Goal: Task Accomplishment & Management: Use online tool/utility

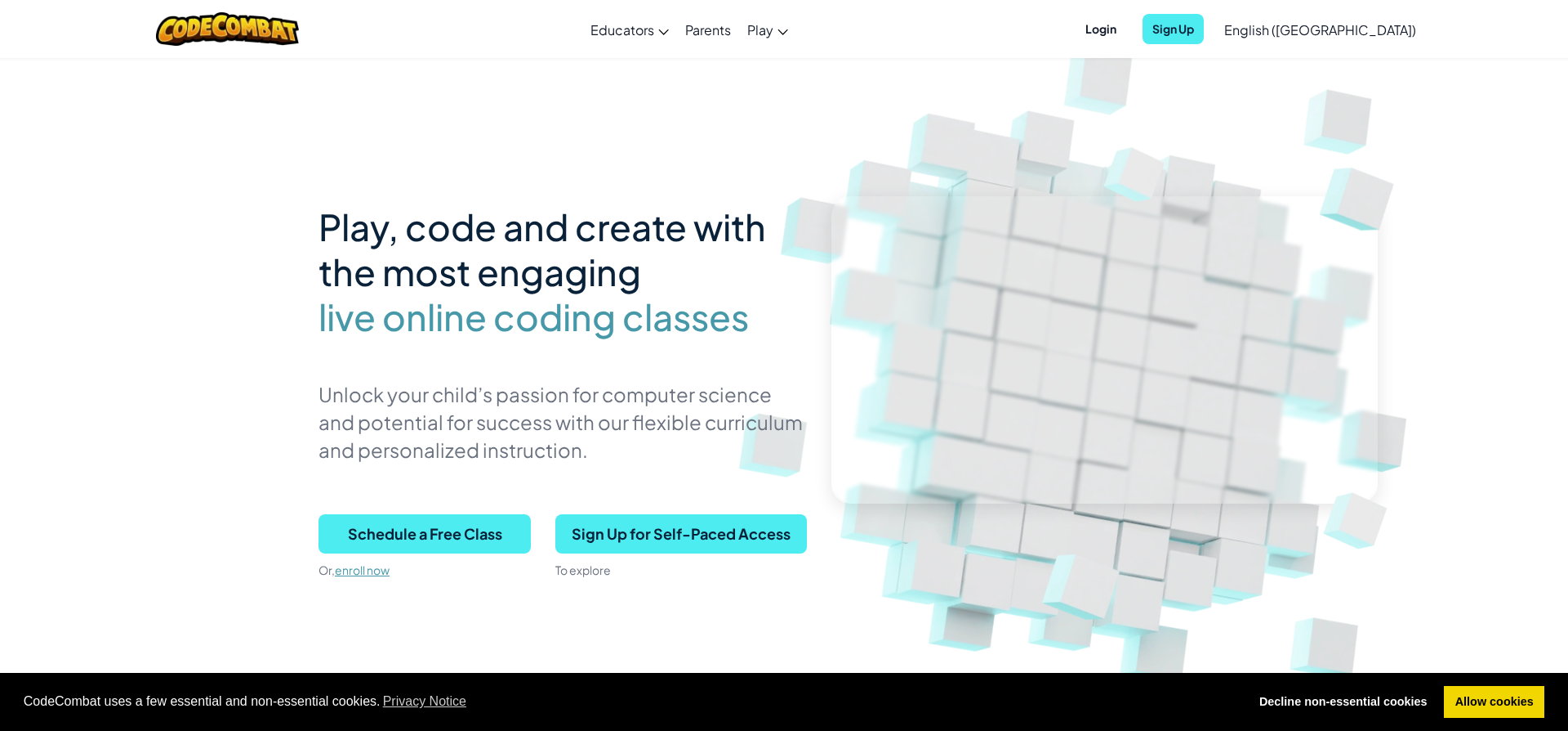
click at [1372, 29] on span "English ([GEOGRAPHIC_DATA])" at bounding box center [1320, 29] width 192 height 17
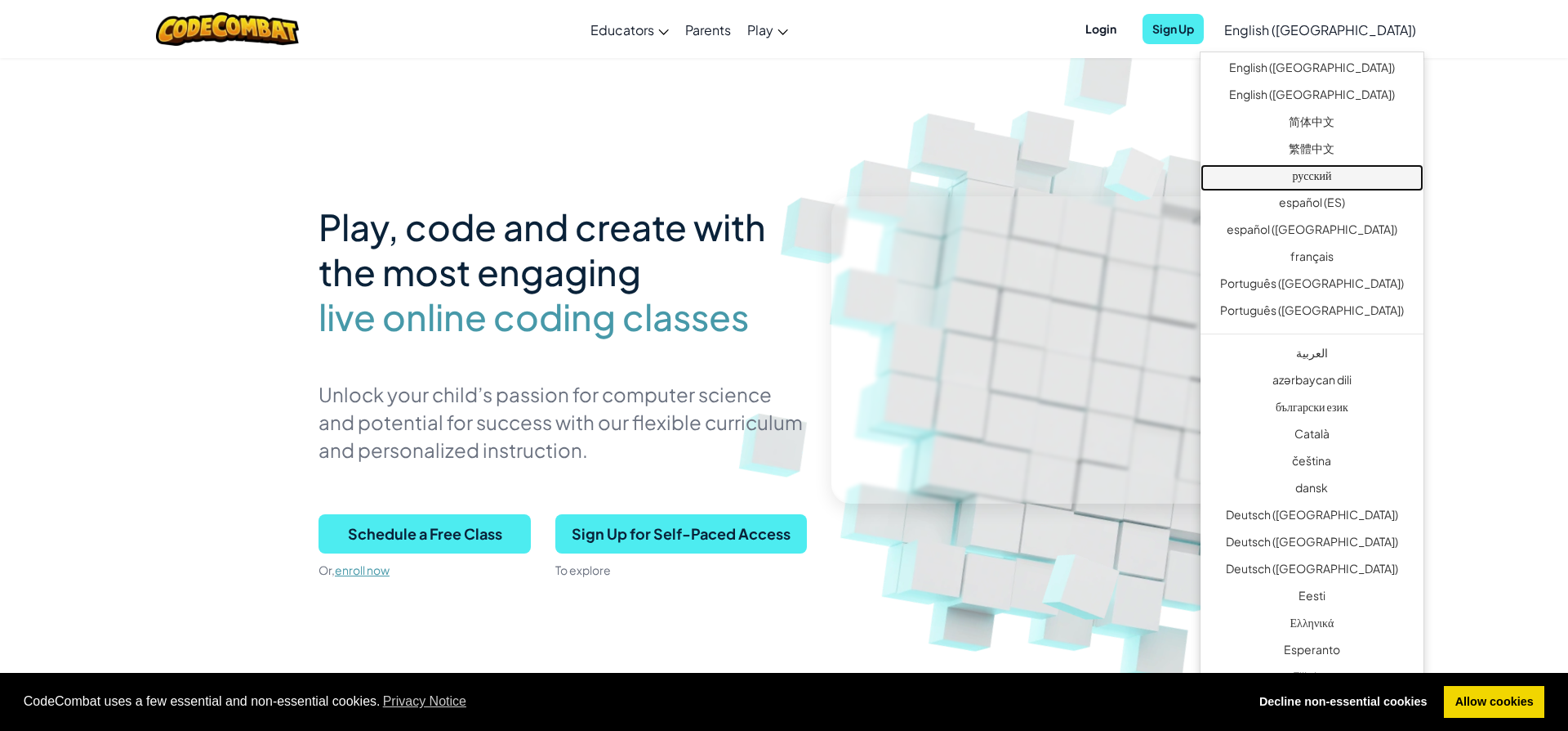
click at [1329, 169] on link "русский" at bounding box center [1311, 177] width 223 height 27
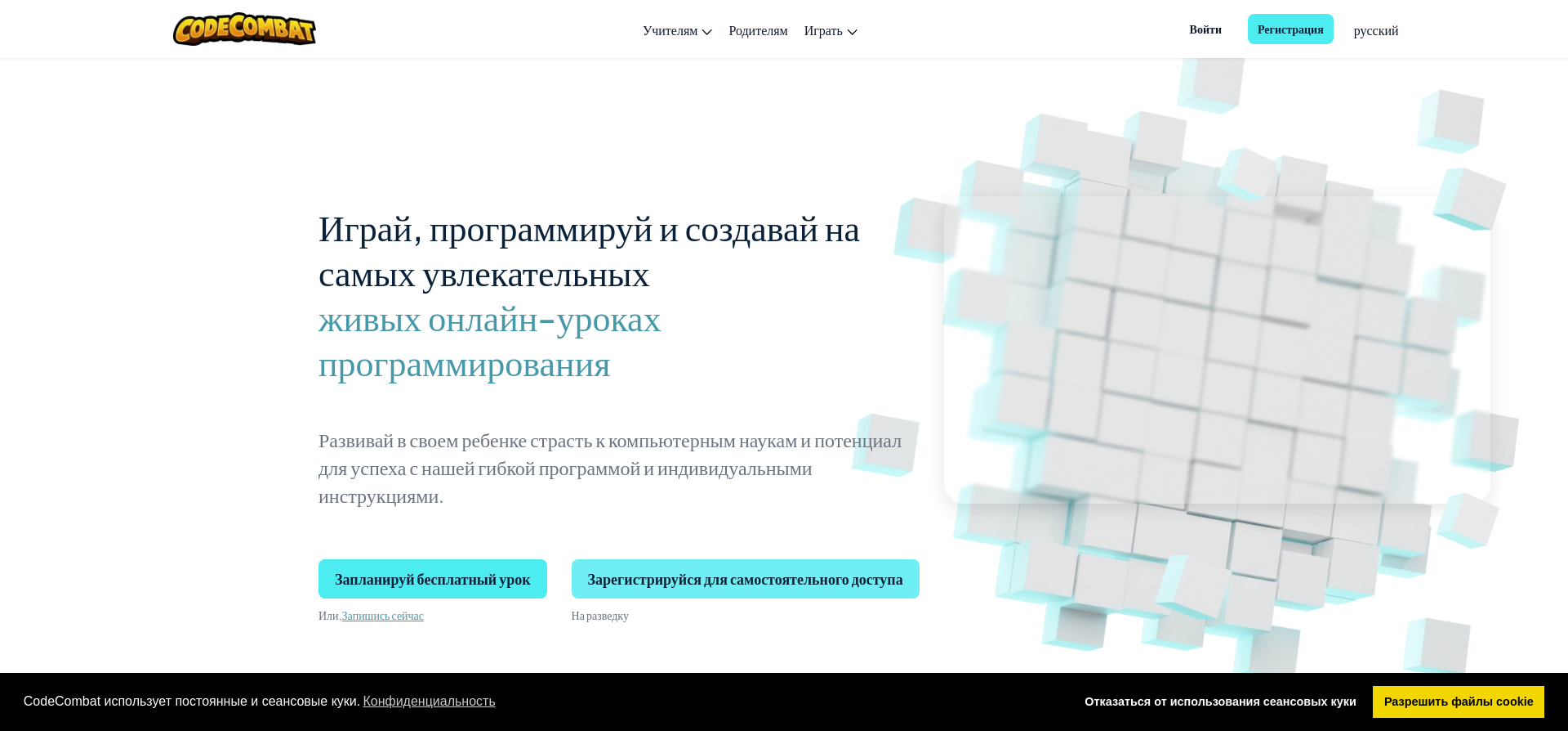
click at [810, 570] on span "Зарегистрируйся для самостоятельного доступа" at bounding box center [746, 578] width 348 height 39
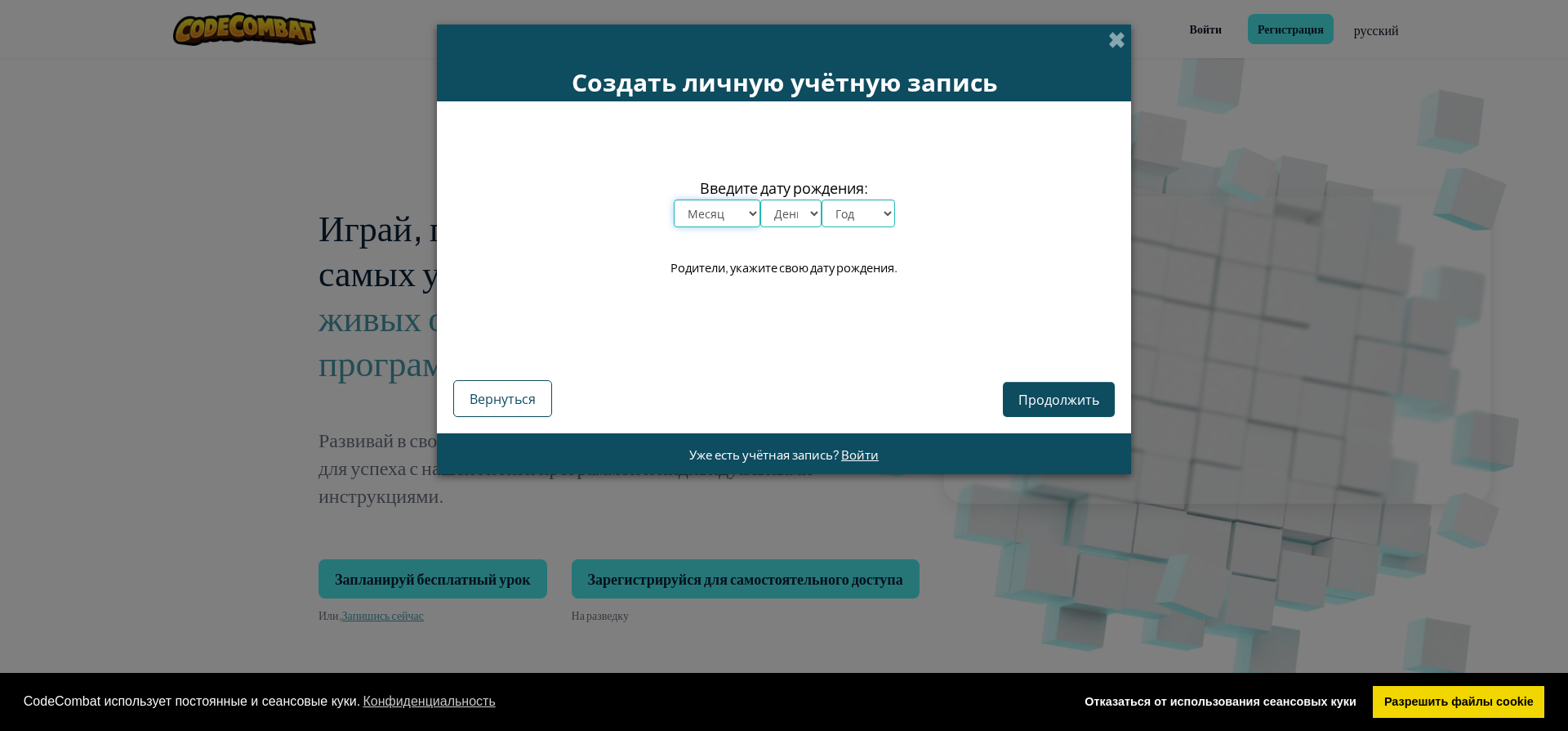
click at [674, 200] on select "Месяц январь февраль март апрель май июнь июль август сентябрь октябрь ноябрь д…" at bounding box center [717, 214] width 87 height 28
select select "6"
click option "июнь" at bounding box center [0, 0] width 0 height 0
click at [821, 200] on select "Год 2025 2024 2023 2022 2021 2020 2019 2018 2017 2016 2015 2014 2013 2012 2011 …" at bounding box center [858, 214] width 74 height 28
click at [674, 200] on select "Месяц январь февраль март апрель май июнь июль август сентябрь октябрь ноябрь д…" at bounding box center [717, 214] width 87 height 28
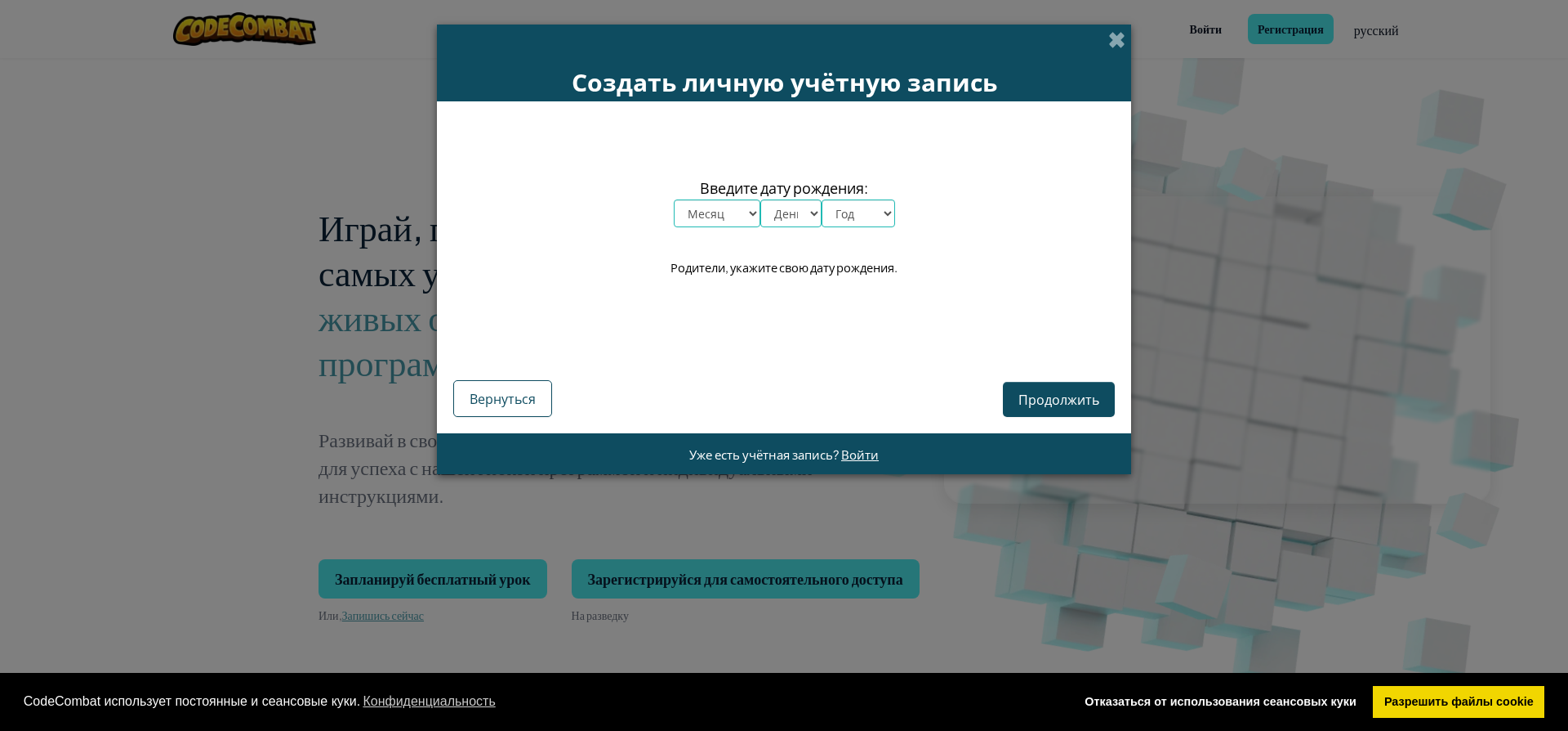
select select "5"
click option "май" at bounding box center [0, 0] width 0 height 0
click at [761, 200] on select "День 1 2 3 4 5 6 7 8 9 10 11 12 13 14 15 16 17 18 19 20 21 22 23 24 25 26 27 28…" at bounding box center [790, 214] width 61 height 28
select select "12"
click option "12" at bounding box center [0, 0] width 0 height 0
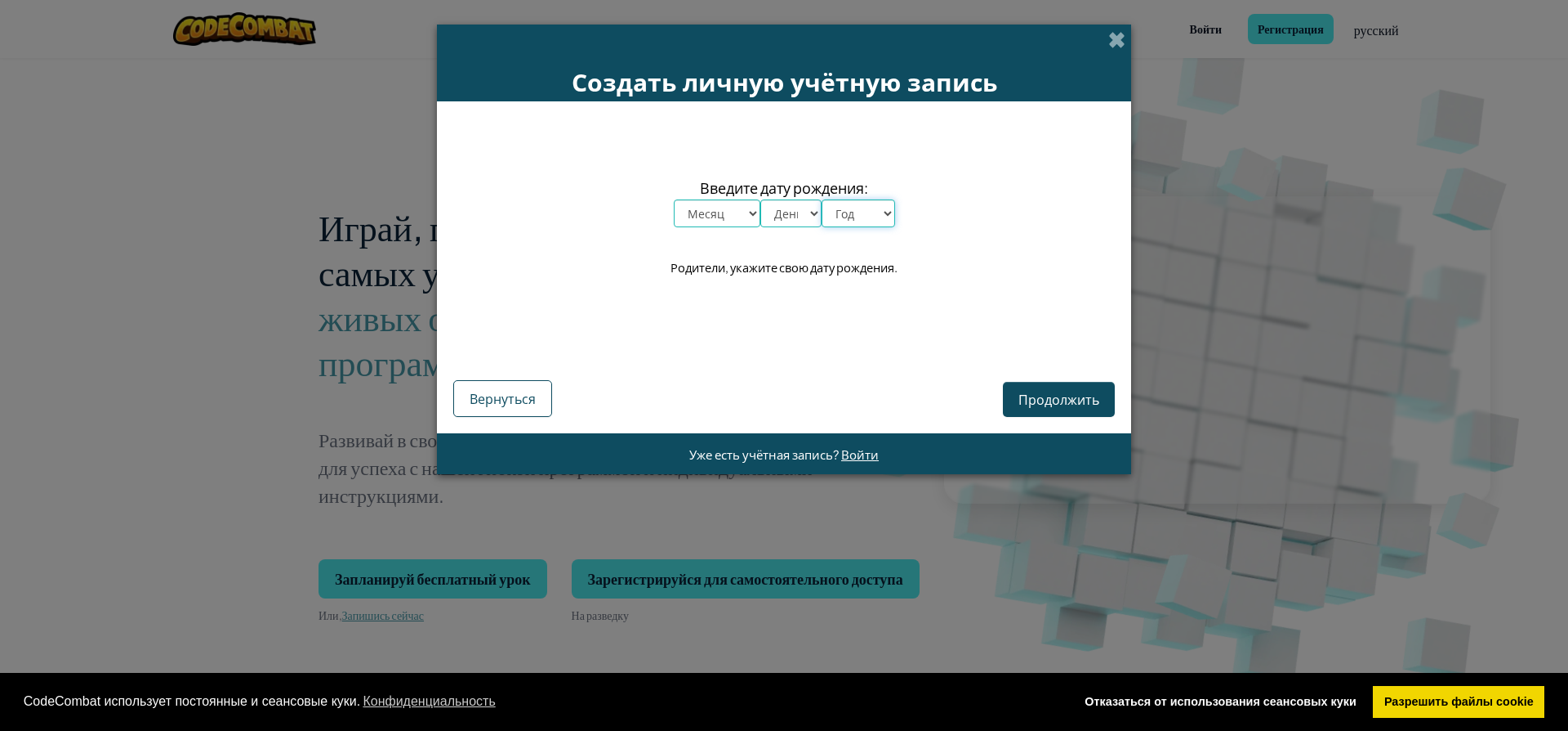
drag, startPoint x: 870, startPoint y: 225, endPoint x: 959, endPoint y: 155, distance: 113.2
click at [959, 155] on div "Введите дату рождения: Месяц январь февраль март апрель май июнь июль август се…" at bounding box center [784, 228] width 662 height 221
click at [821, 200] on select "Год 2025 2024 2023 2022 2021 2020 2019 2018 2017 2016 2015 2014 2013 2012 2011 …" at bounding box center [858, 214] width 74 height 28
select select "1981"
click option "1981" at bounding box center [0, 0] width 0 height 0
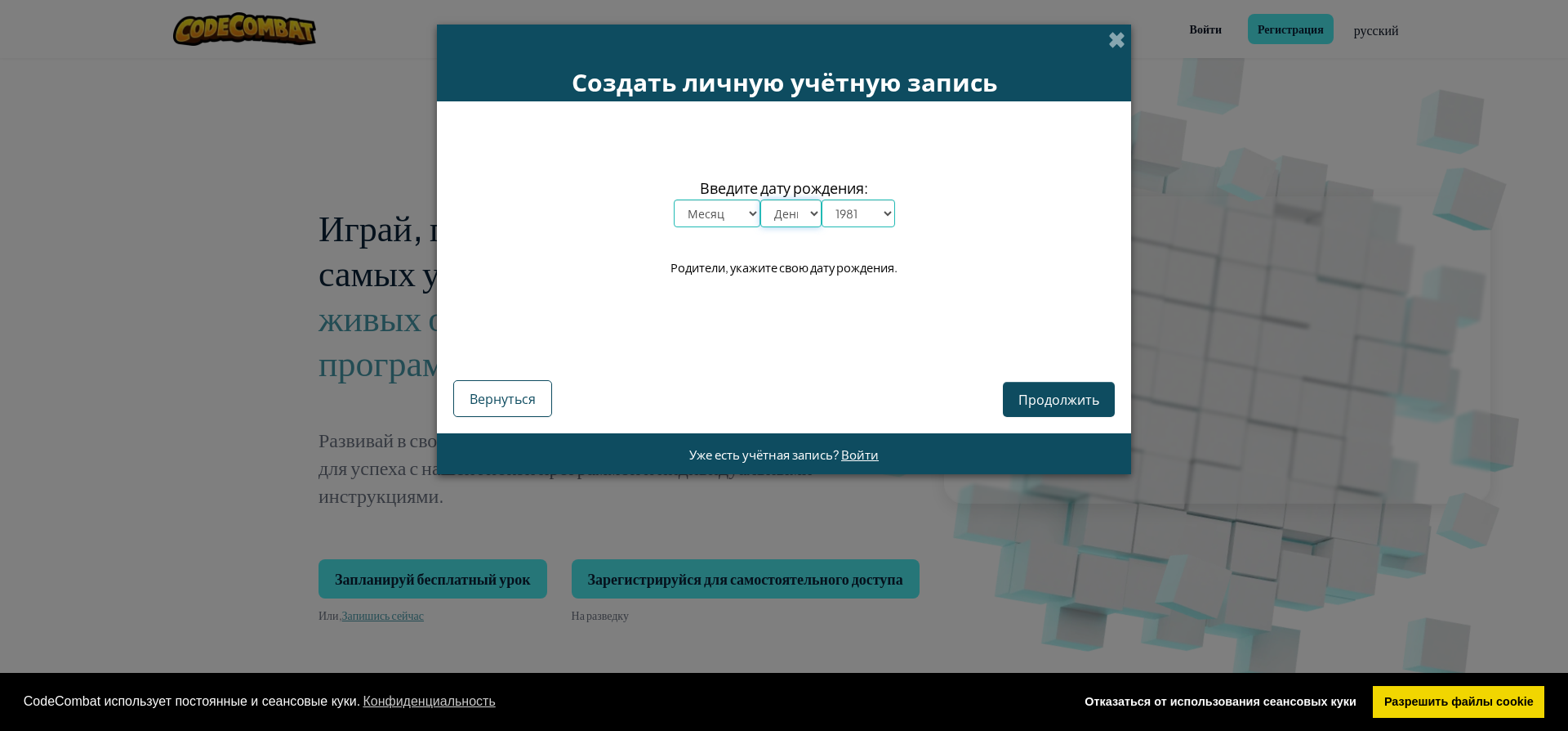
click at [761, 200] on select "День 1 2 3 4 5 6 7 8 9 10 11 12 13 14 15 16 17 18 19 20 21 22 23 24 25 26 27 28…" at bounding box center [790, 214] width 61 height 28
select select "13"
click option "13" at bounding box center [0, 0] width 0 height 0
click at [674, 200] on select "Месяц январь февраль март апрель май июнь июль август сентябрь октябрь ноябрь д…" at bounding box center [717, 214] width 87 height 28
select select "3"
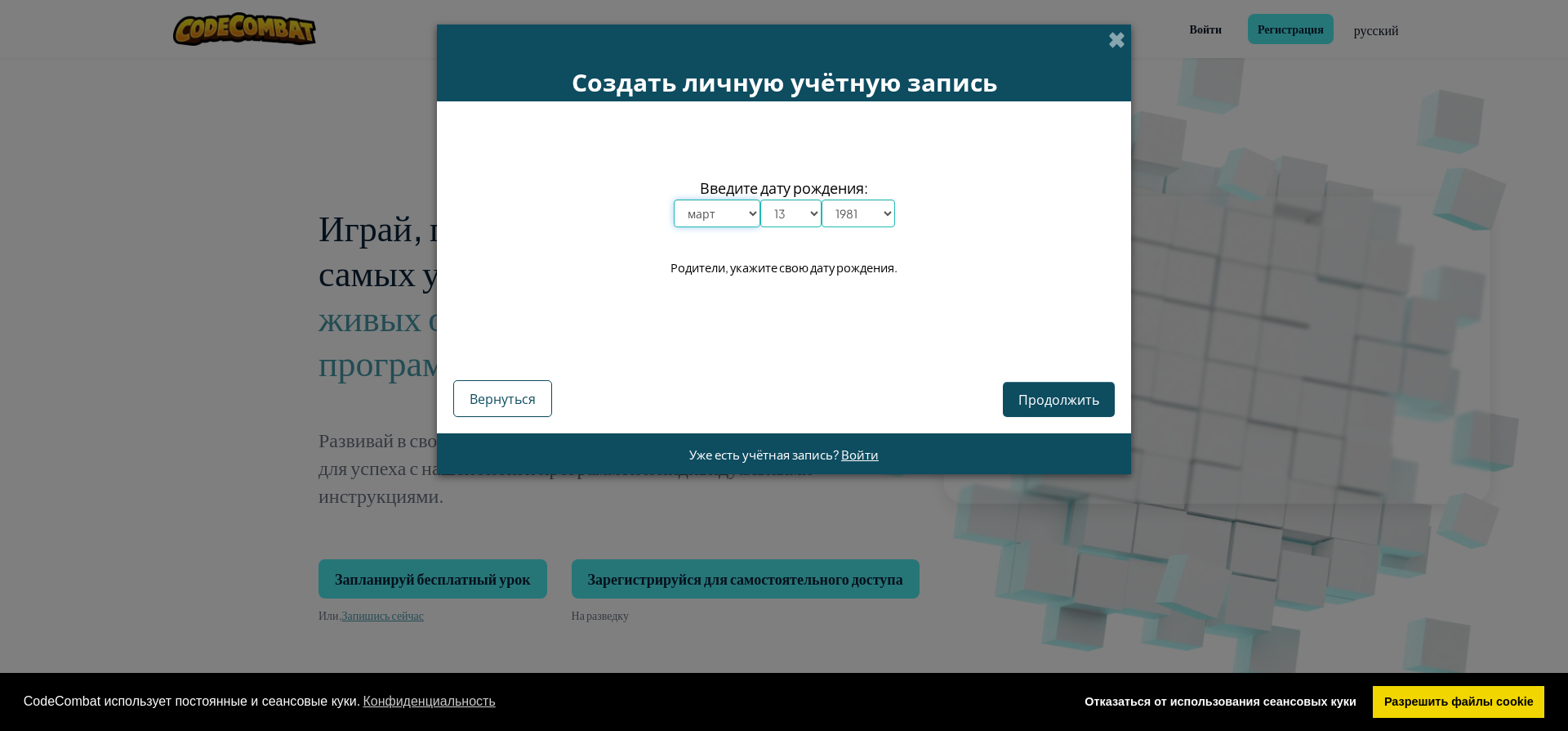
click option "март" at bounding box center [0, 0] width 0 height 0
click at [1033, 219] on div "Введите дату рождения: Месяц январь февраль март апрель май июнь июль август се…" at bounding box center [784, 228] width 662 height 221
click at [1058, 395] on span "Продолжить" at bounding box center [1059, 398] width 81 height 17
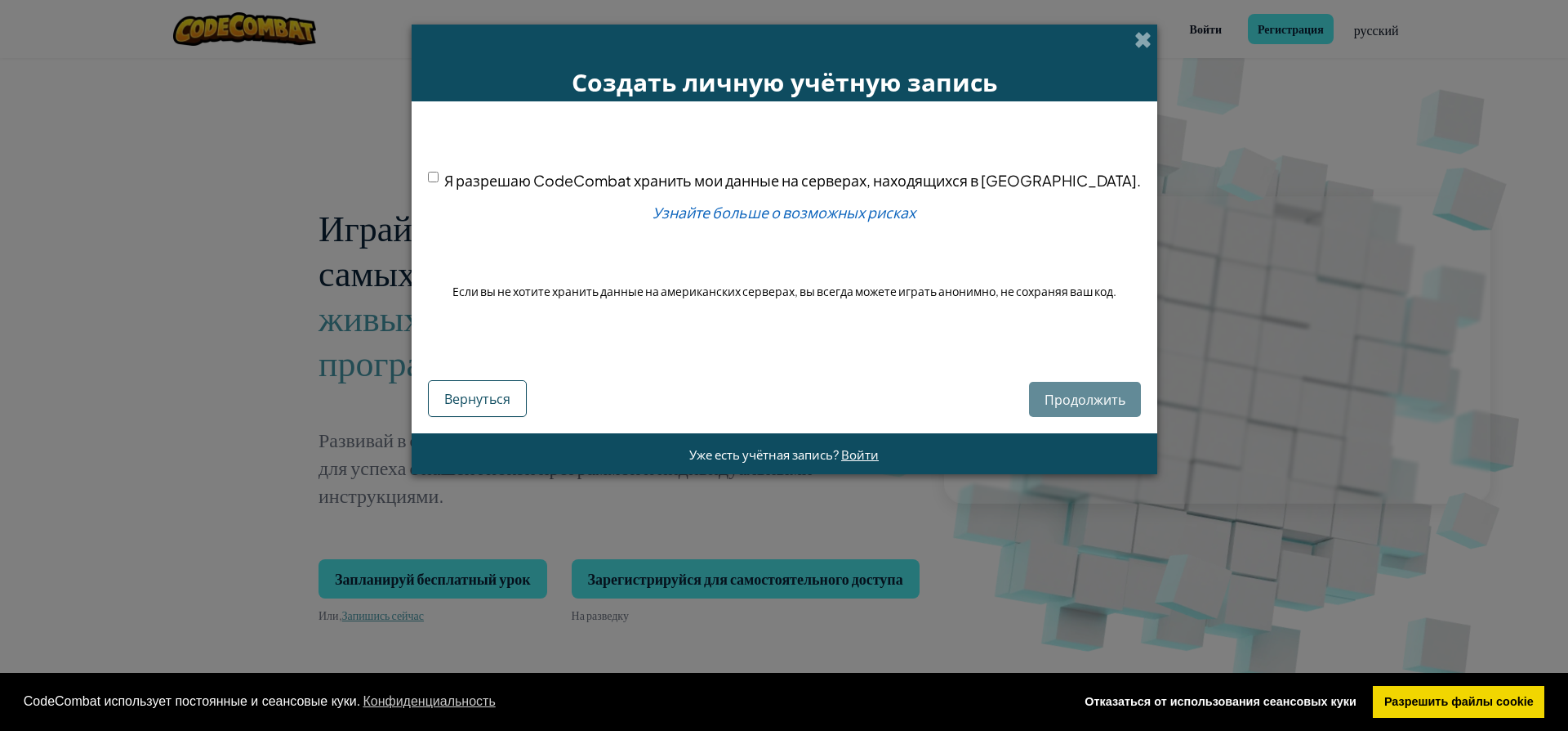
click at [1078, 409] on div "Продолжить Вернуться" at bounding box center [784, 385] width 713 height 64
click at [827, 222] on link "Узнайте больше о возможных рисках" at bounding box center [784, 212] width 263 height 19
click at [874, 478] on div "Создать личную учётную запись Я разрешаю CodeCombat хранить мои данные на серве…" at bounding box center [784, 366] width 1568 height 731
click at [1135, 38] on span at bounding box center [1143, 39] width 17 height 17
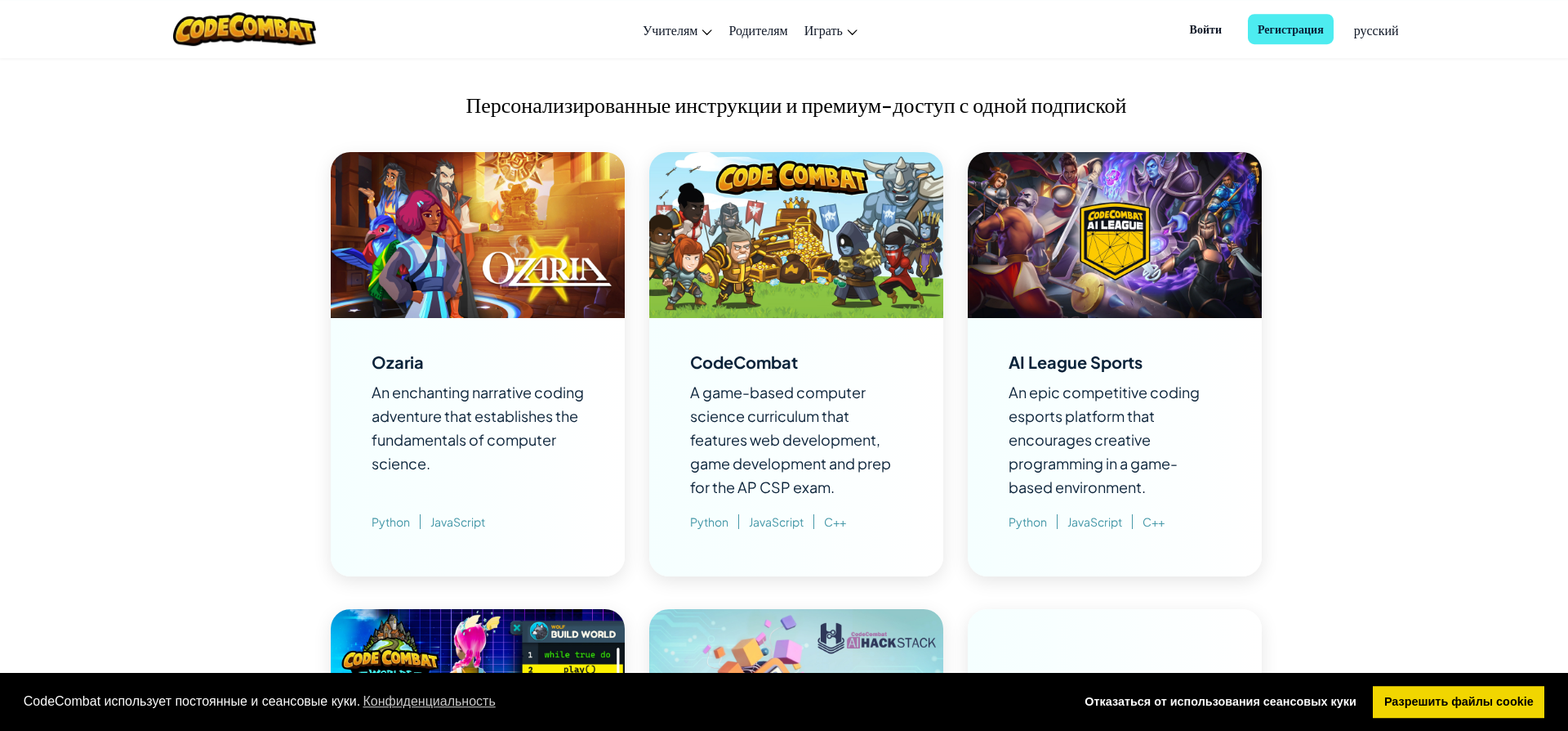
scroll to position [1127, 0]
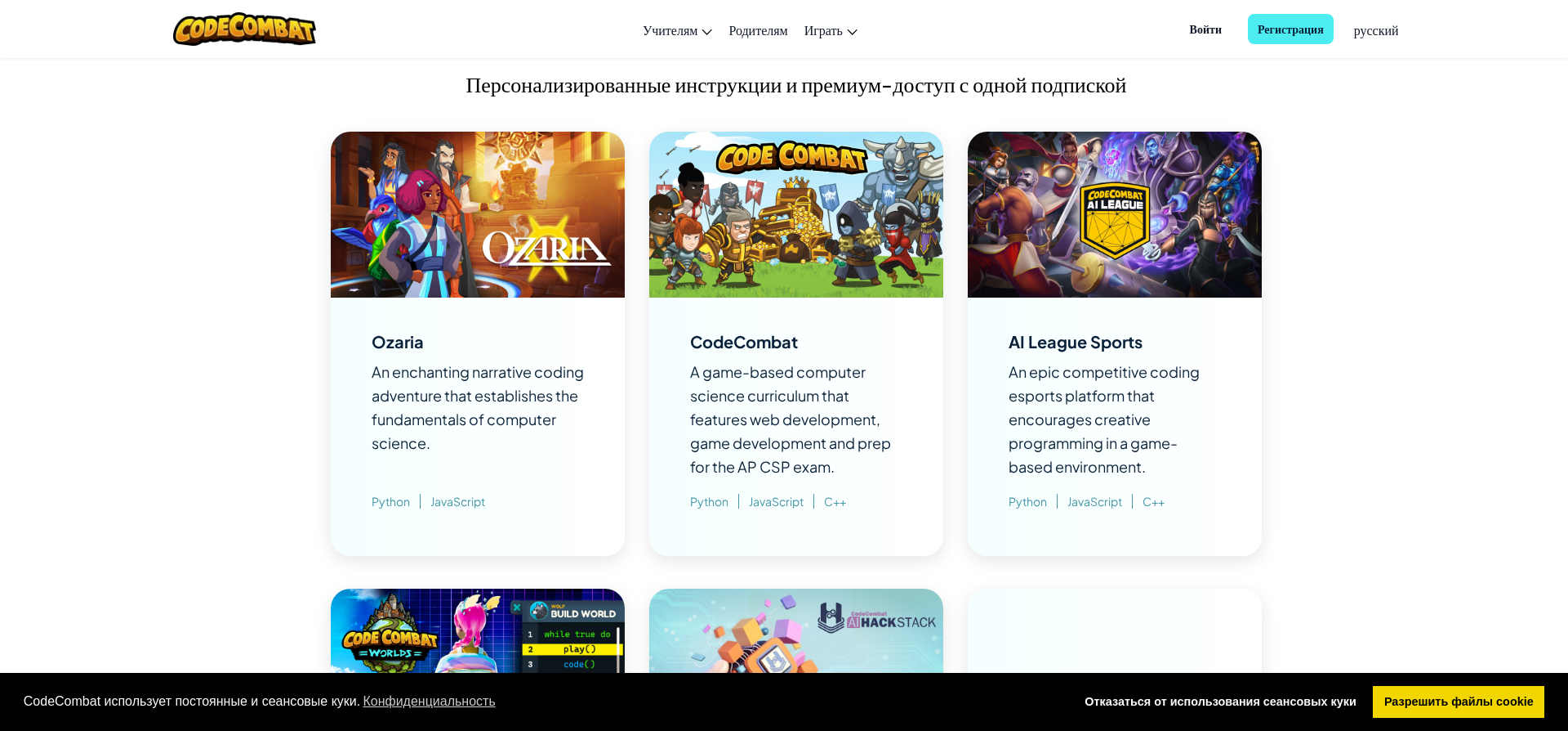
click at [842, 206] on img at bounding box center [796, 215] width 294 height 166
click at [715, 502] on span "Python" at bounding box center [715, 500] width 49 height 15
click at [792, 207] on img at bounding box center [796, 215] width 294 height 166
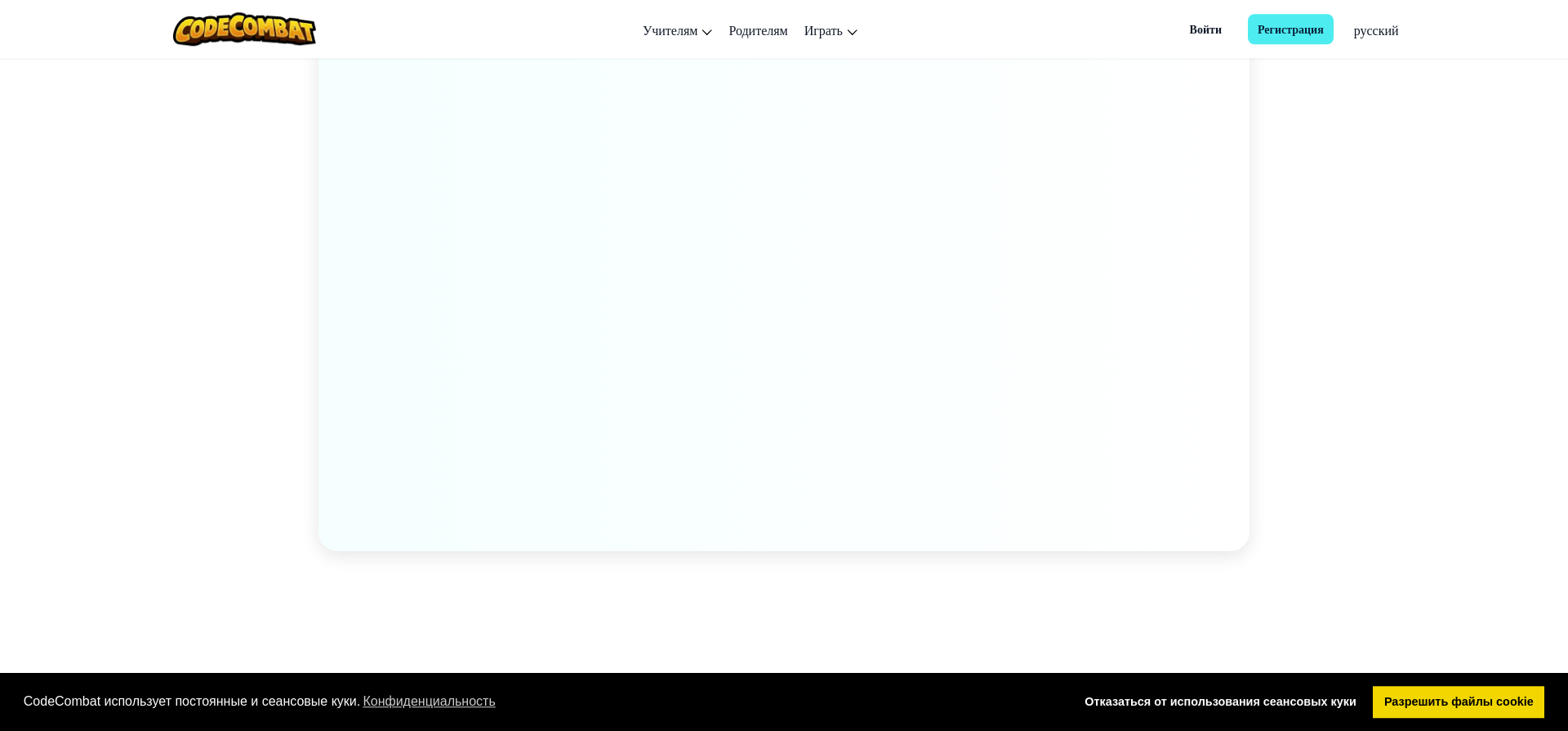
scroll to position [2369, 0]
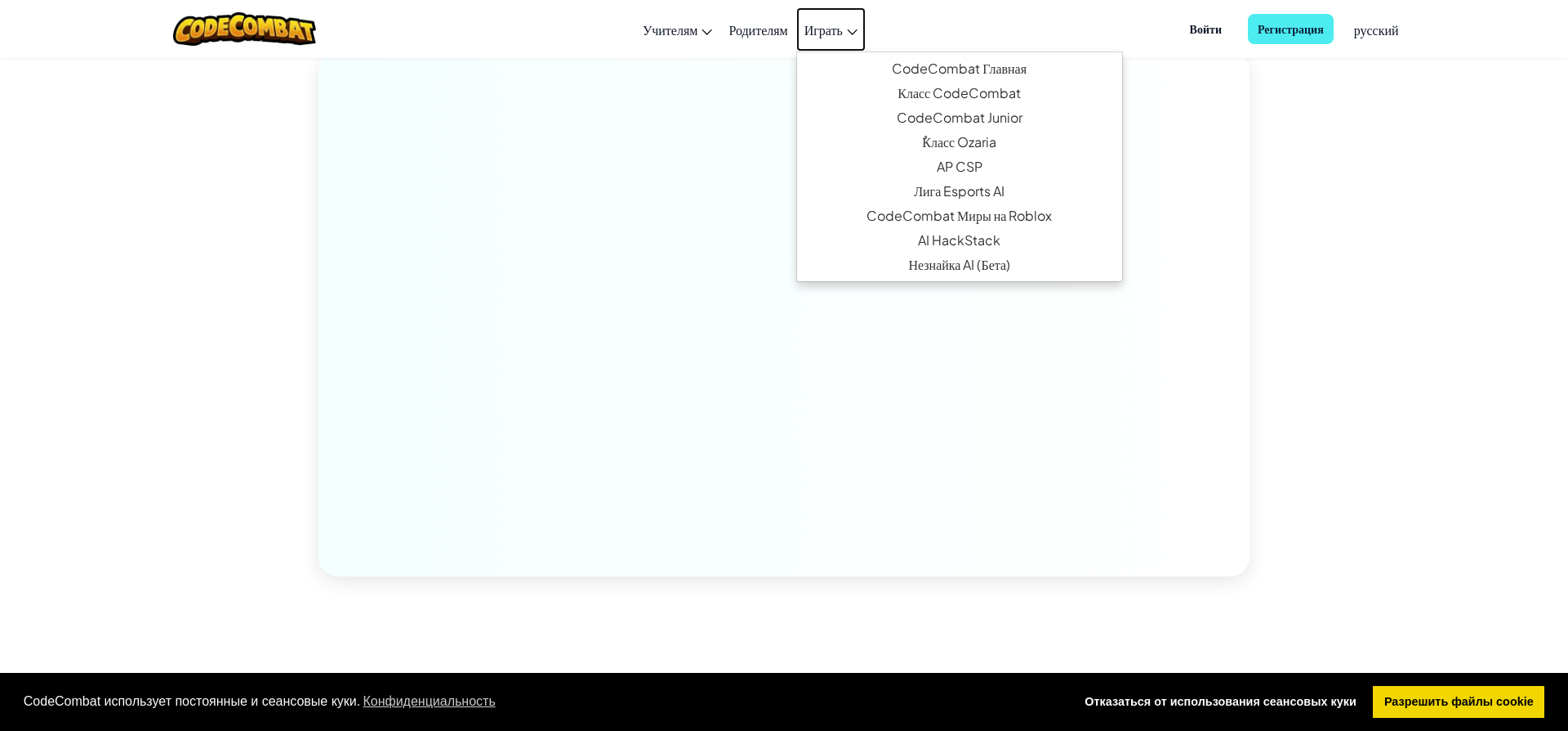
click at [821, 37] on span "Играть" at bounding box center [823, 29] width 38 height 17
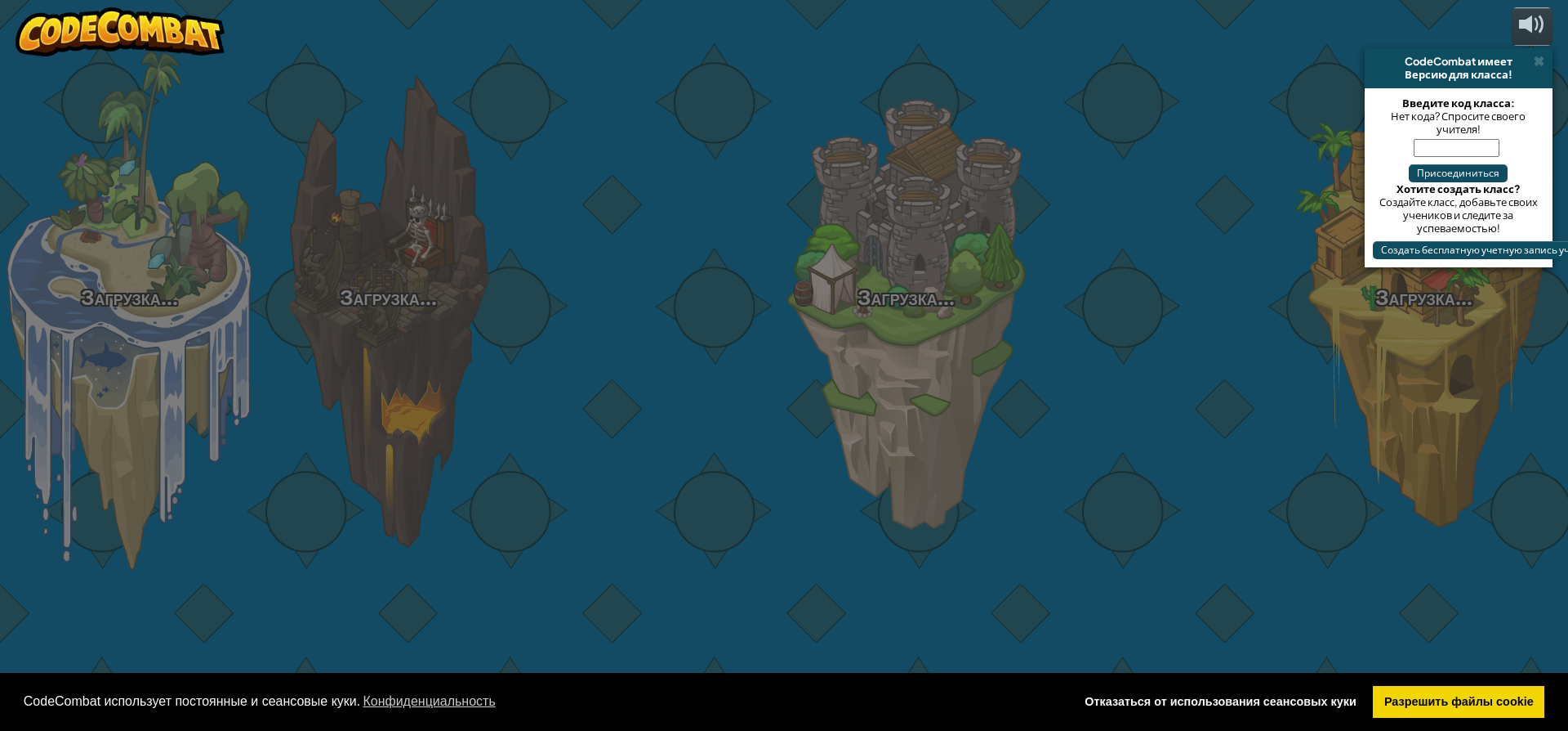
select select "ru"
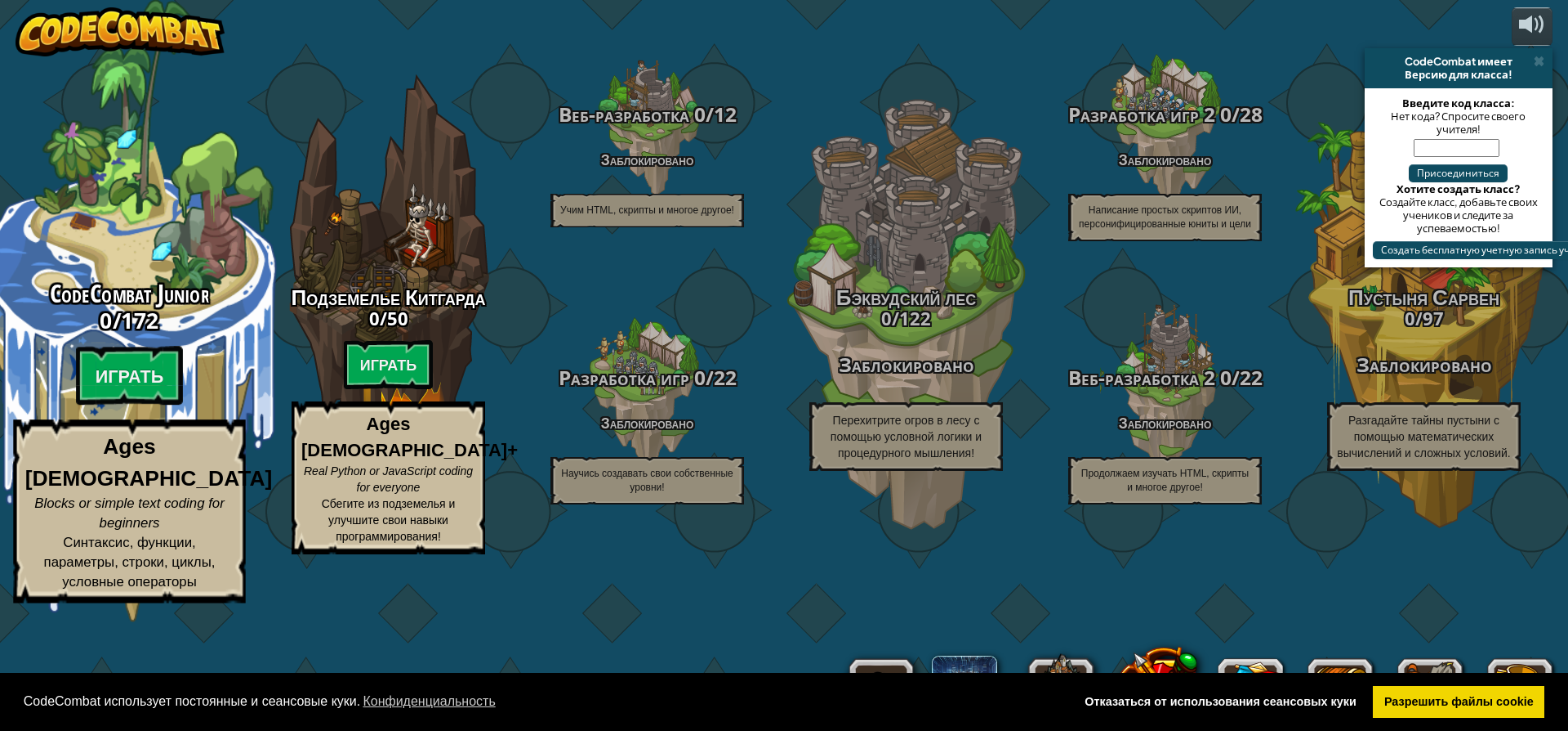
click at [227, 332] on h3 "0 / 172" at bounding box center [129, 321] width 310 height 24
select select "ru"
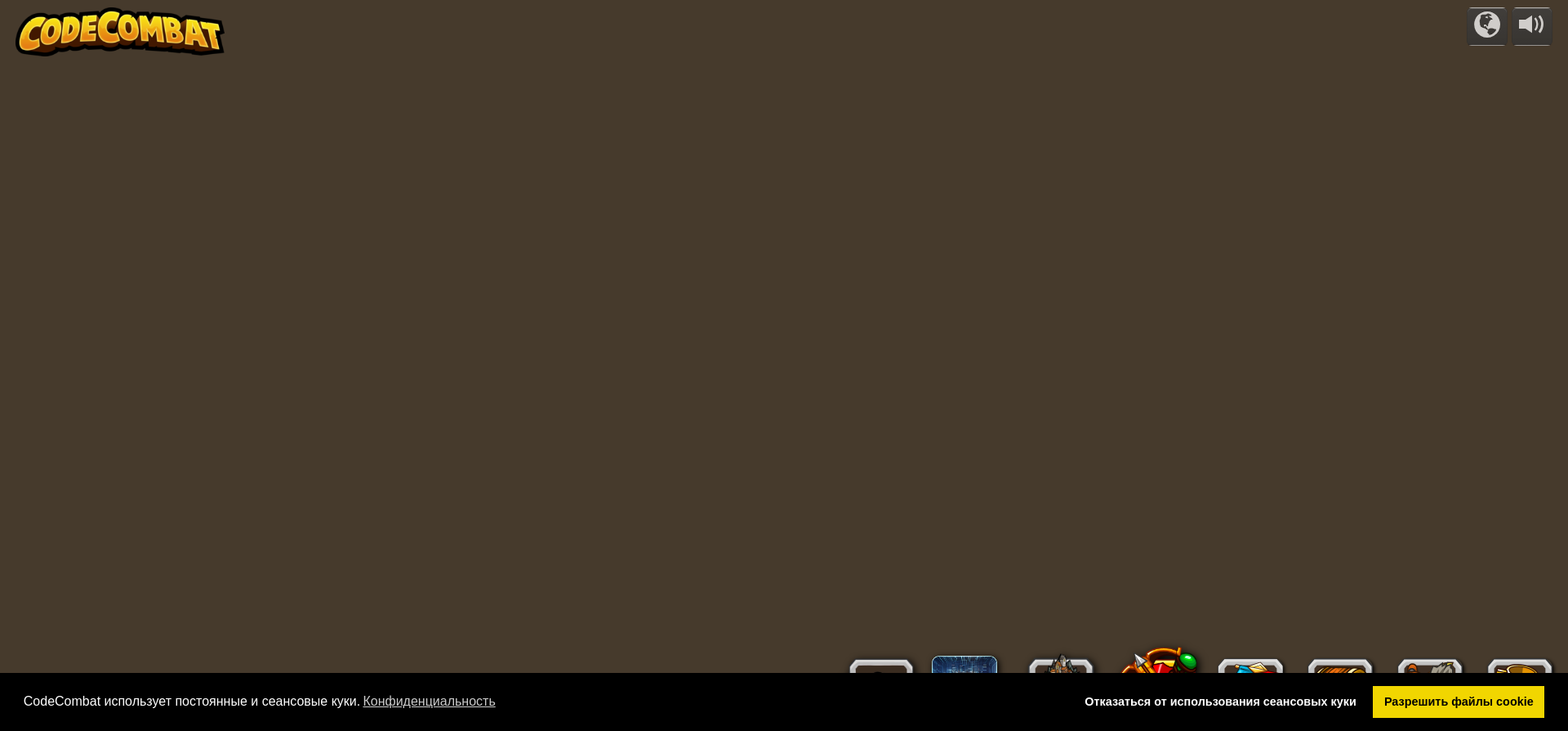
select select "ru"
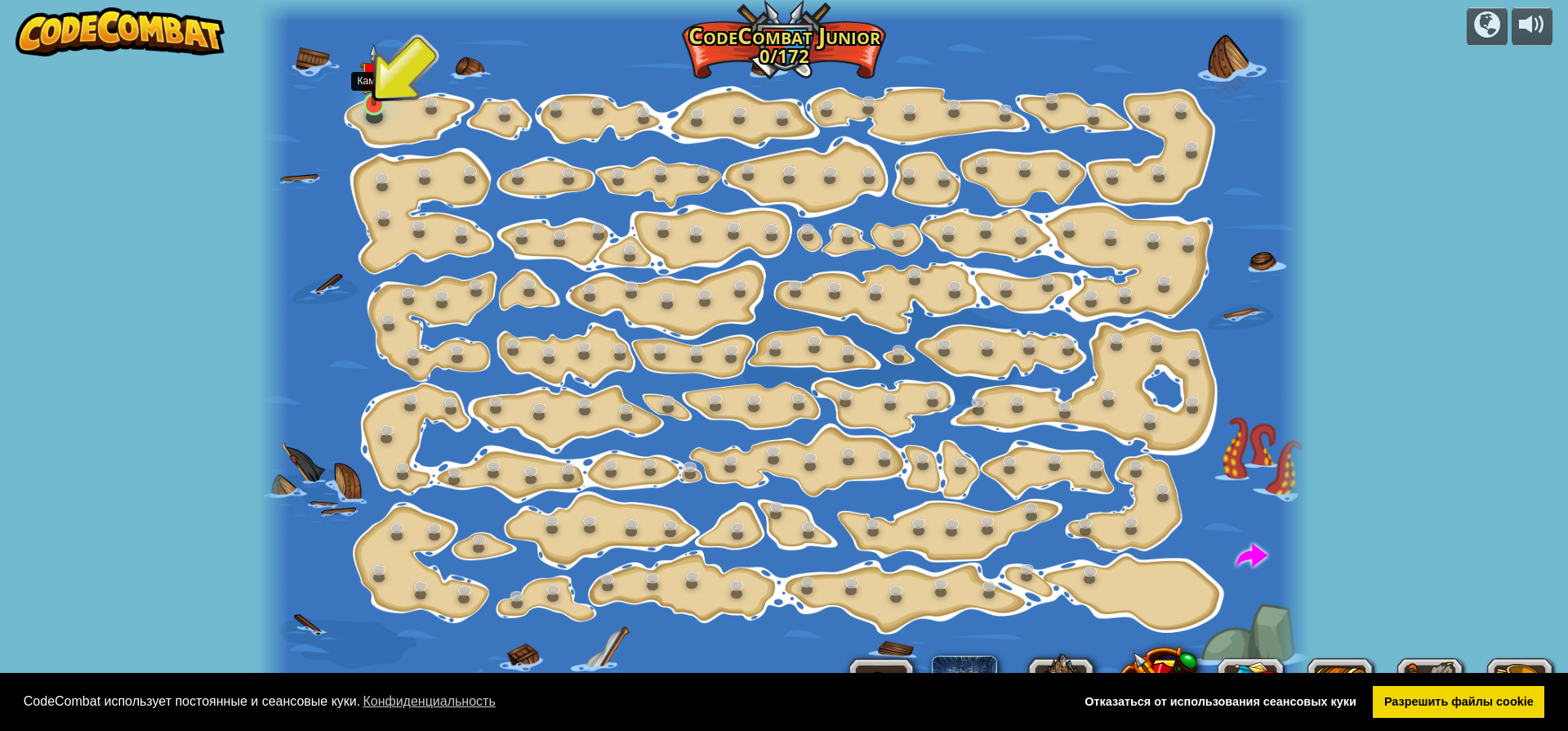
click at [376, 98] on img at bounding box center [374, 74] width 28 height 63
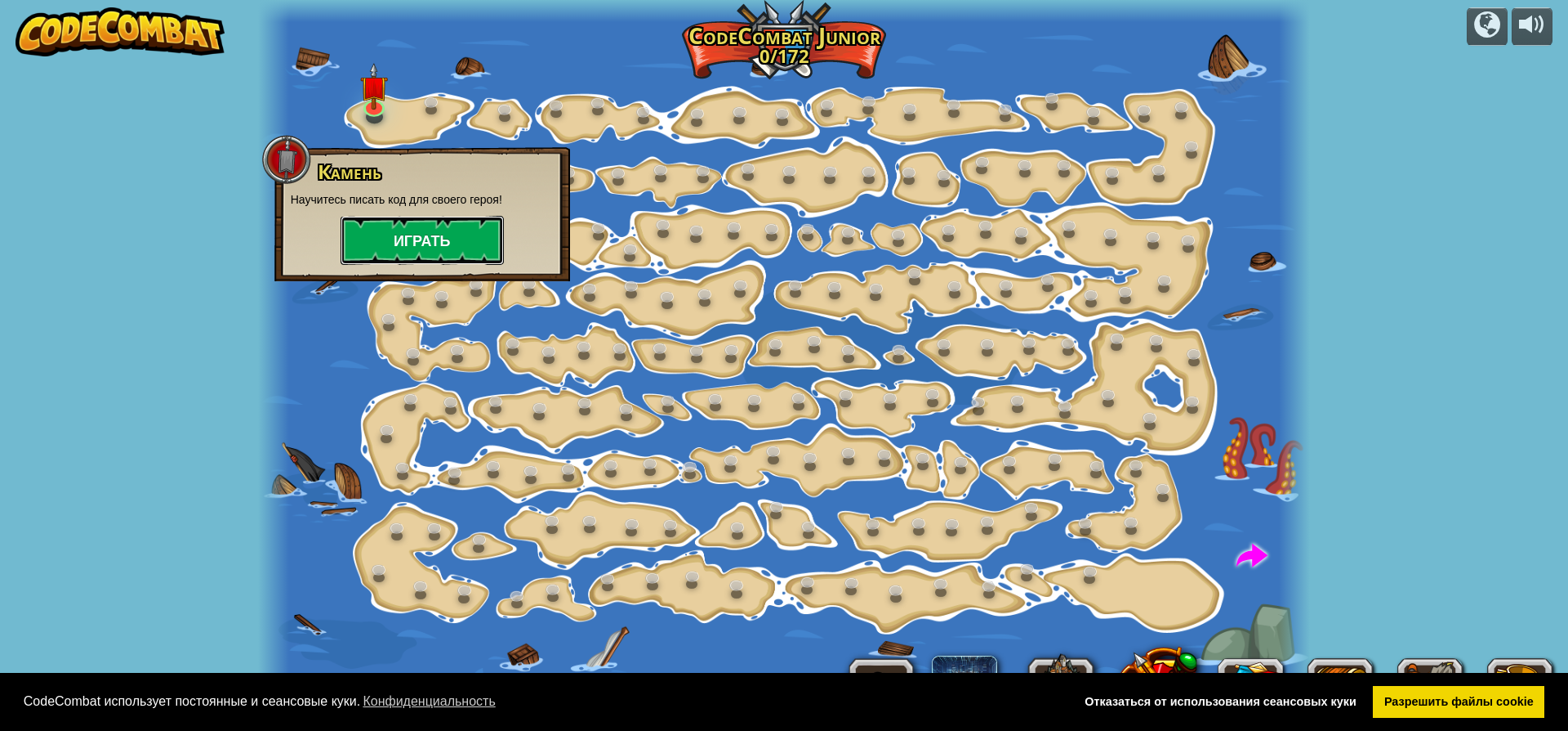
click at [424, 246] on button "Играть" at bounding box center [422, 240] width 164 height 49
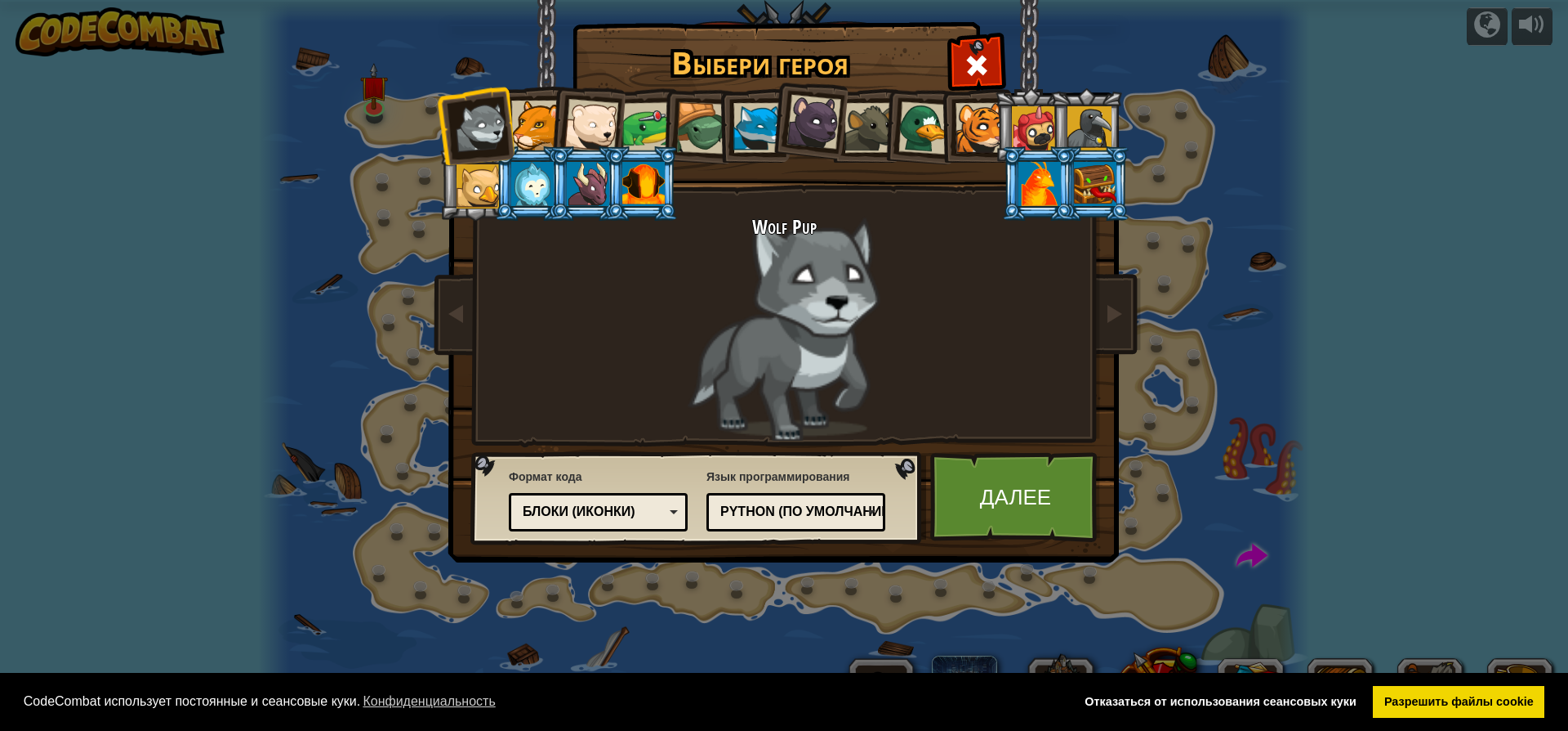
click at [563, 504] on div "Блоки (иконки)" at bounding box center [594, 511] width 142 height 19
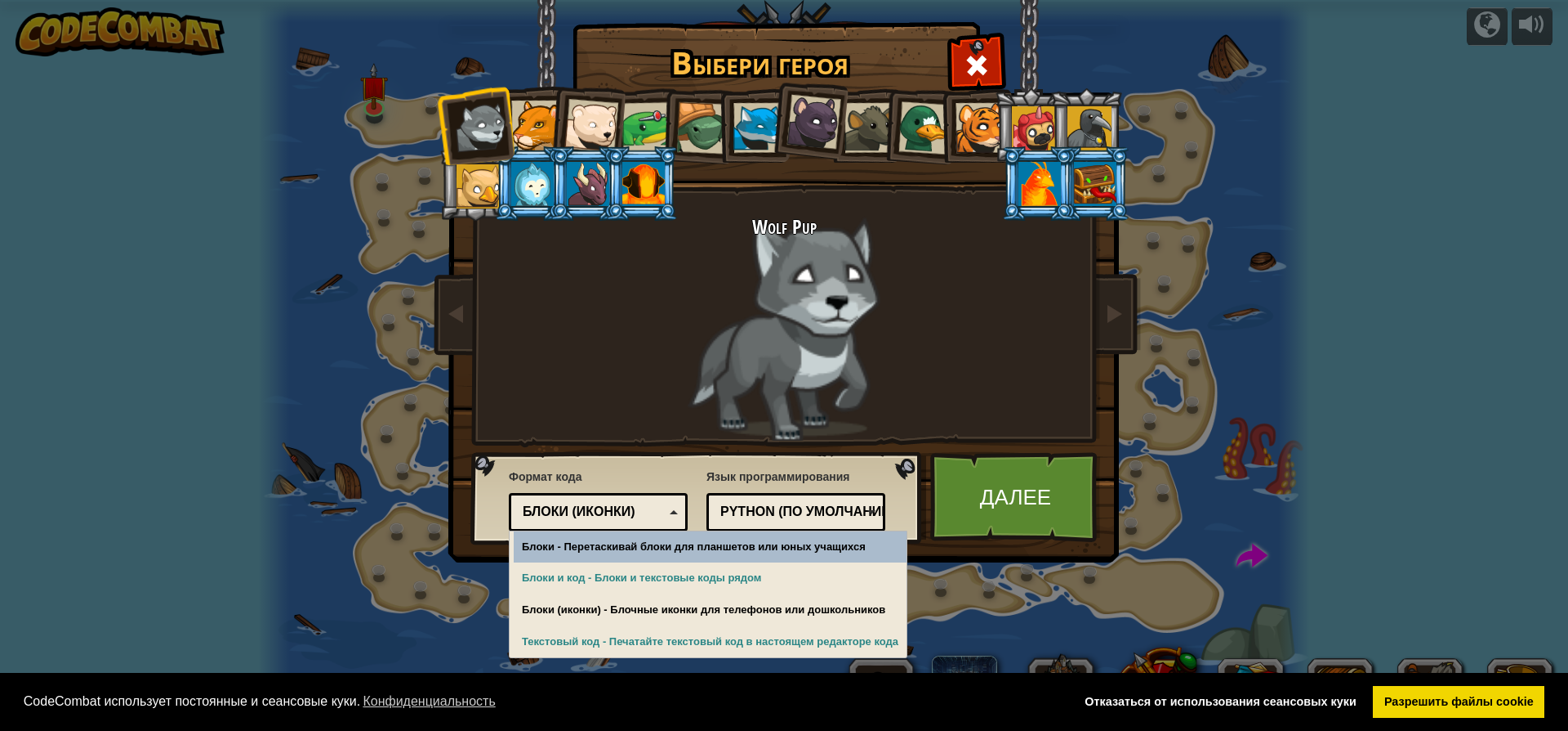
click at [563, 504] on div "Блоки (иконки)" at bounding box center [594, 511] width 142 height 19
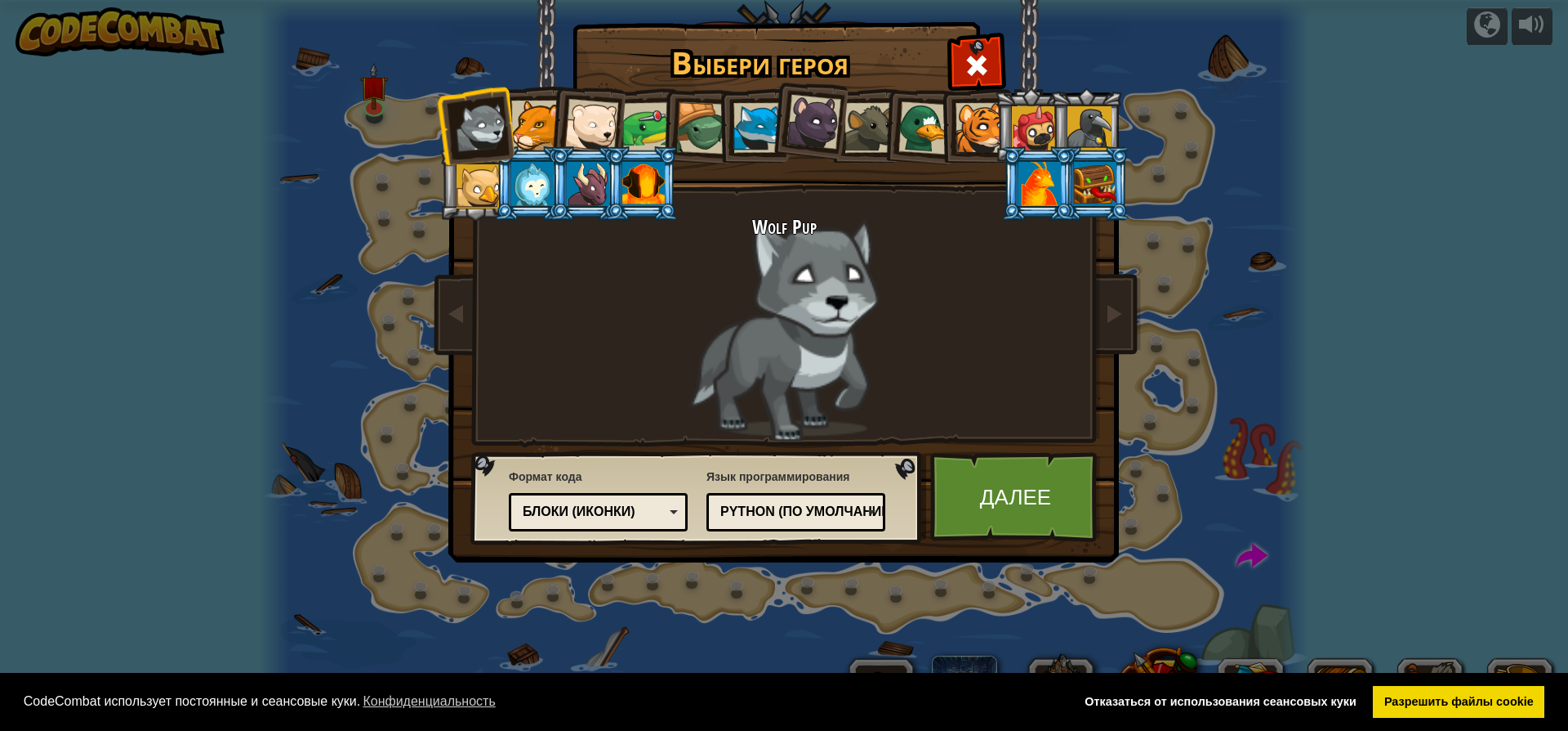
click at [528, 116] on div at bounding box center [536, 126] width 50 height 50
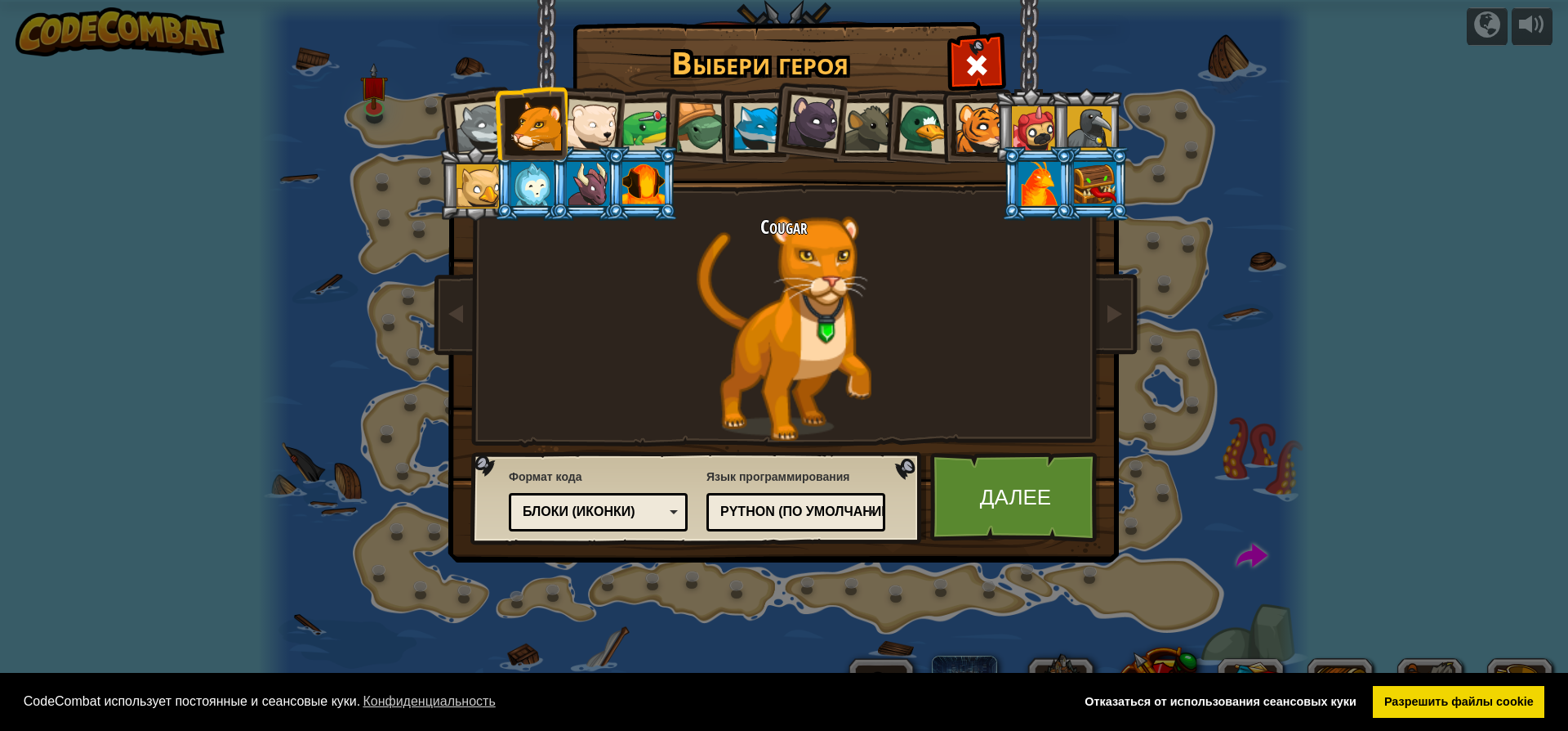
click at [830, 124] on div at bounding box center [813, 122] width 55 height 55
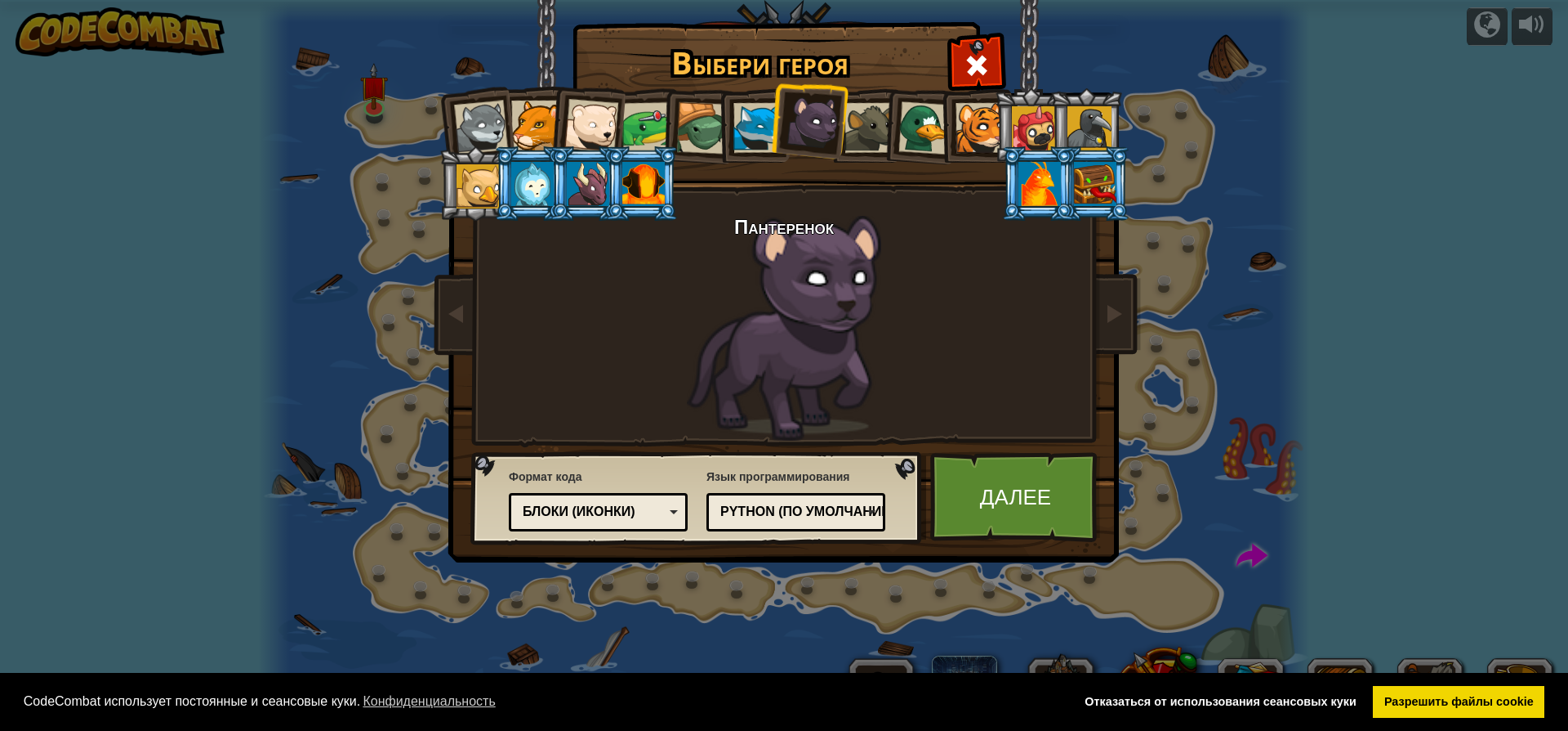
click at [912, 120] on div at bounding box center [924, 127] width 53 height 53
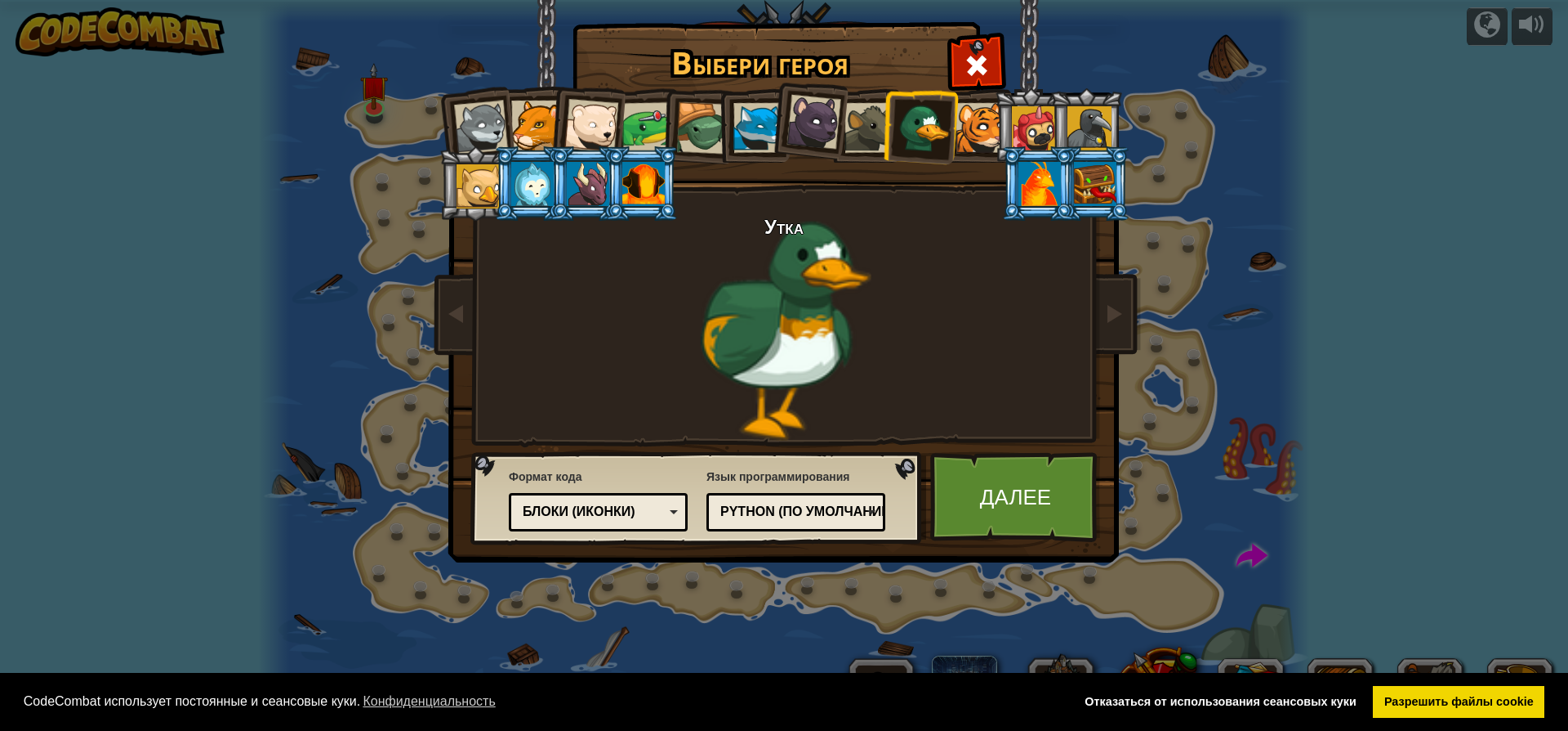
click at [821, 503] on div "Python (По умолчанию)" at bounding box center [791, 511] width 142 height 19
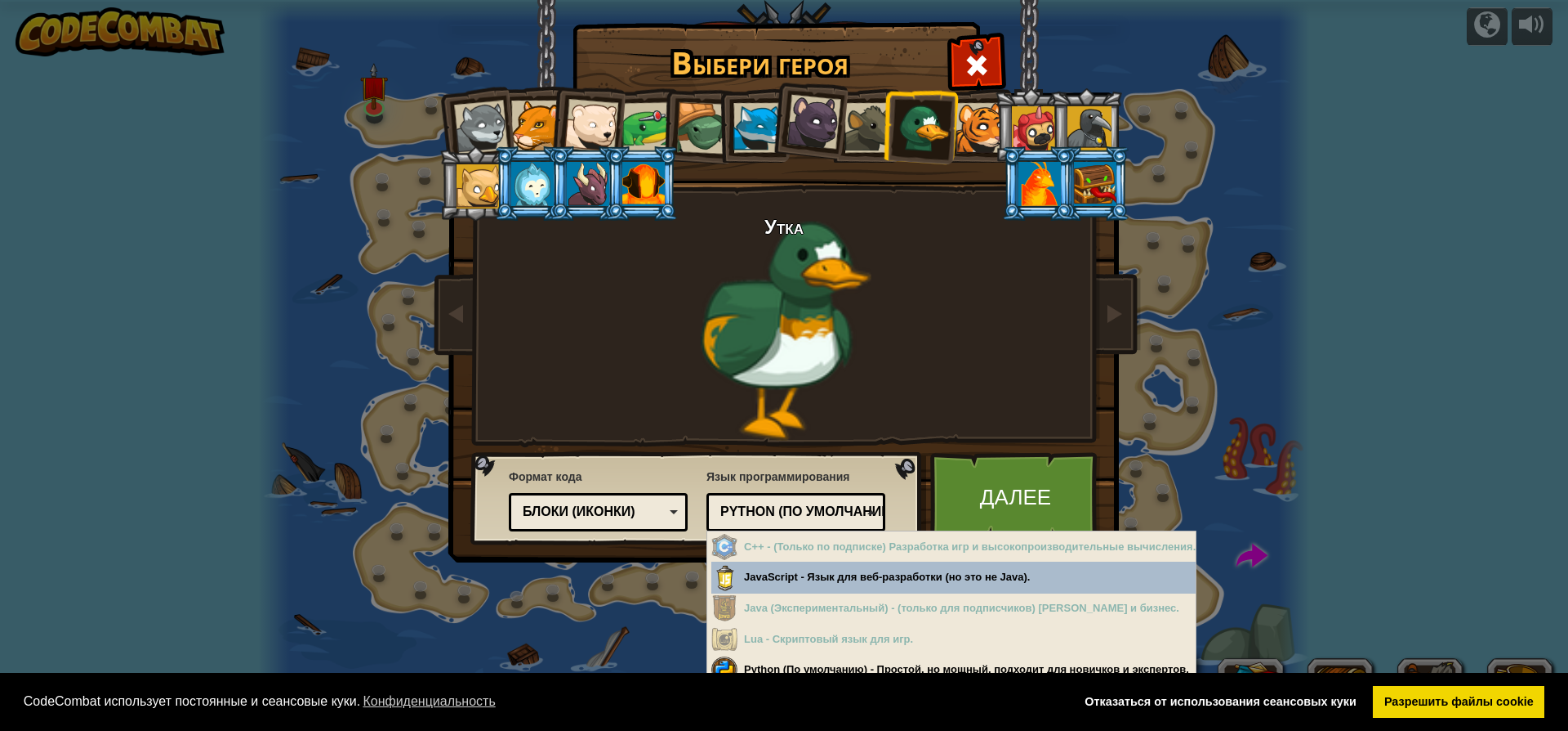
click at [654, 433] on div "Утка" at bounding box center [784, 328] width 613 height 225
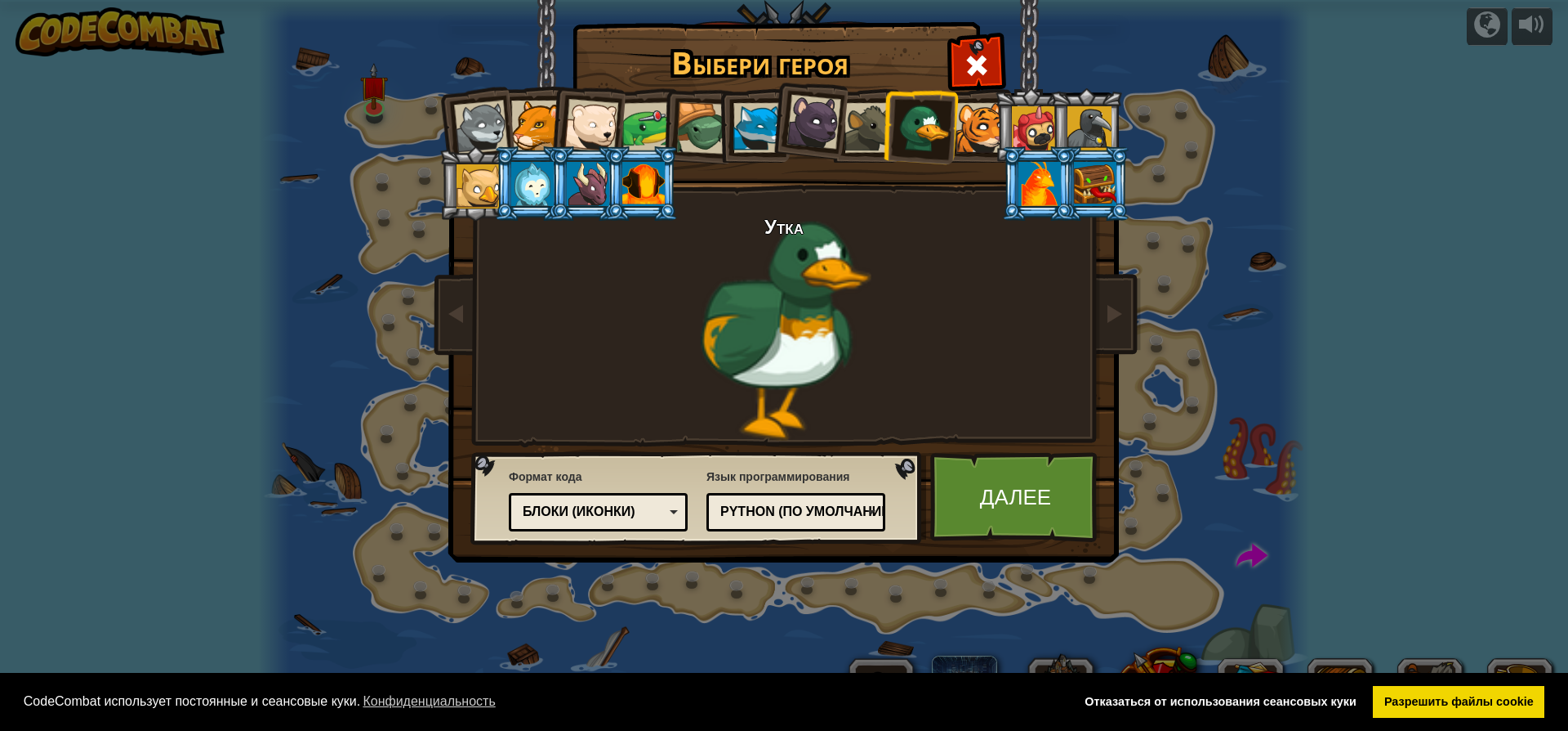
click at [1099, 133] on div at bounding box center [1090, 128] width 44 height 44
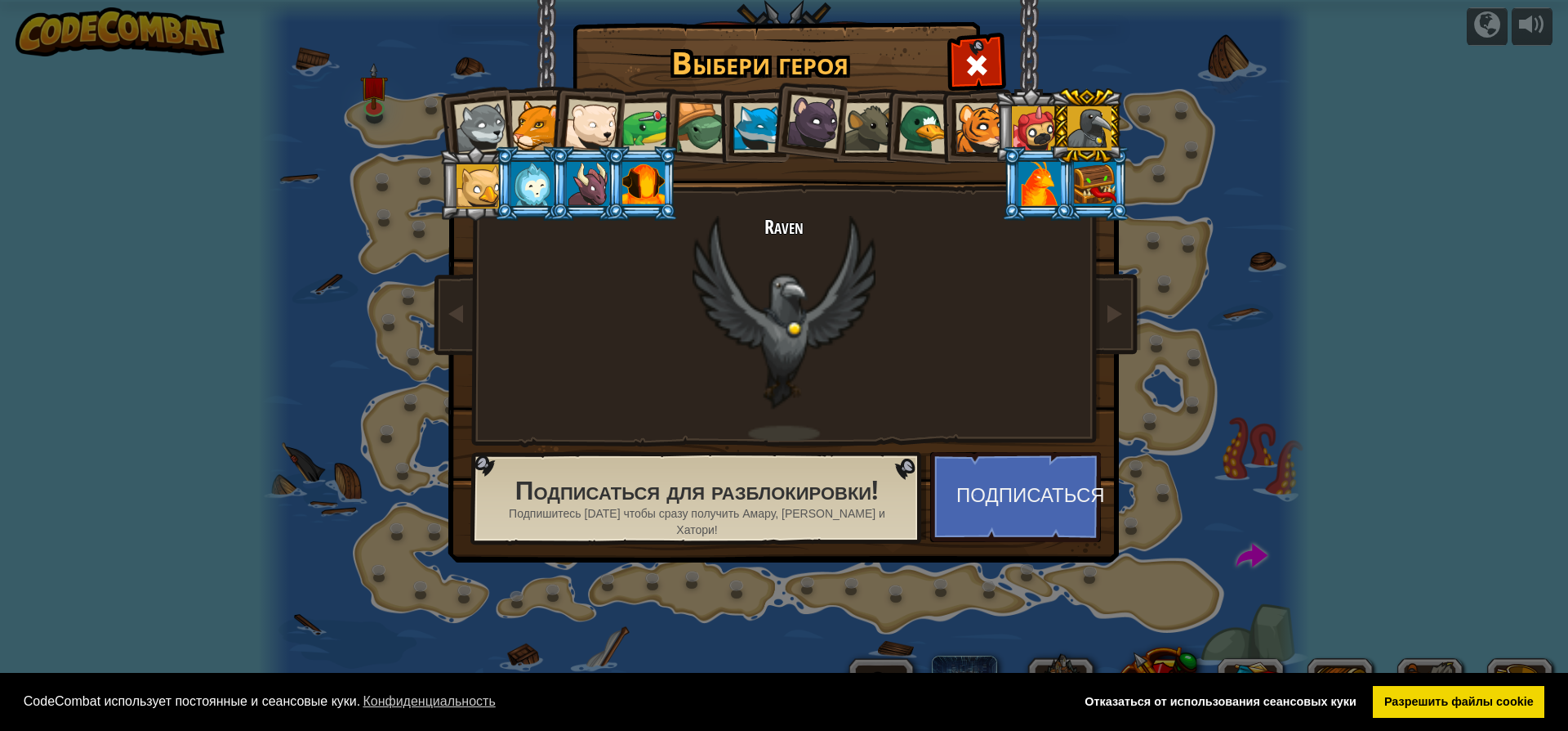
click at [1108, 178] on div at bounding box center [1095, 184] width 43 height 44
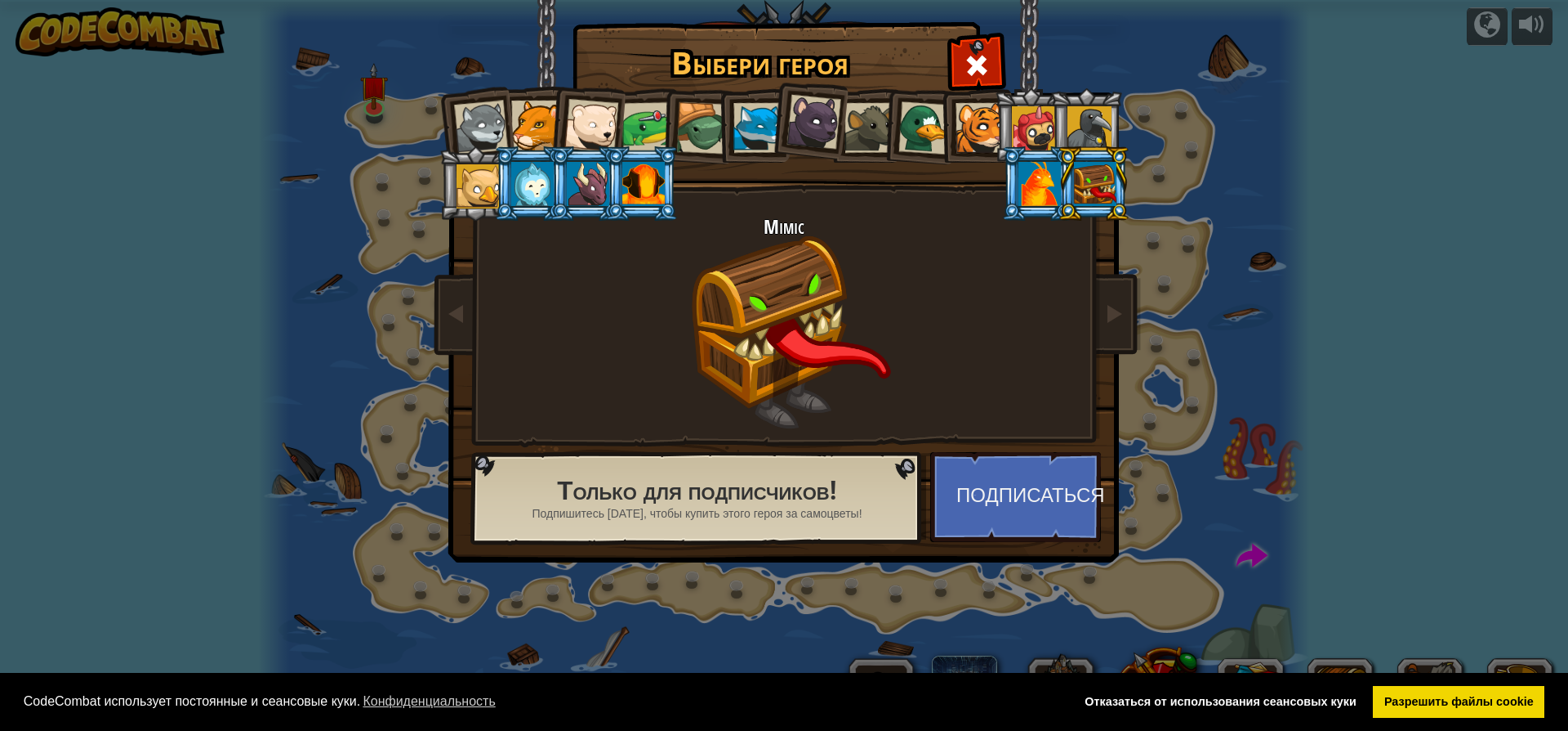
click at [663, 183] on div at bounding box center [644, 184] width 43 height 44
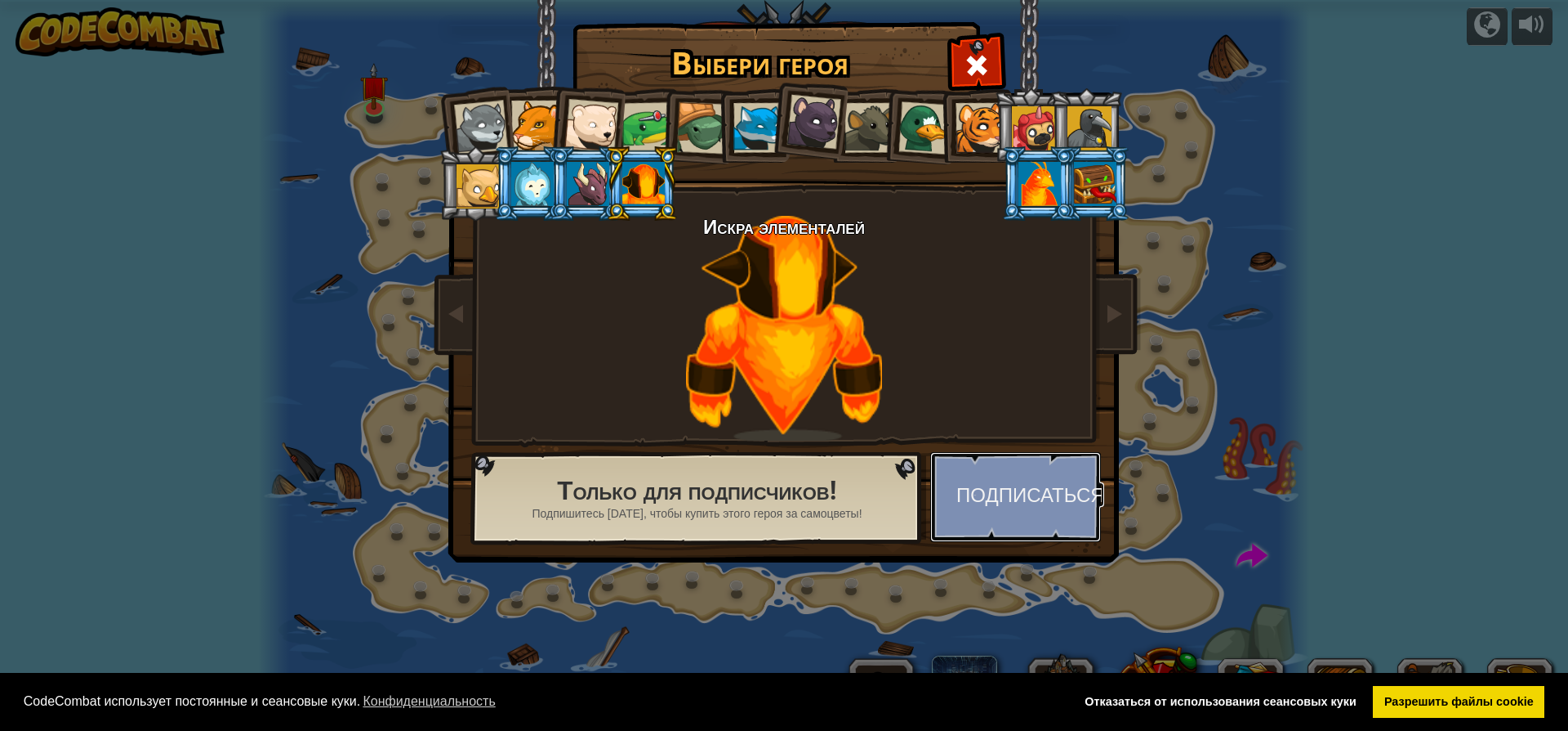
click at [990, 495] on button "Подписаться" at bounding box center [1015, 497] width 171 height 90
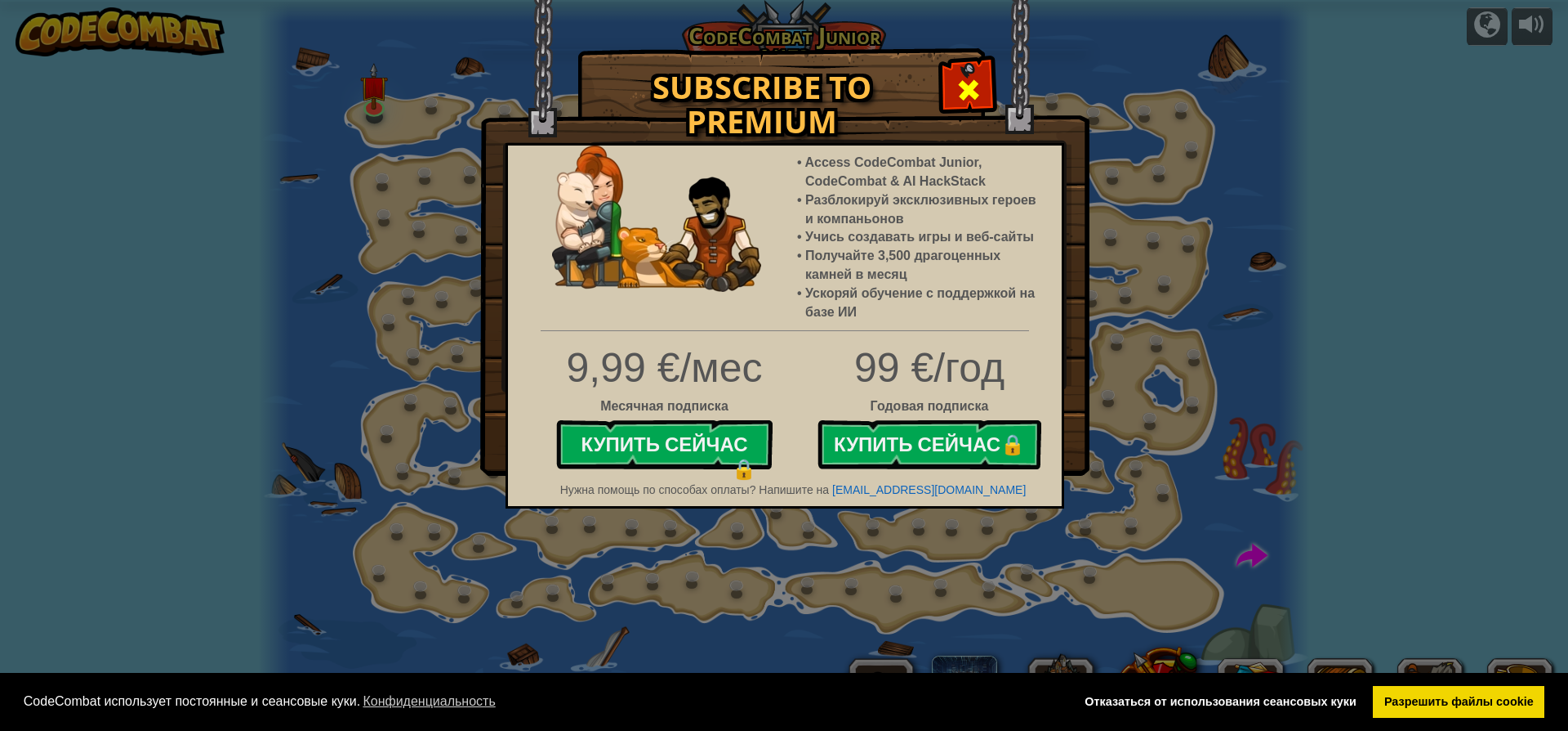
click at [972, 90] on span at bounding box center [969, 90] width 26 height 26
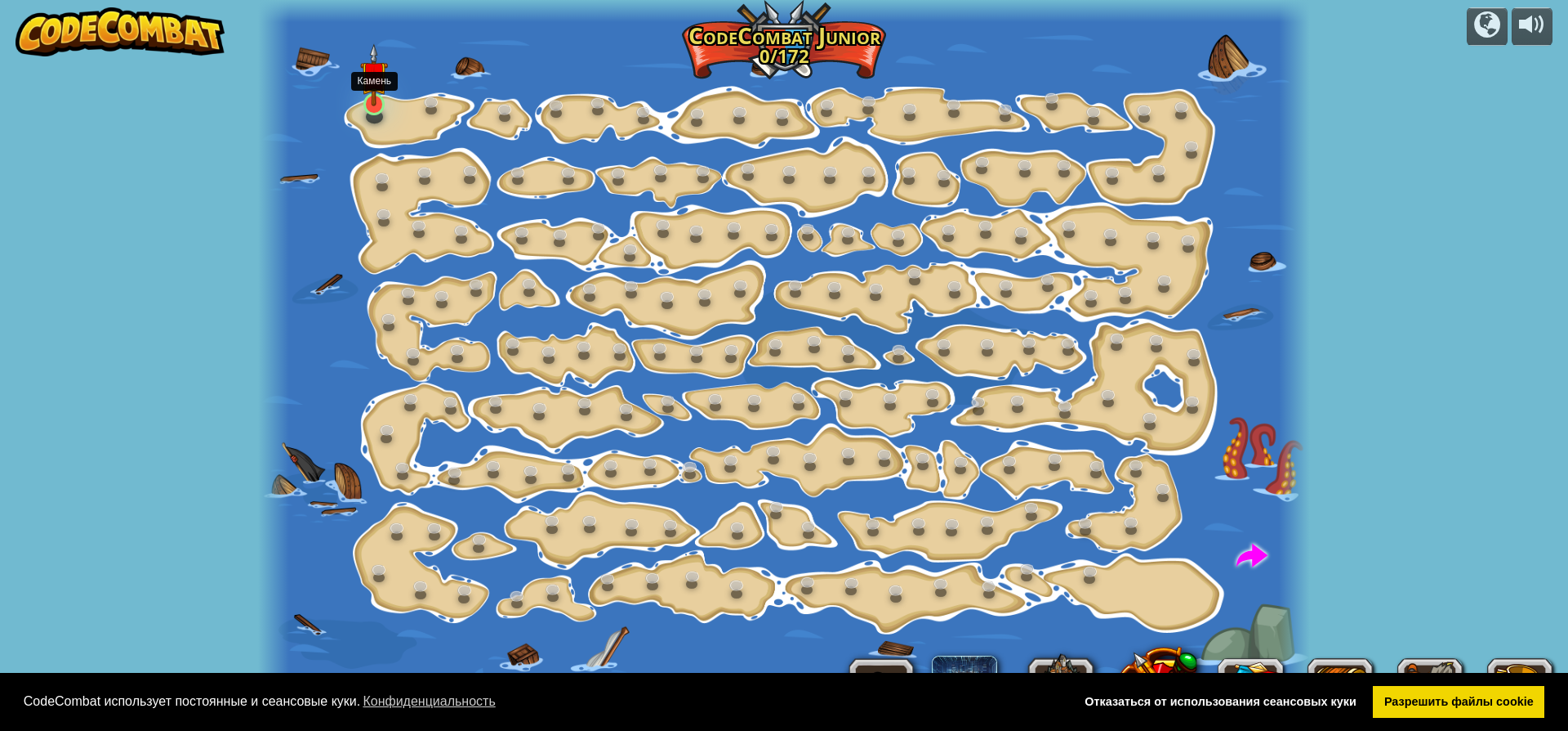
click at [371, 102] on img at bounding box center [374, 74] width 28 height 63
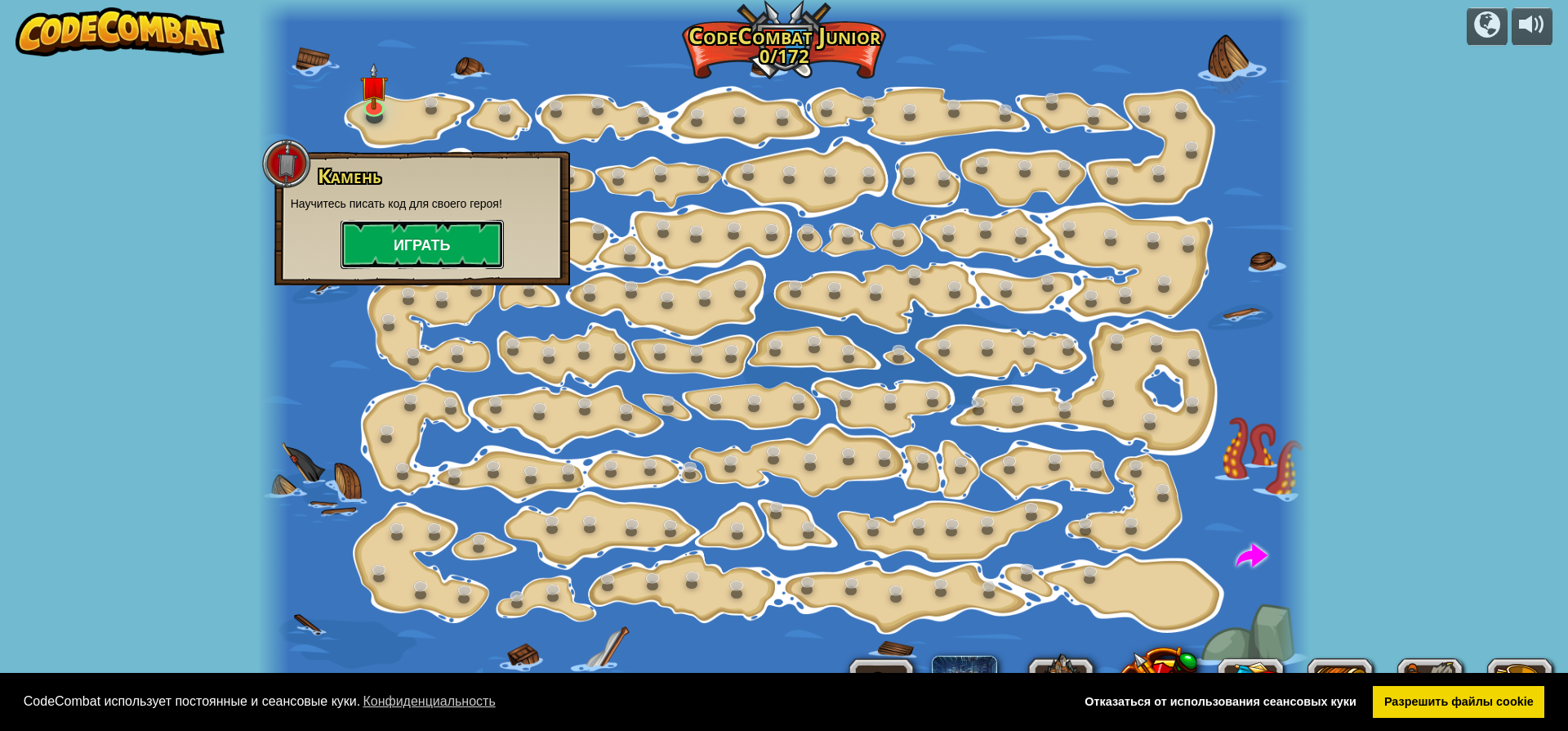
click at [389, 250] on button "Играть" at bounding box center [422, 244] width 164 height 49
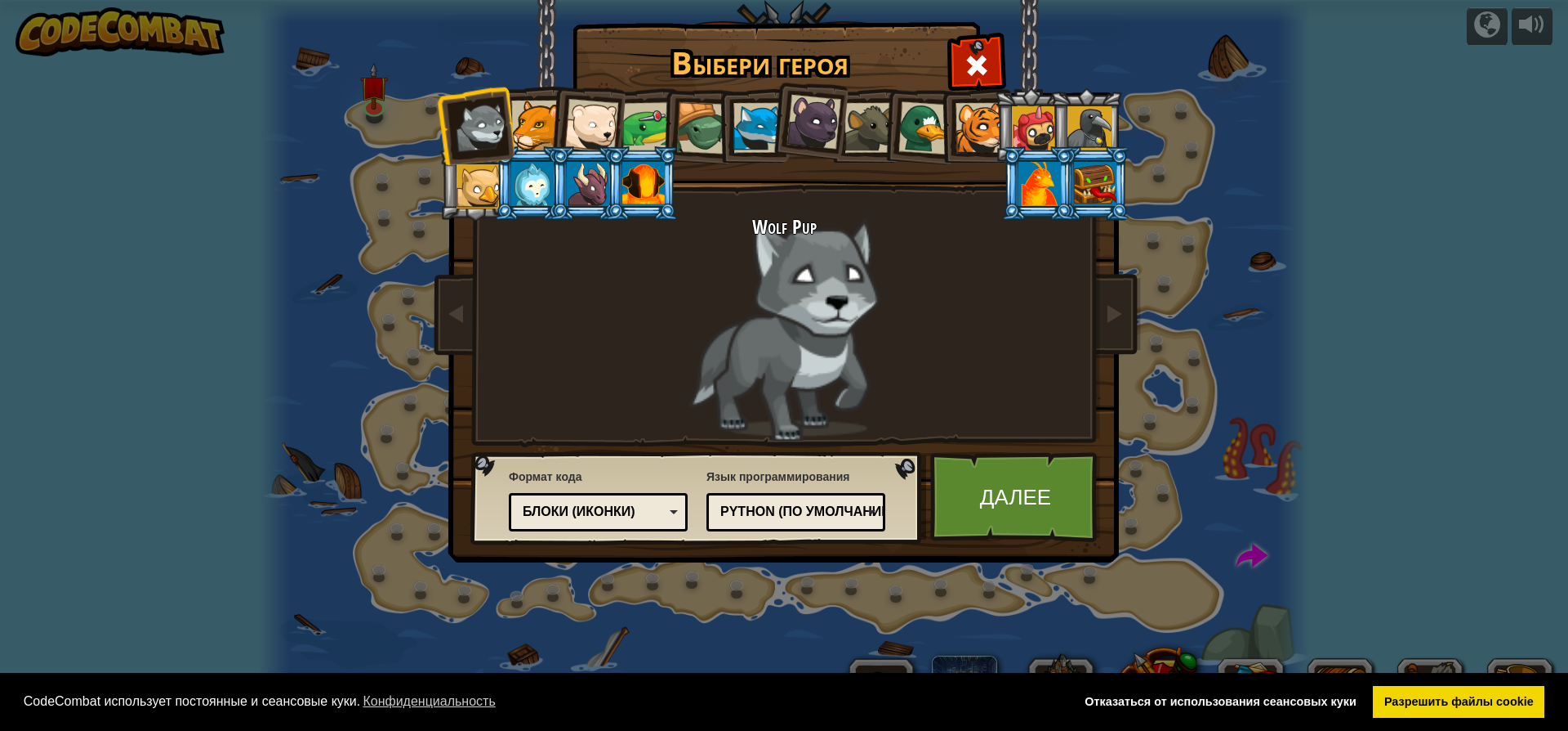
click at [964, 117] on div at bounding box center [981, 128] width 50 height 50
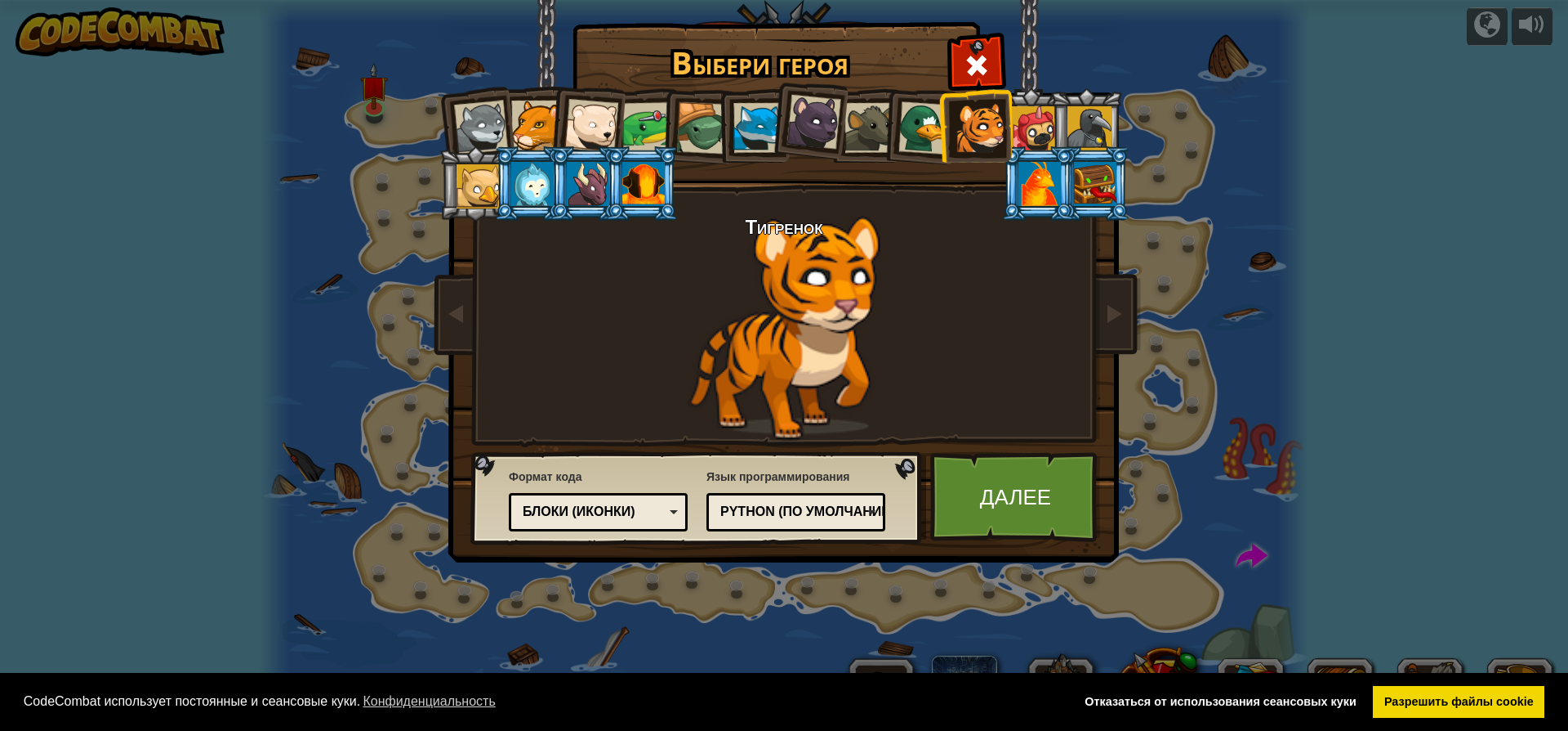
click at [1035, 174] on div at bounding box center [1040, 184] width 43 height 44
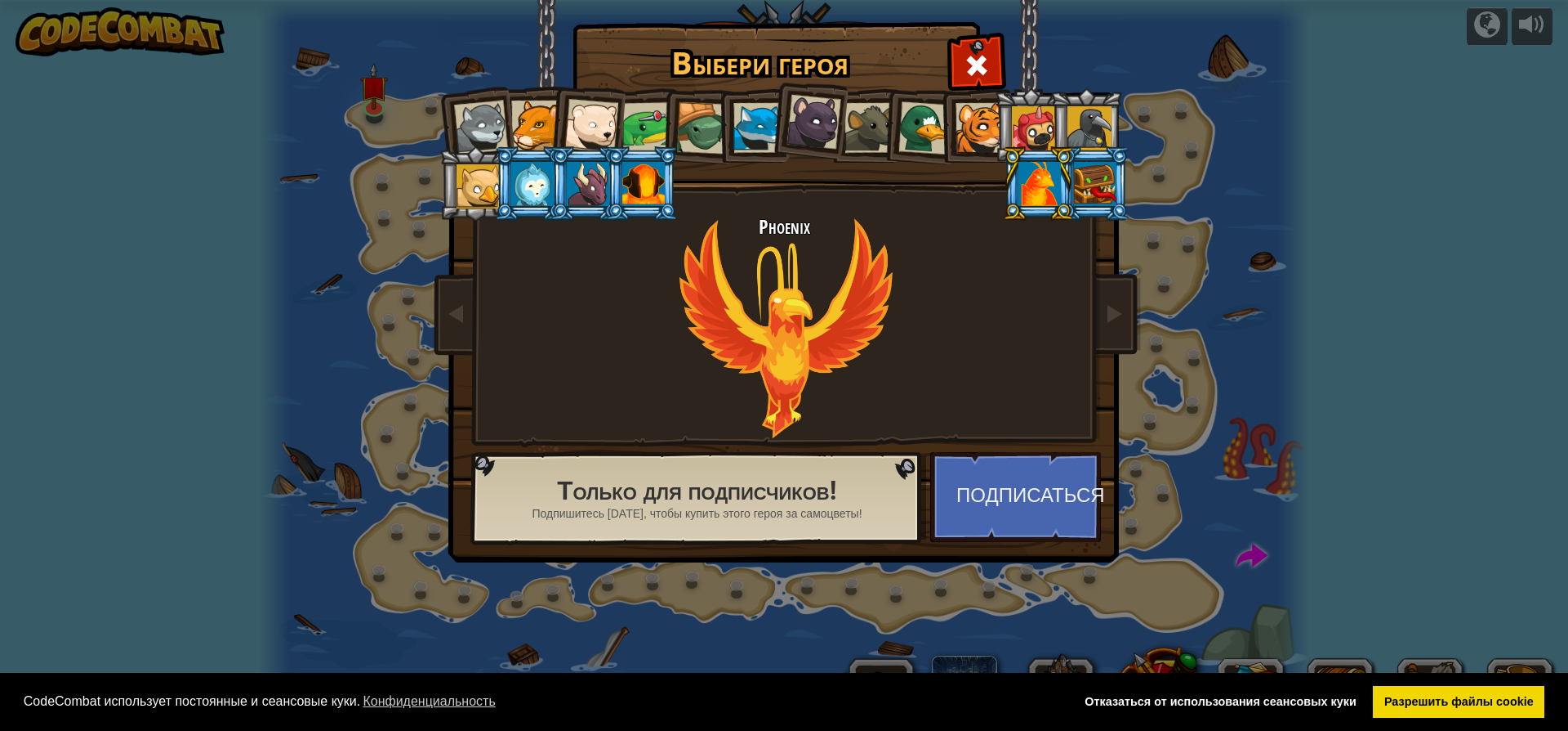
click at [977, 130] on div at bounding box center [981, 128] width 50 height 50
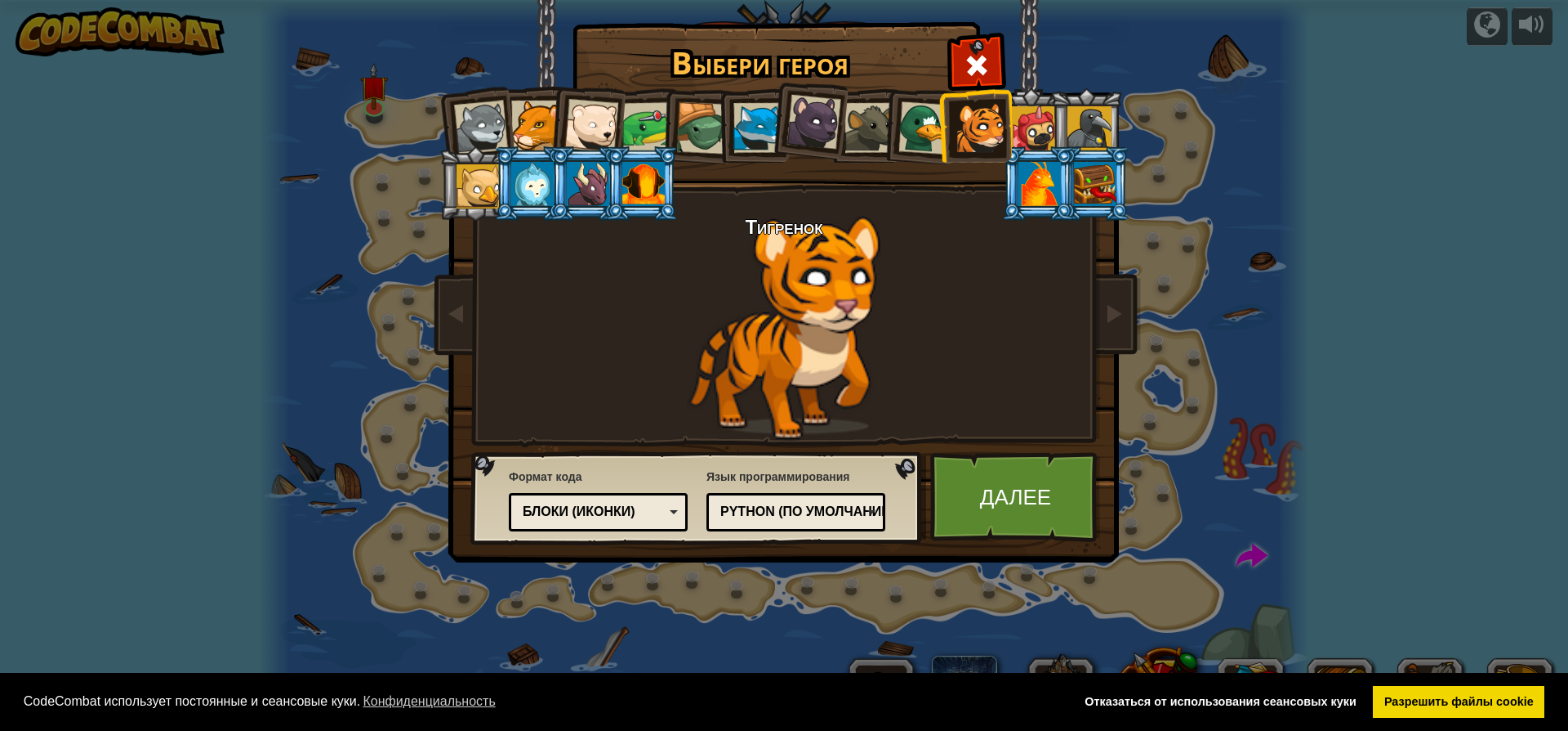
click at [875, 138] on div at bounding box center [869, 128] width 50 height 50
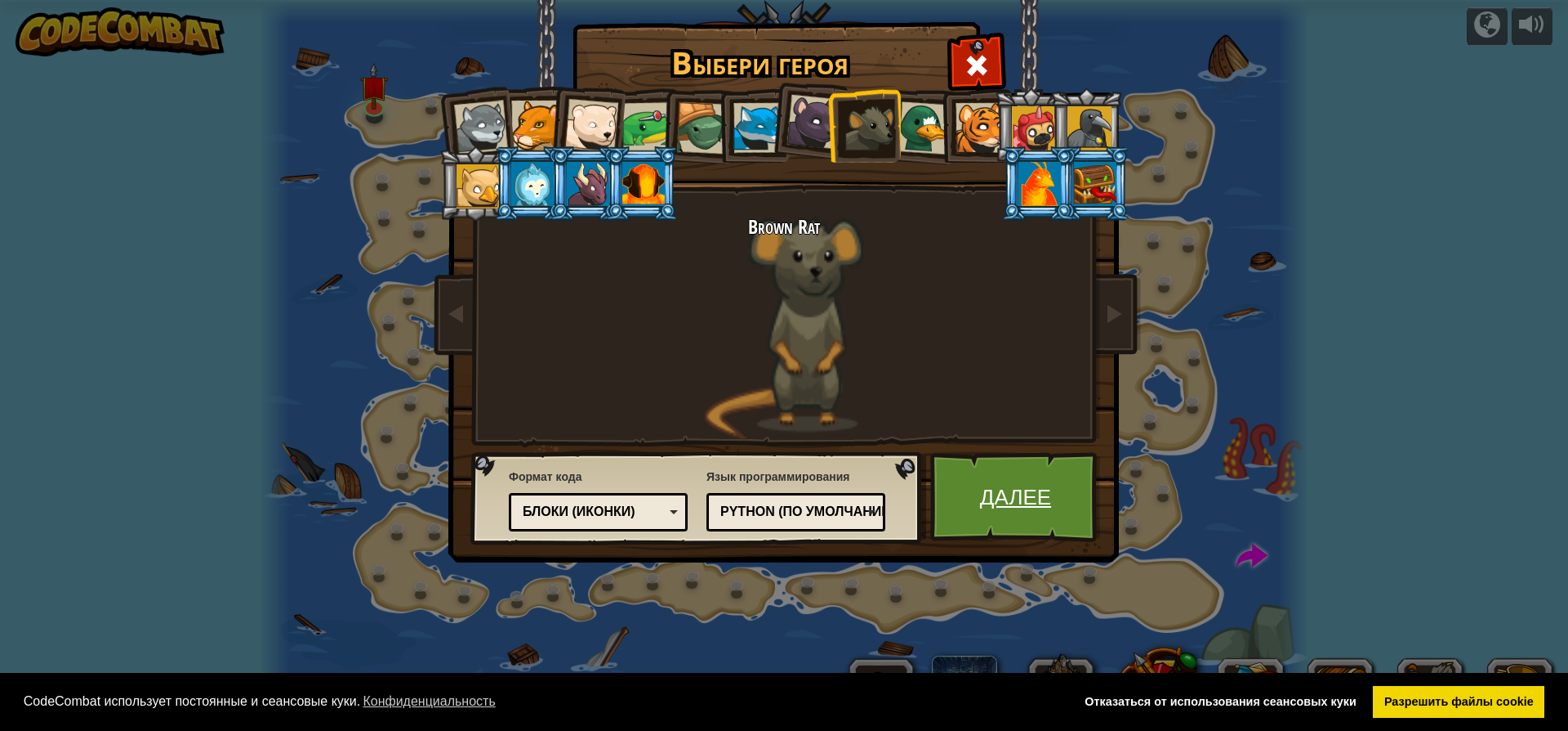
click at [1028, 507] on link "Далее" at bounding box center [1015, 497] width 171 height 90
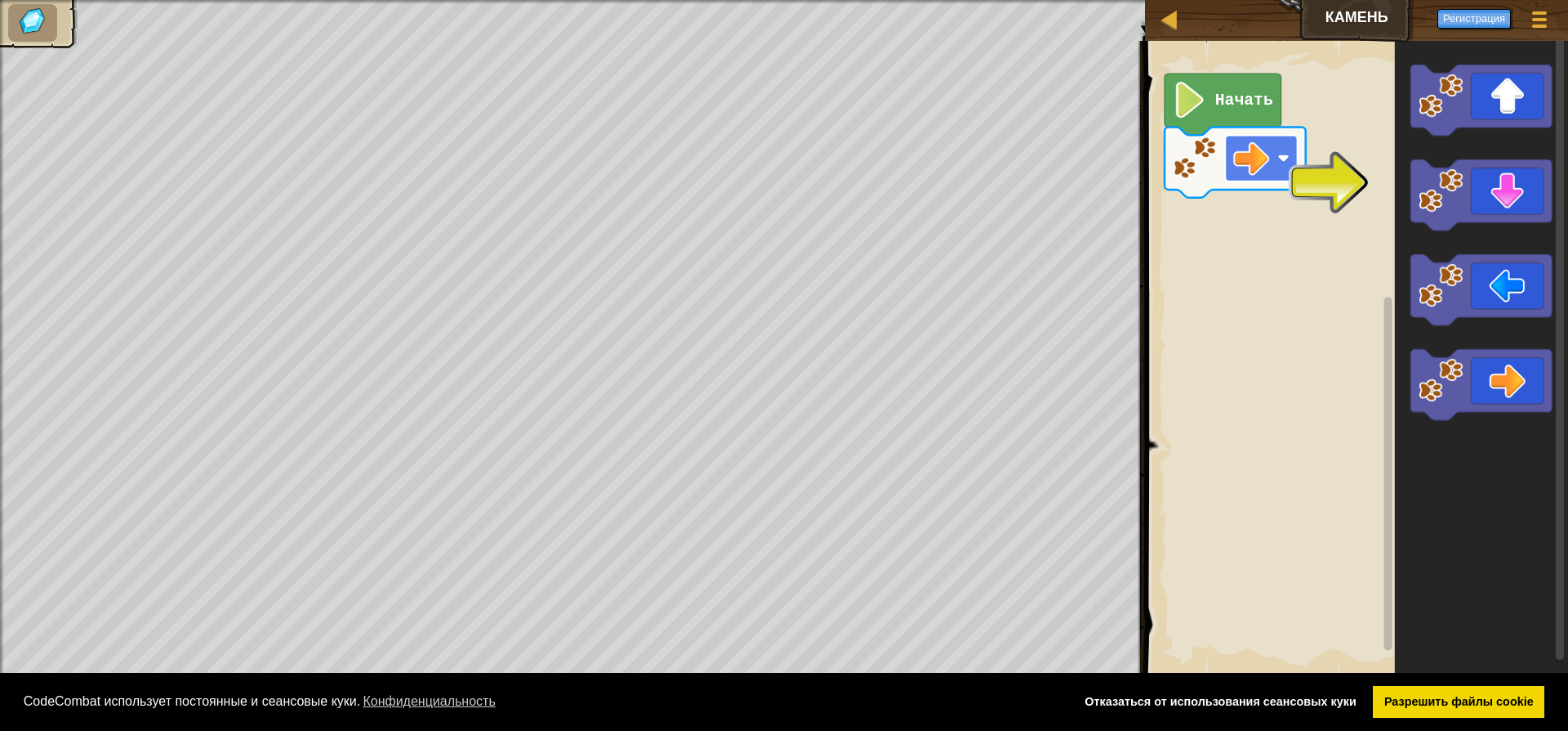
click at [1272, 164] on g "Начать" at bounding box center [1236, 136] width 142 height 124
click at [1272, 164] on rect "Рабочая область Blockly" at bounding box center [1262, 158] width 73 height 47
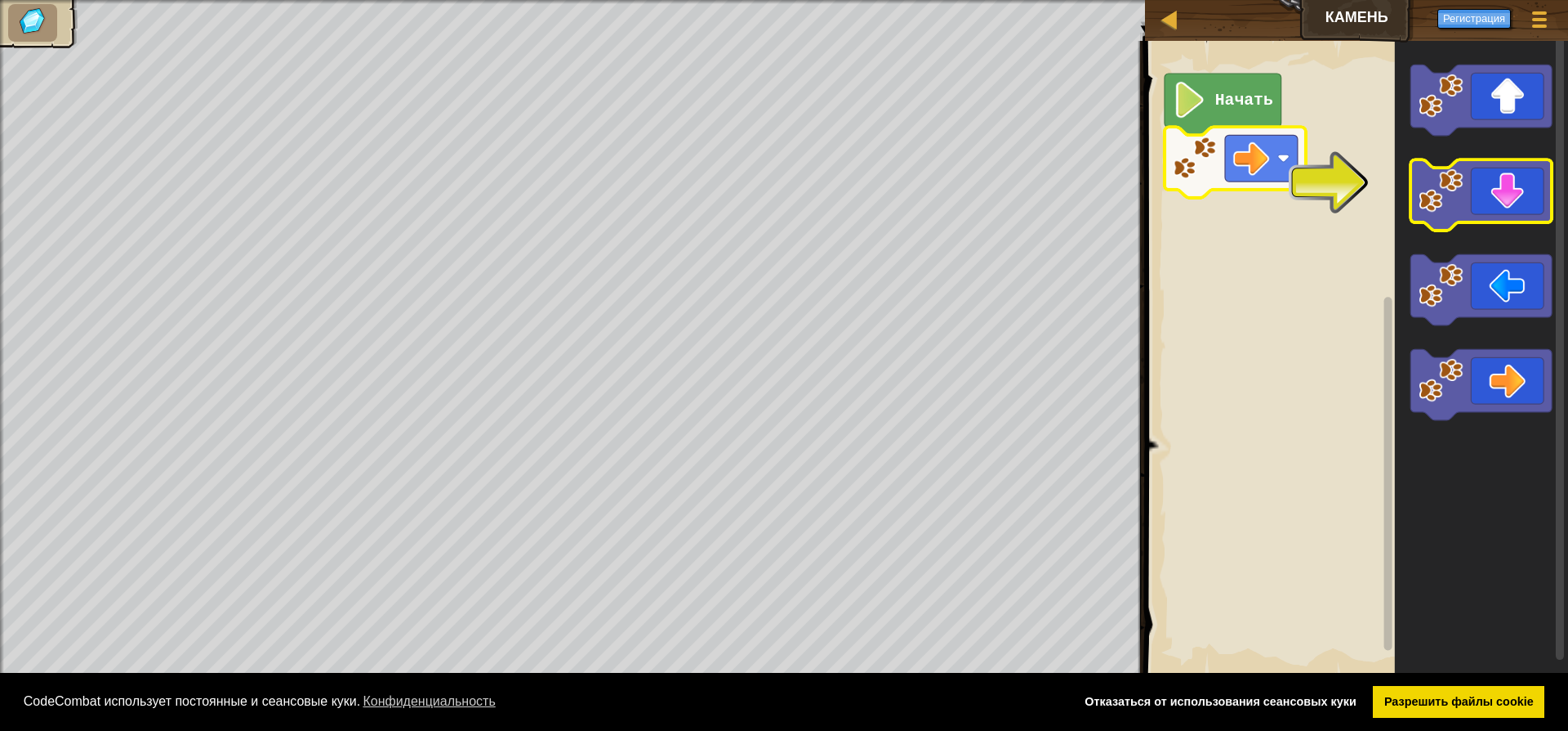
click at [1491, 169] on icon "Рабочая область Blockly" at bounding box center [1482, 195] width 142 height 70
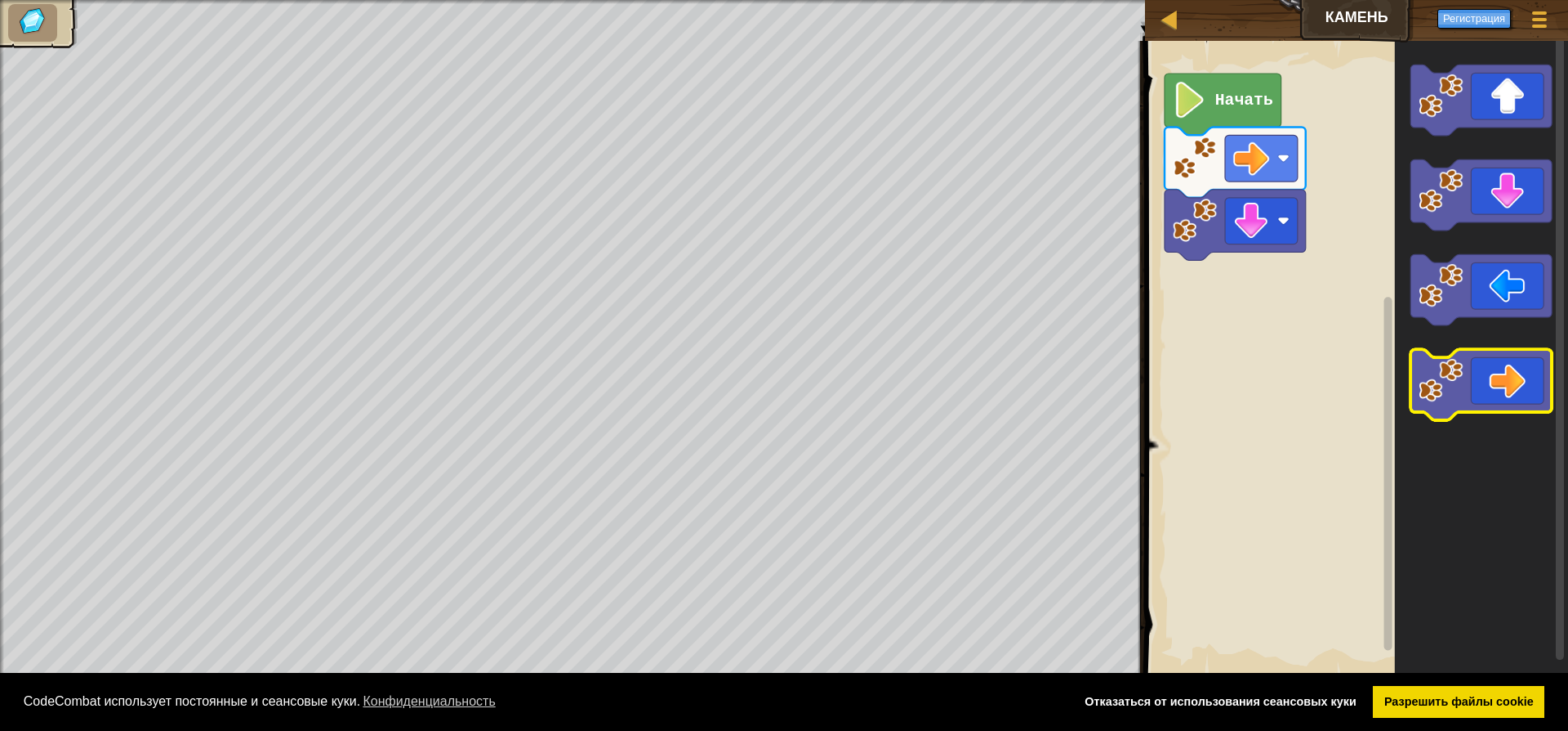
click at [1481, 371] on icon "Рабочая область Blockly" at bounding box center [1482, 383] width 142 height 70
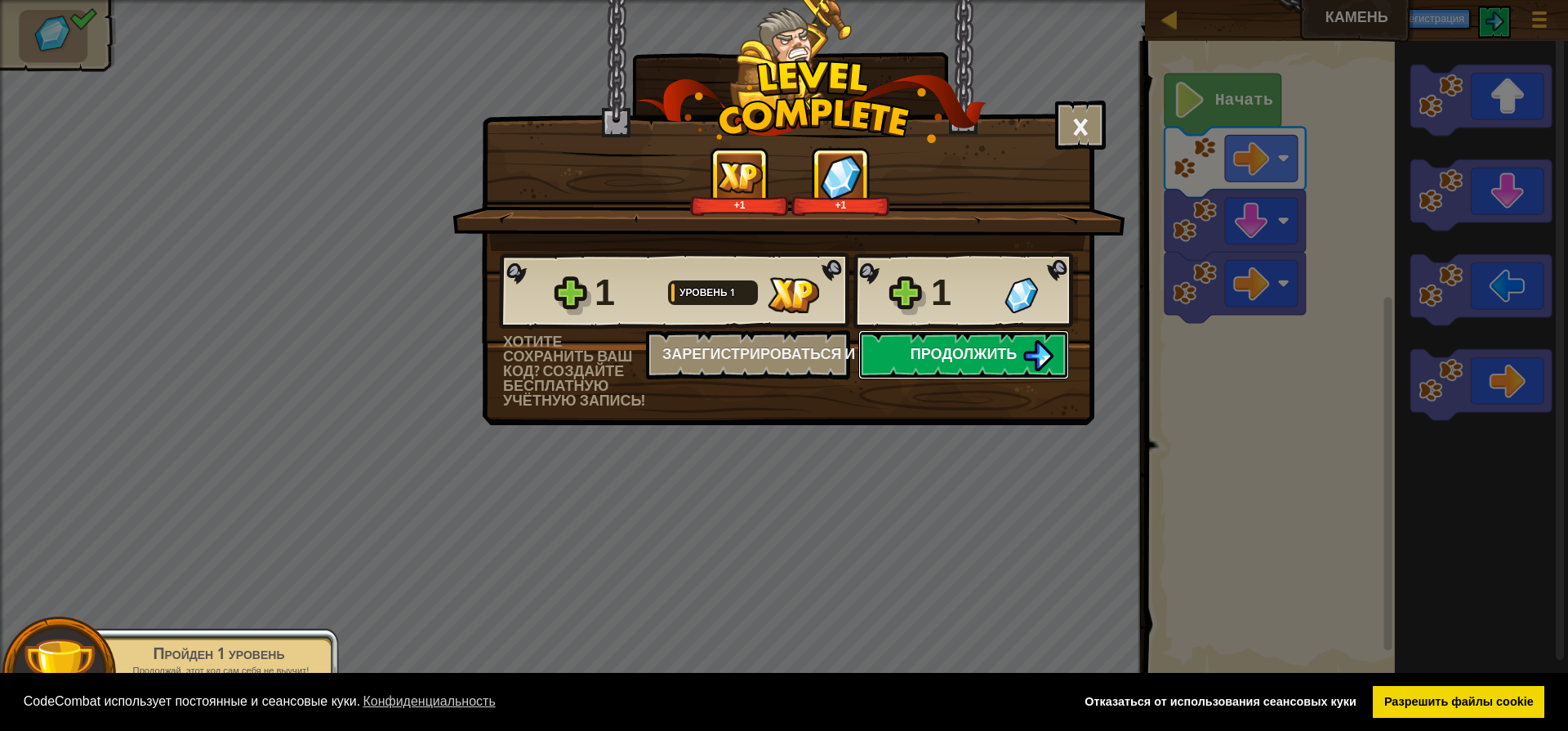
click at [992, 358] on span "Продолжить" at bounding box center [964, 354] width 107 height 20
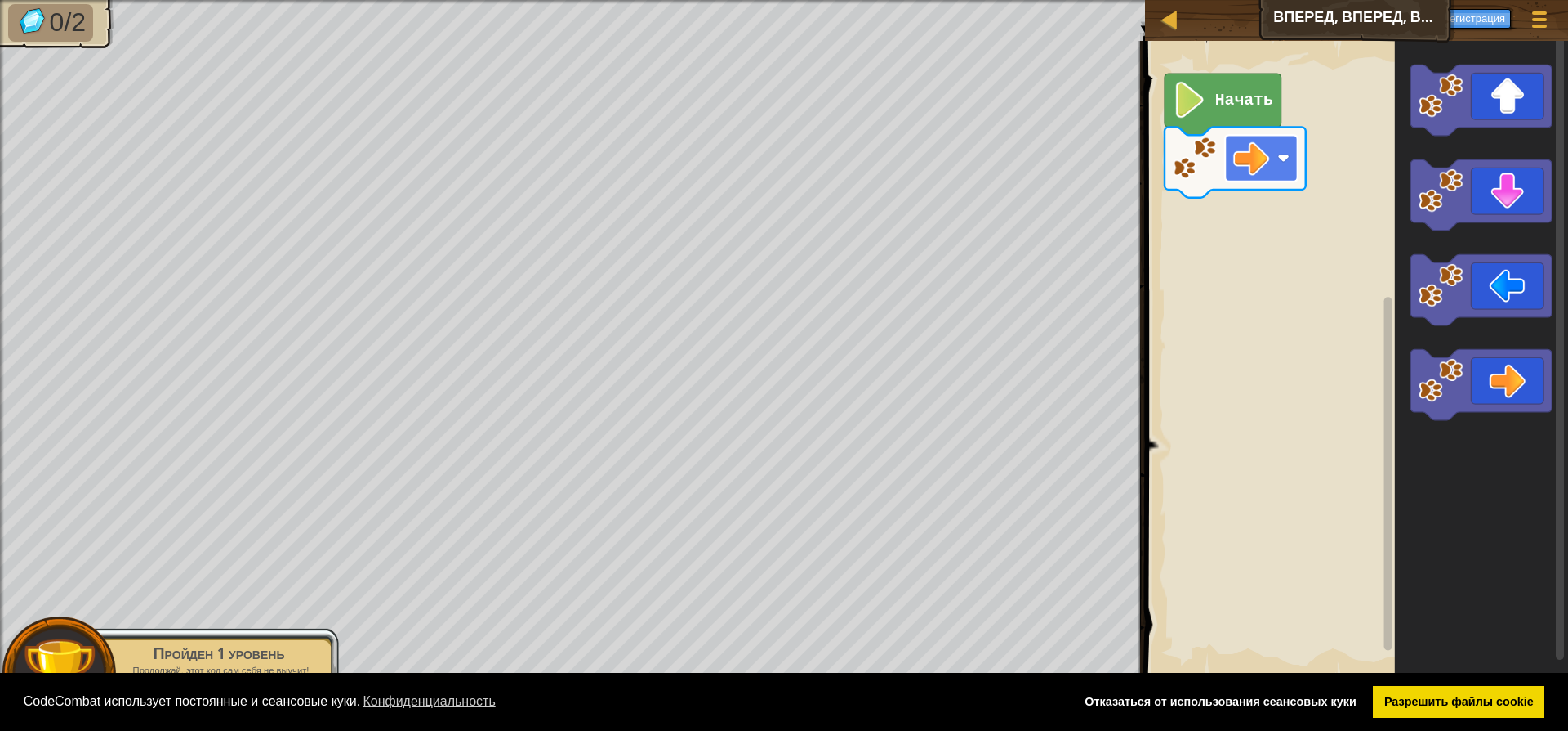
click at [1256, 158] on g "Начать" at bounding box center [1236, 136] width 142 height 124
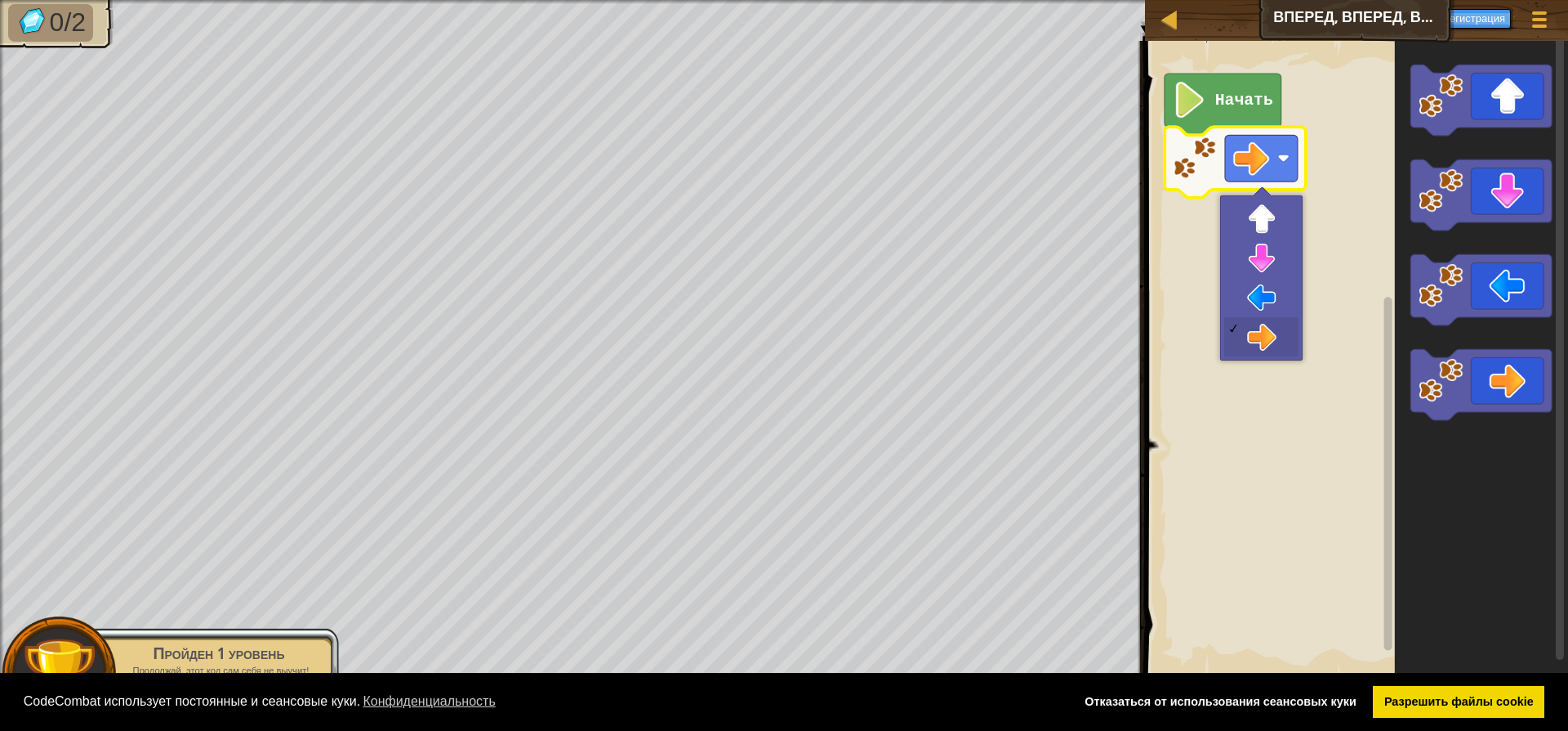
click at [1345, 220] on rect "Рабочая область Blockly" at bounding box center [1353, 359] width 428 height 652
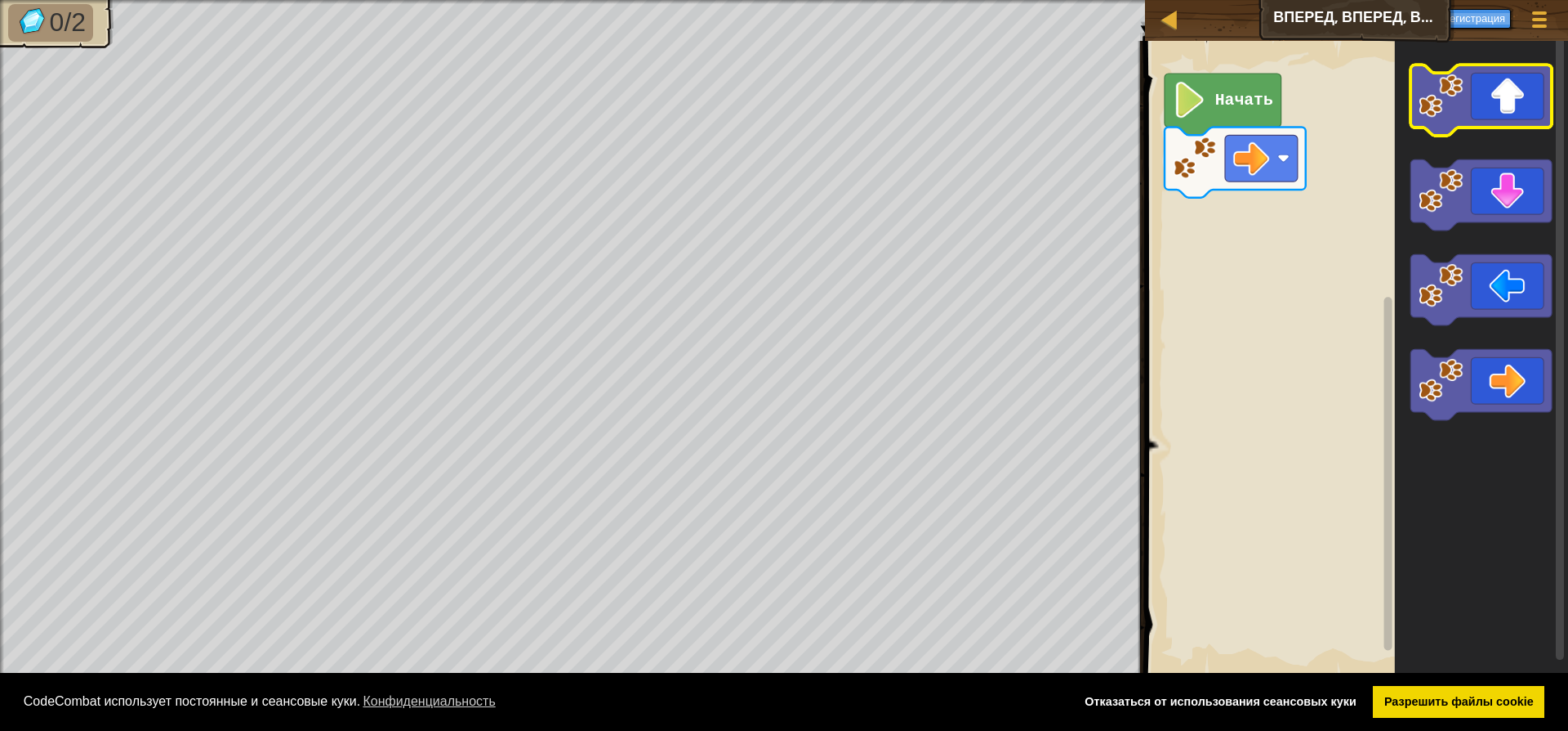
click at [1486, 106] on icon "Рабочая область Blockly" at bounding box center [1482, 100] width 142 height 70
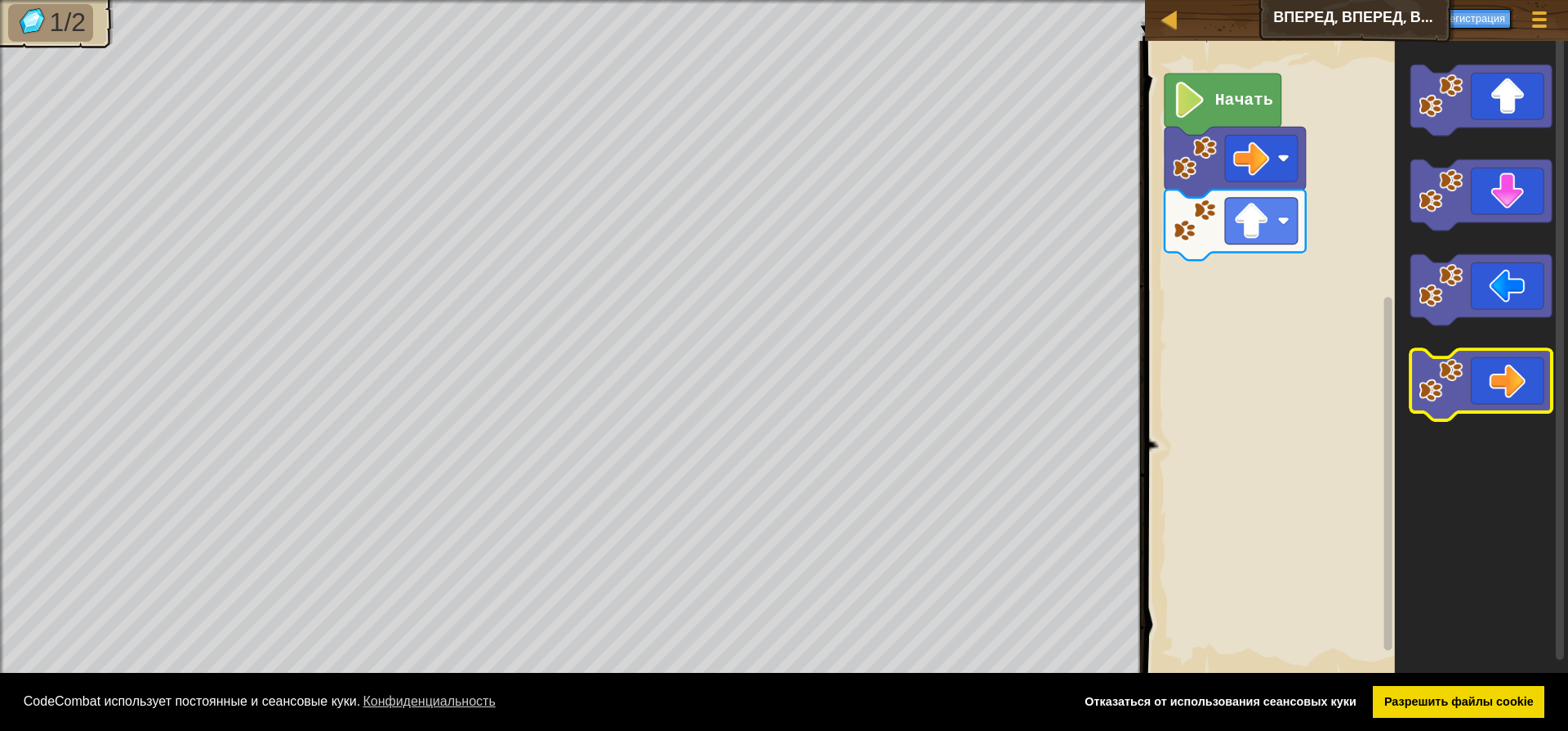
click at [1531, 383] on icon "Рабочая область Blockly" at bounding box center [1482, 383] width 142 height 70
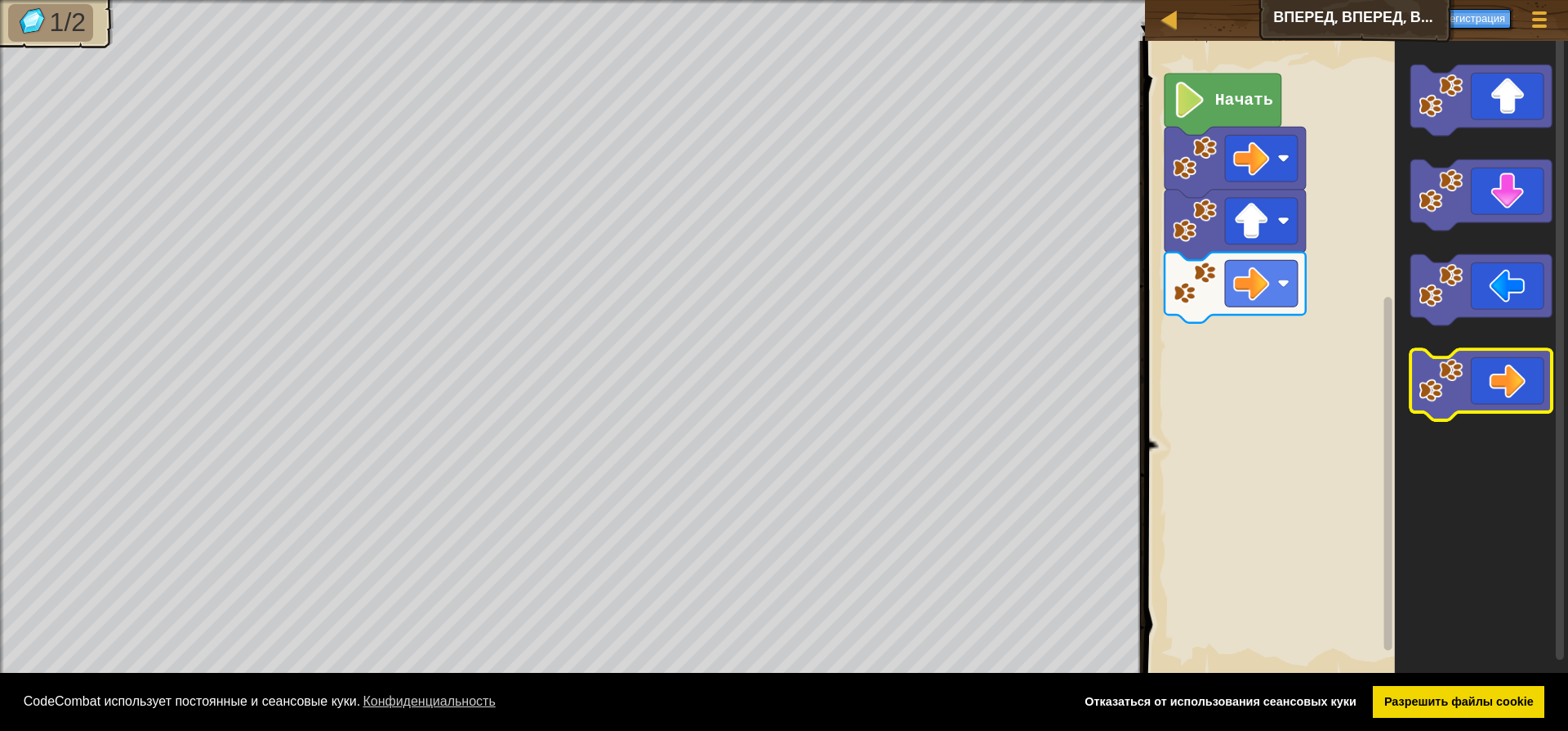
click at [1528, 384] on icon "Рабочая область Blockly" at bounding box center [1482, 383] width 142 height 70
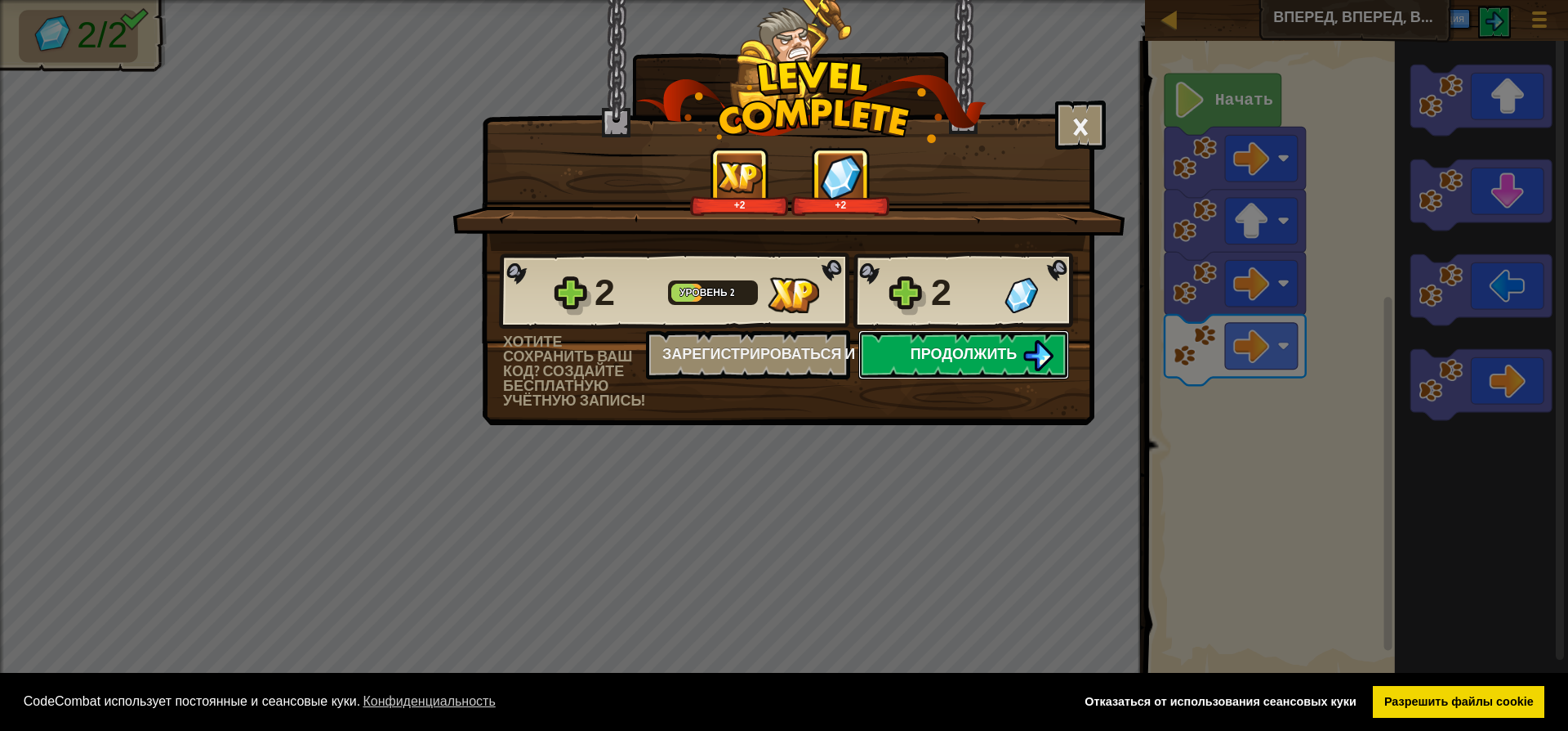
click at [985, 364] on span "Продолжить" at bounding box center [964, 354] width 107 height 20
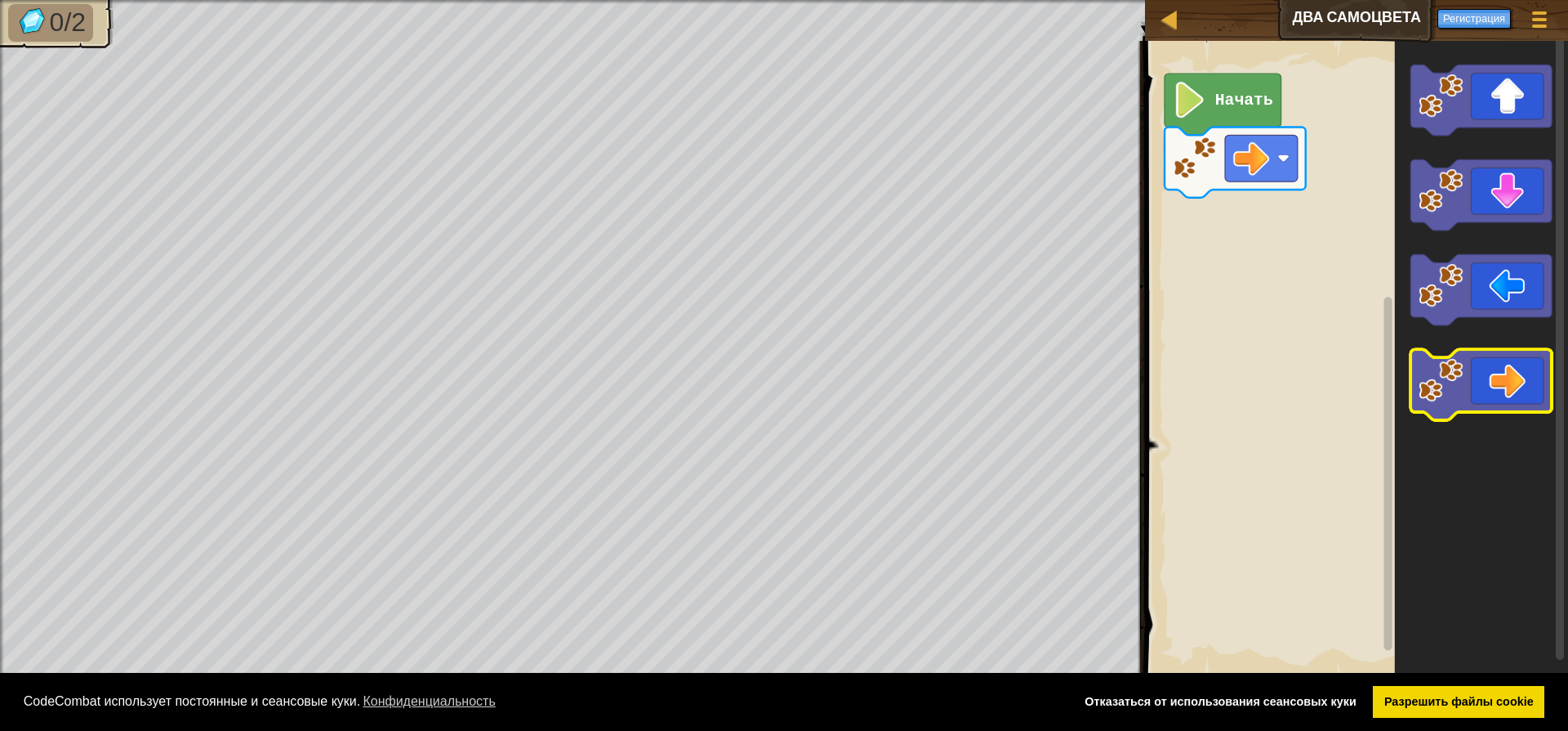
click at [1502, 391] on icon "Рабочая область Blockly" at bounding box center [1482, 383] width 142 height 70
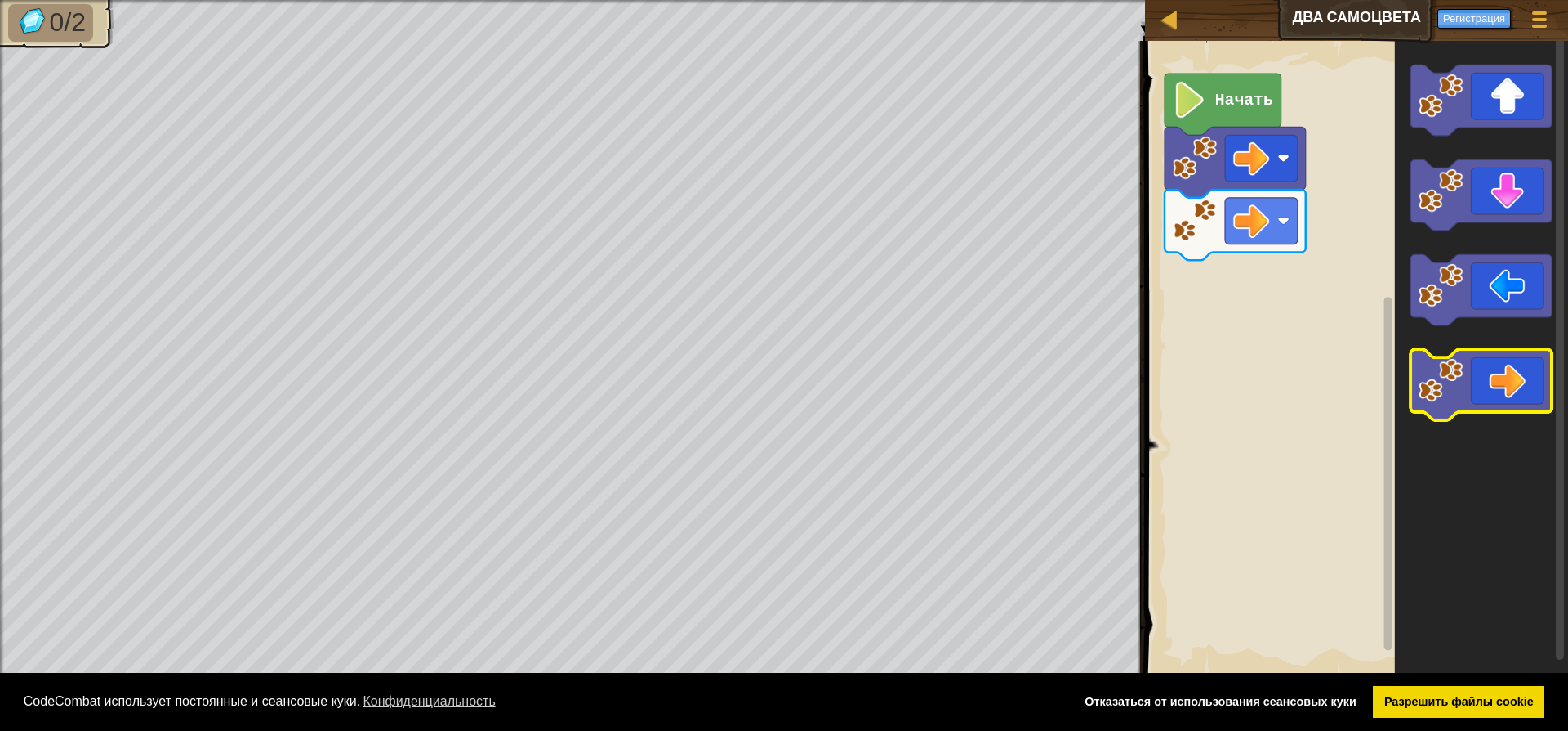
click at [1502, 391] on icon "Рабочая область Blockly" at bounding box center [1482, 383] width 142 height 70
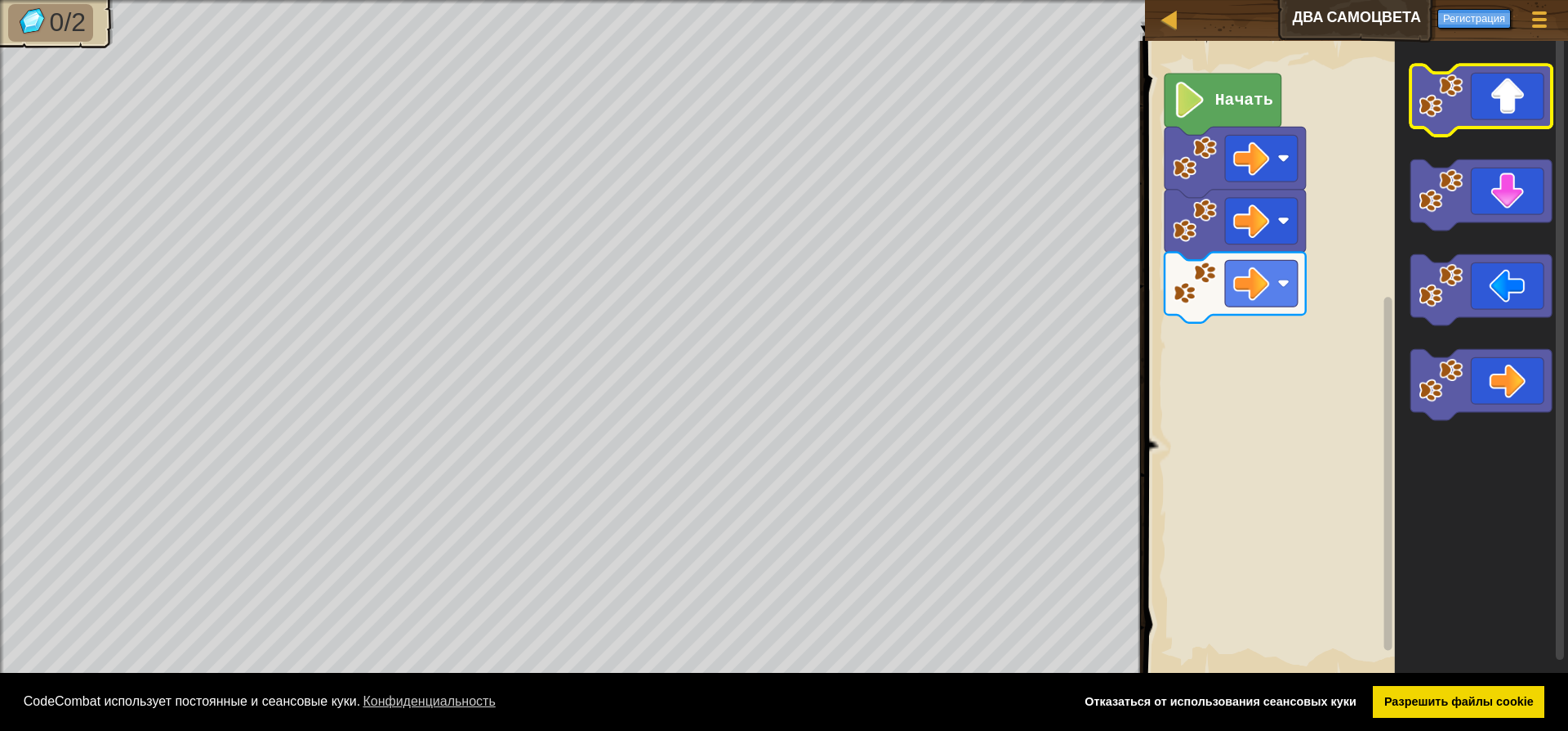
click at [1501, 106] on icon "Рабочая область Blockly" at bounding box center [1482, 100] width 142 height 70
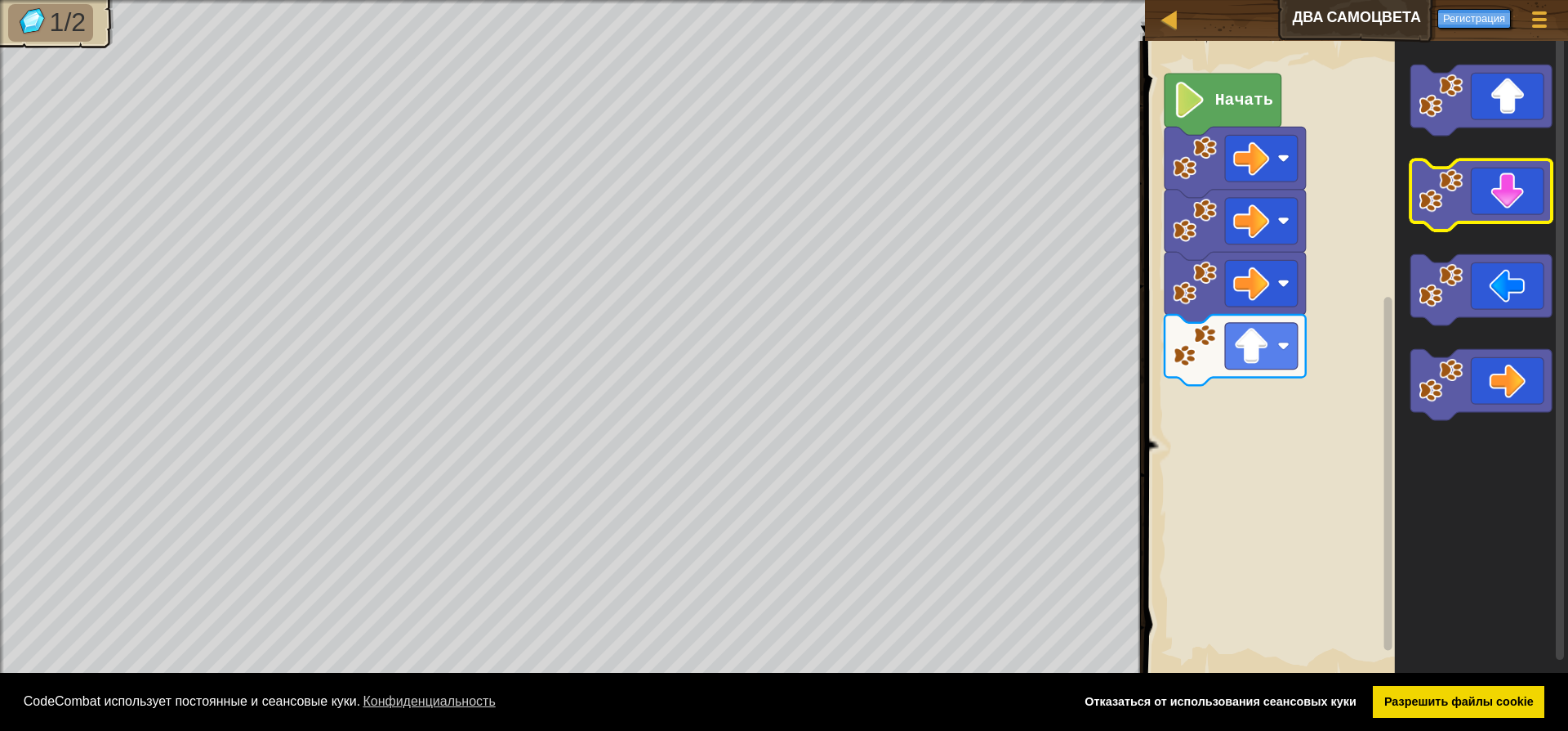
click at [1510, 197] on icon "Рабочая область Blockly" at bounding box center [1482, 195] width 142 height 70
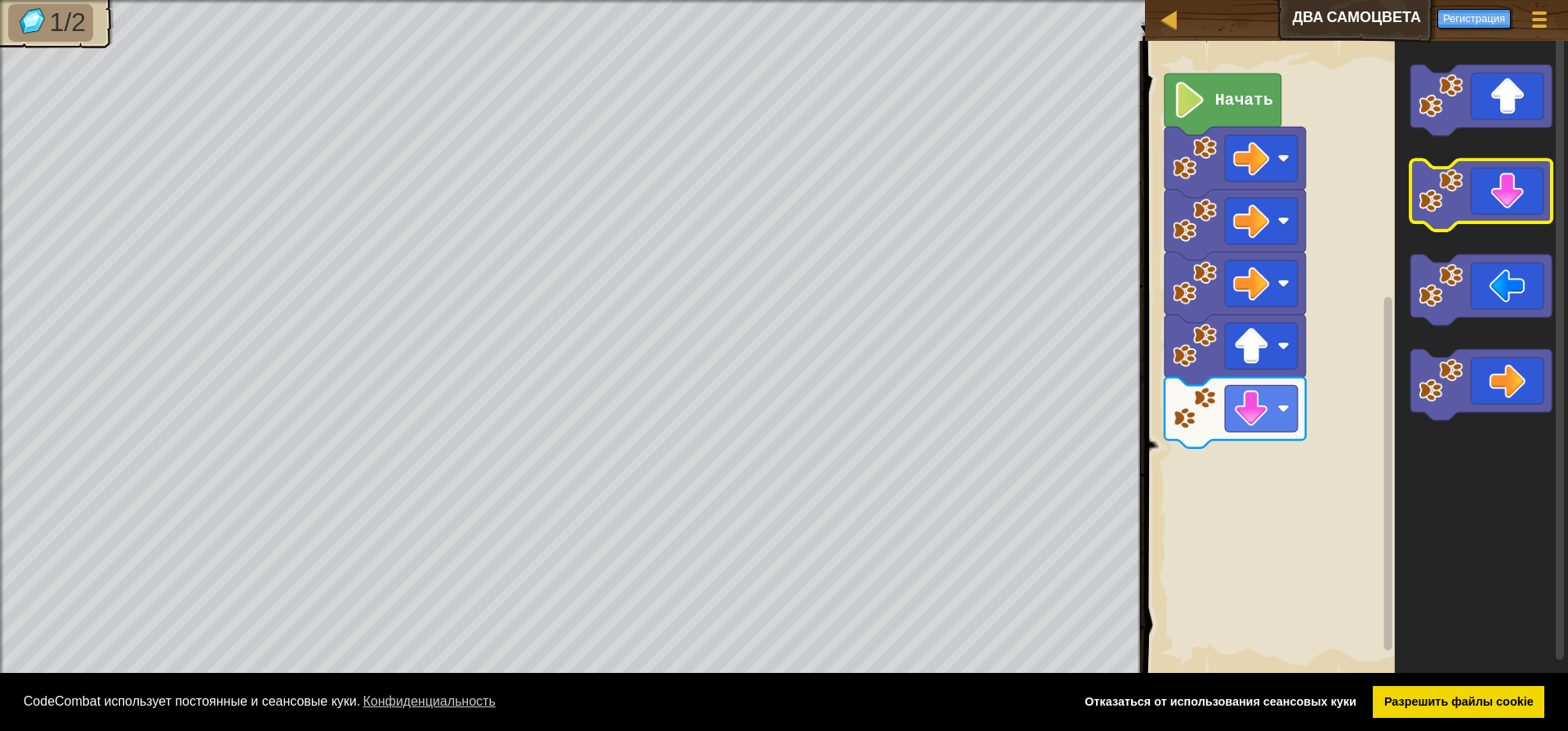
click at [1510, 197] on icon "Рабочая область Blockly" at bounding box center [1482, 195] width 142 height 70
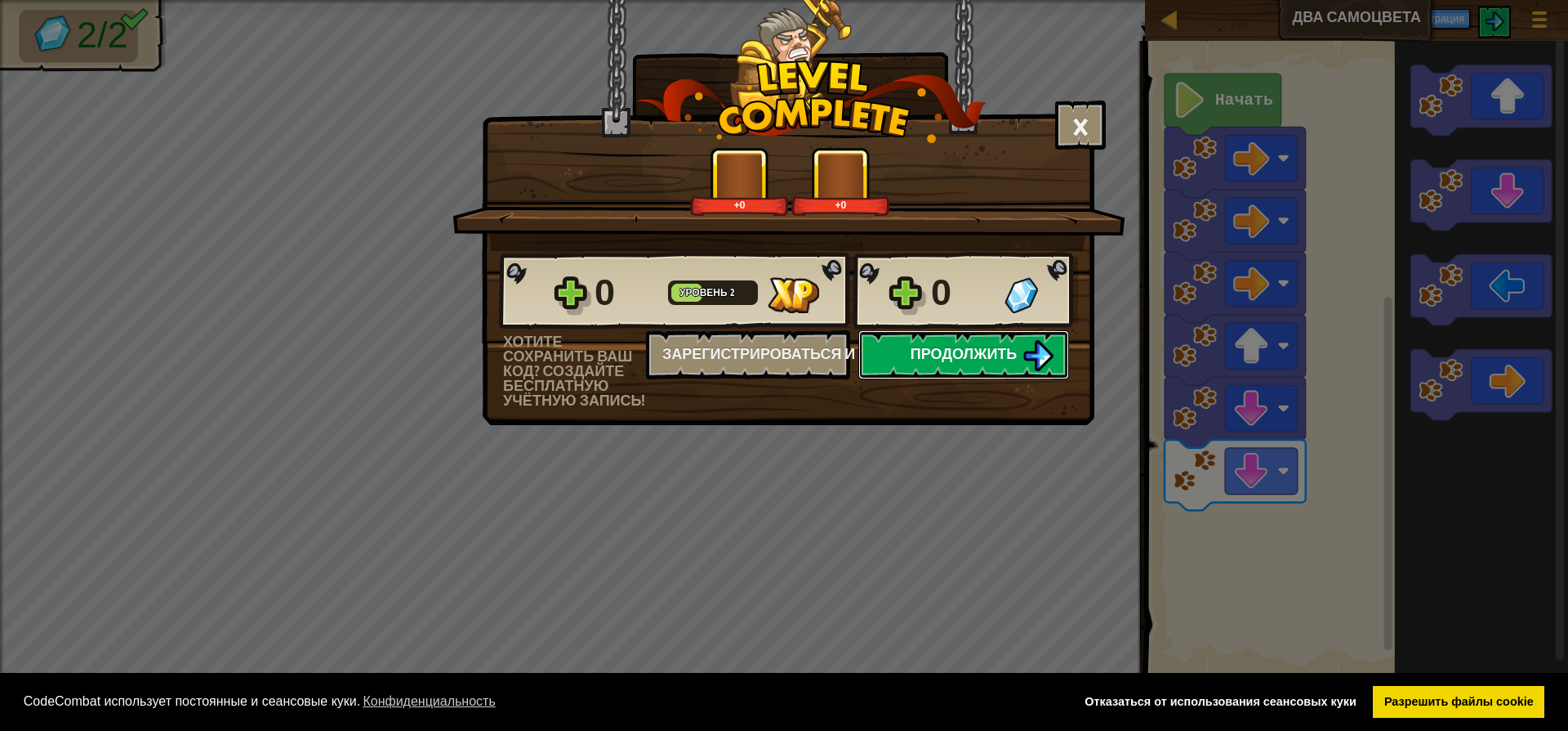
click at [980, 352] on span "Продолжить" at bounding box center [964, 354] width 107 height 20
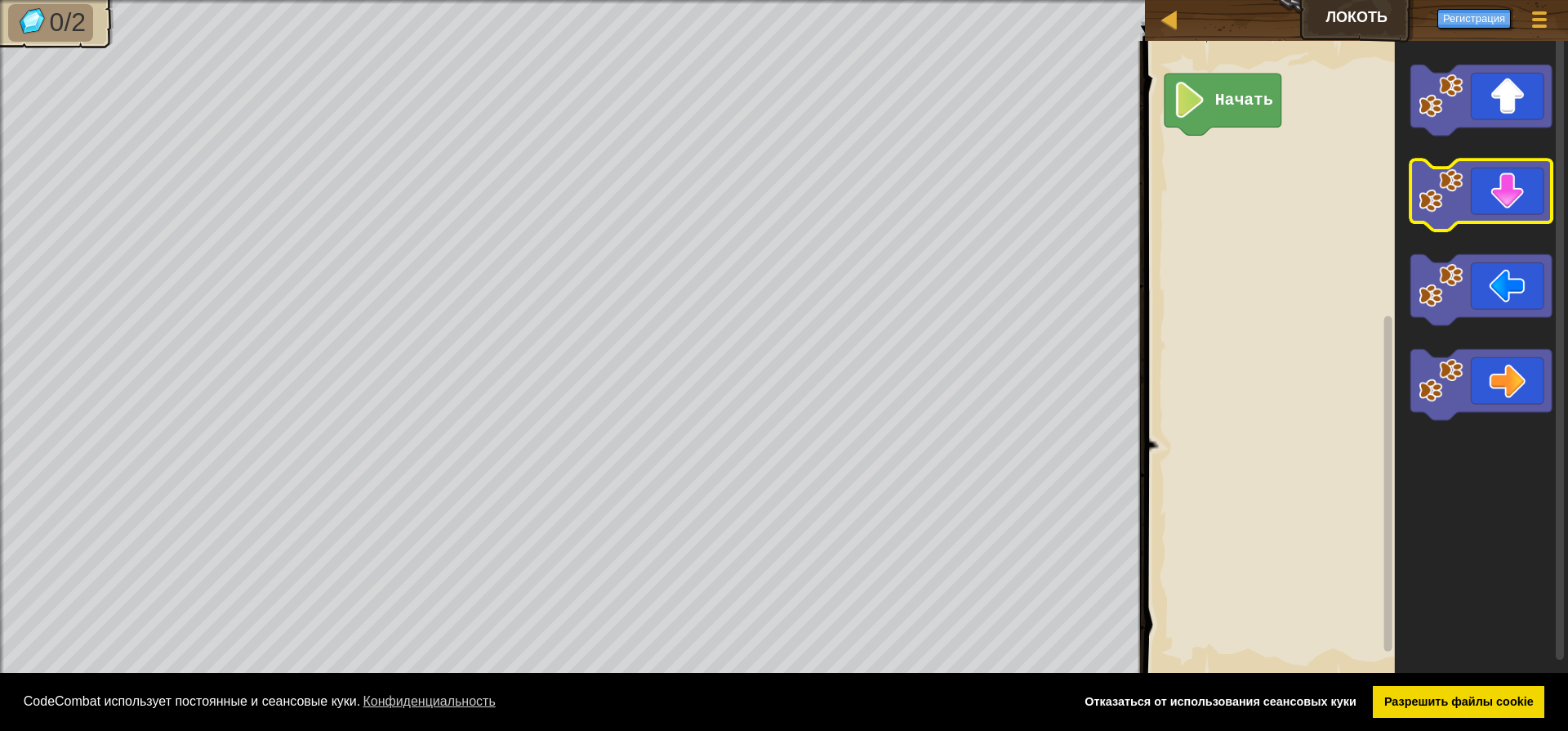
click at [1427, 221] on icon "Рабочая область Blockly" at bounding box center [1482, 195] width 142 height 70
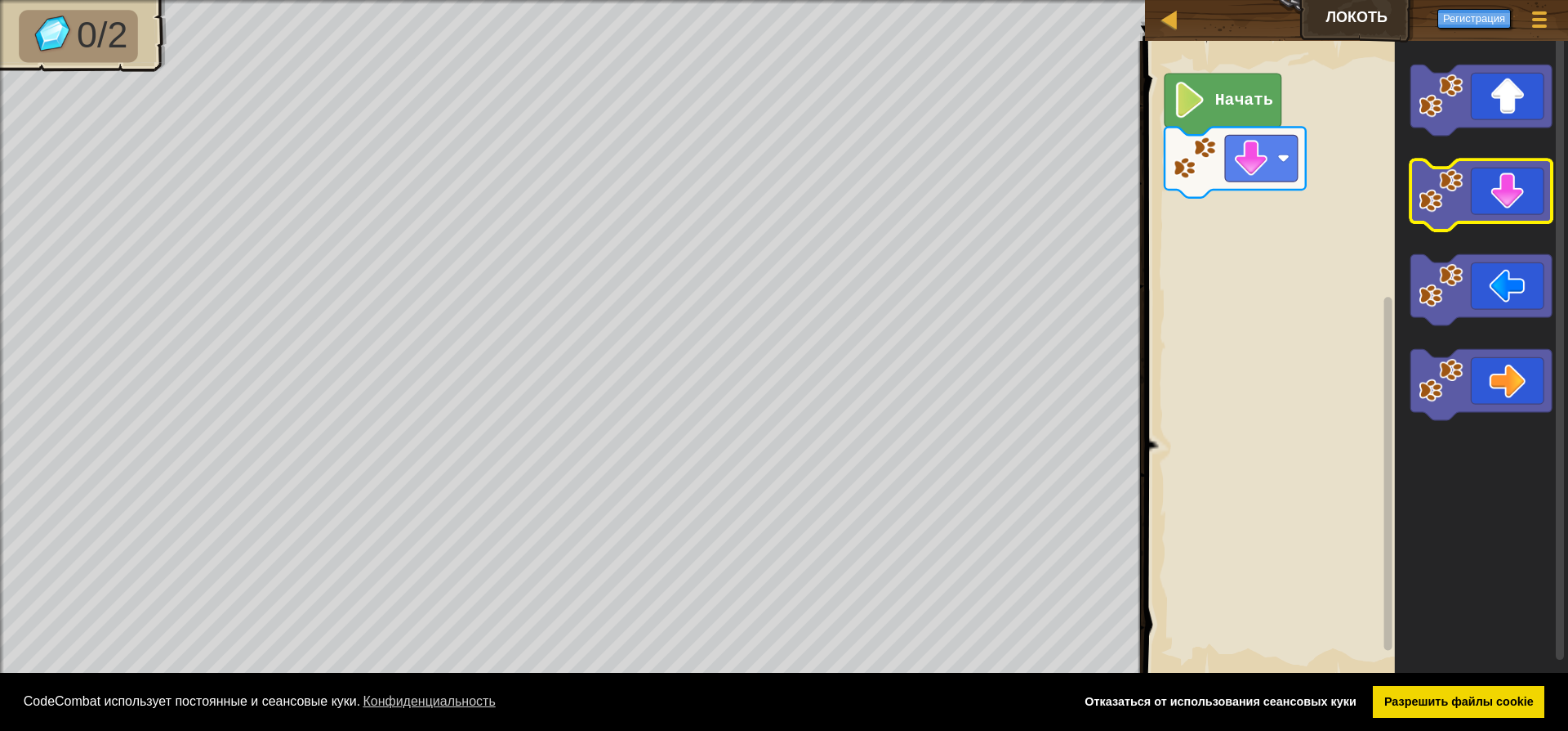
click at [1497, 171] on icon "Рабочая область Blockly" at bounding box center [1482, 195] width 142 height 70
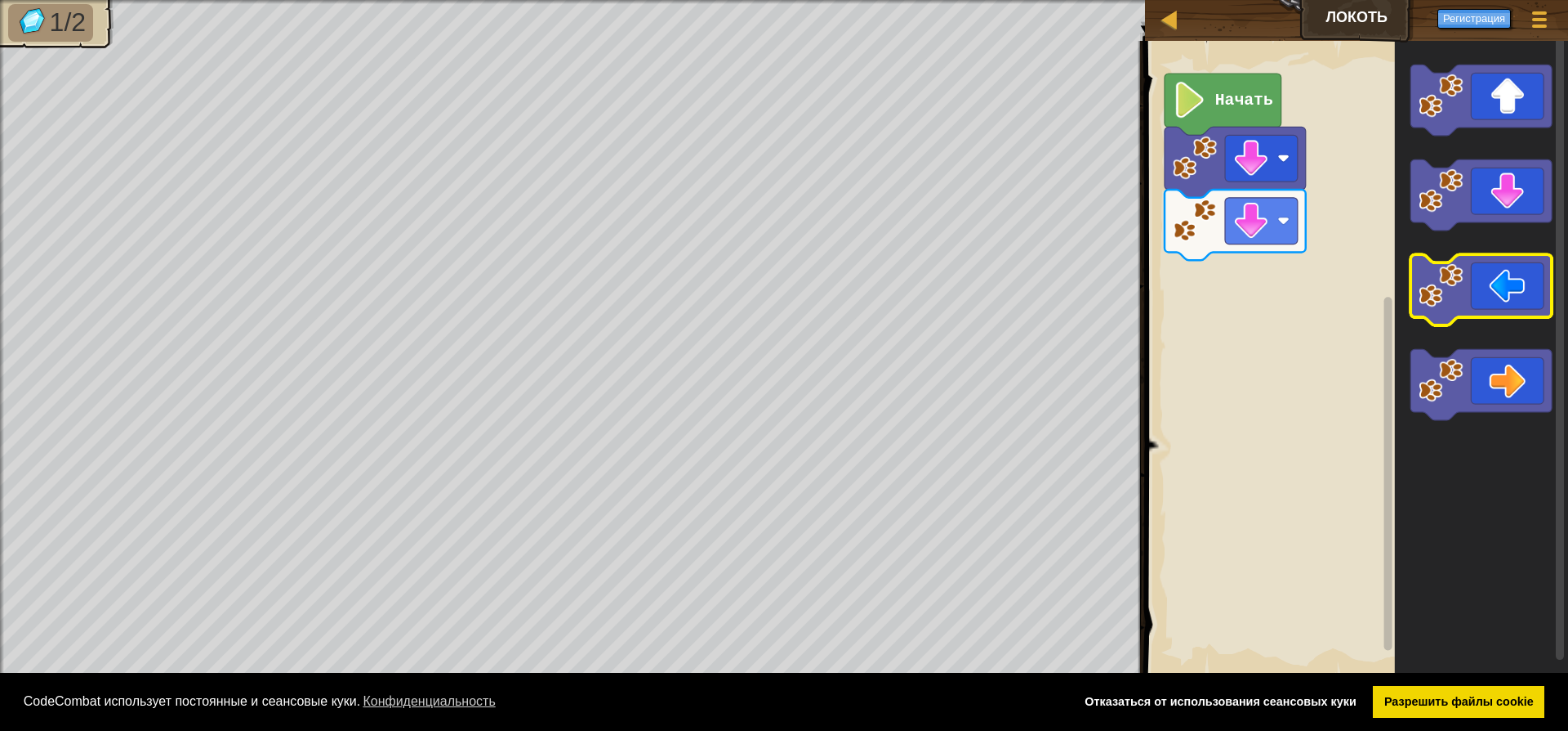
click at [1473, 307] on icon "Рабочая область Blockly" at bounding box center [1482, 290] width 142 height 70
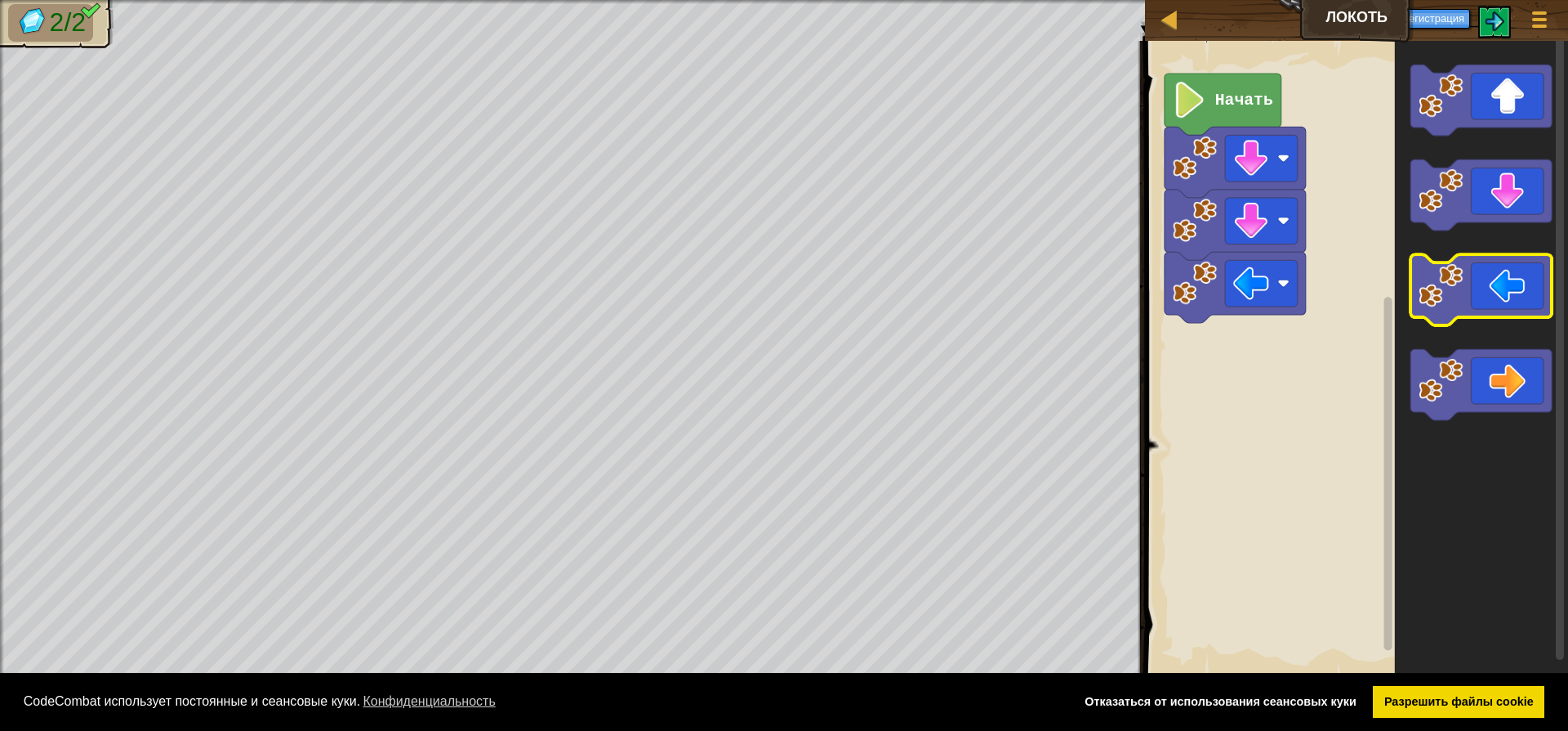
click at [1473, 307] on icon "Рабочая область Blockly" at bounding box center [1482, 290] width 142 height 70
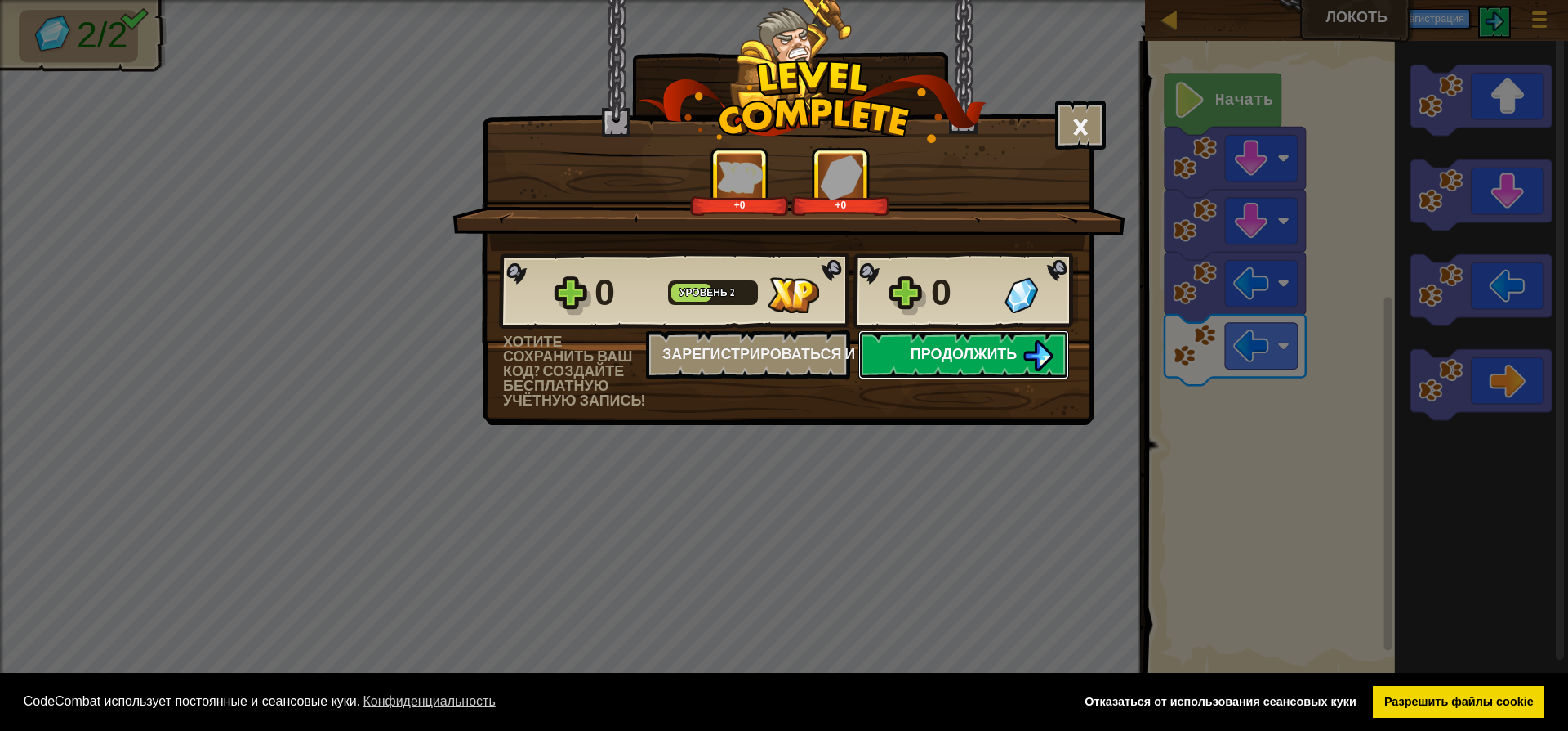
click at [1005, 359] on span "Продолжить" at bounding box center [964, 354] width 107 height 20
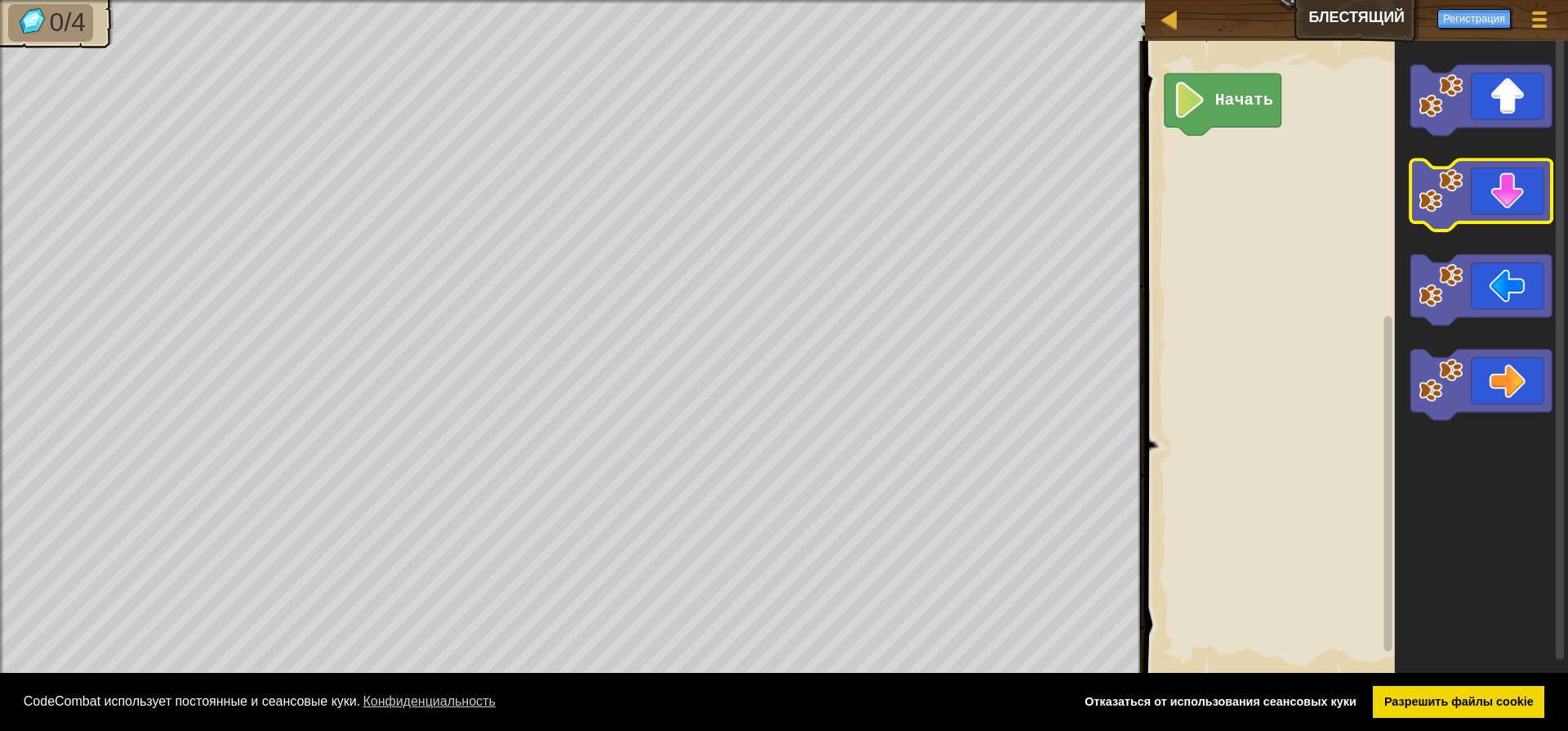
click at [1520, 190] on icon "Рабочая область Blockly" at bounding box center [1482, 195] width 142 height 70
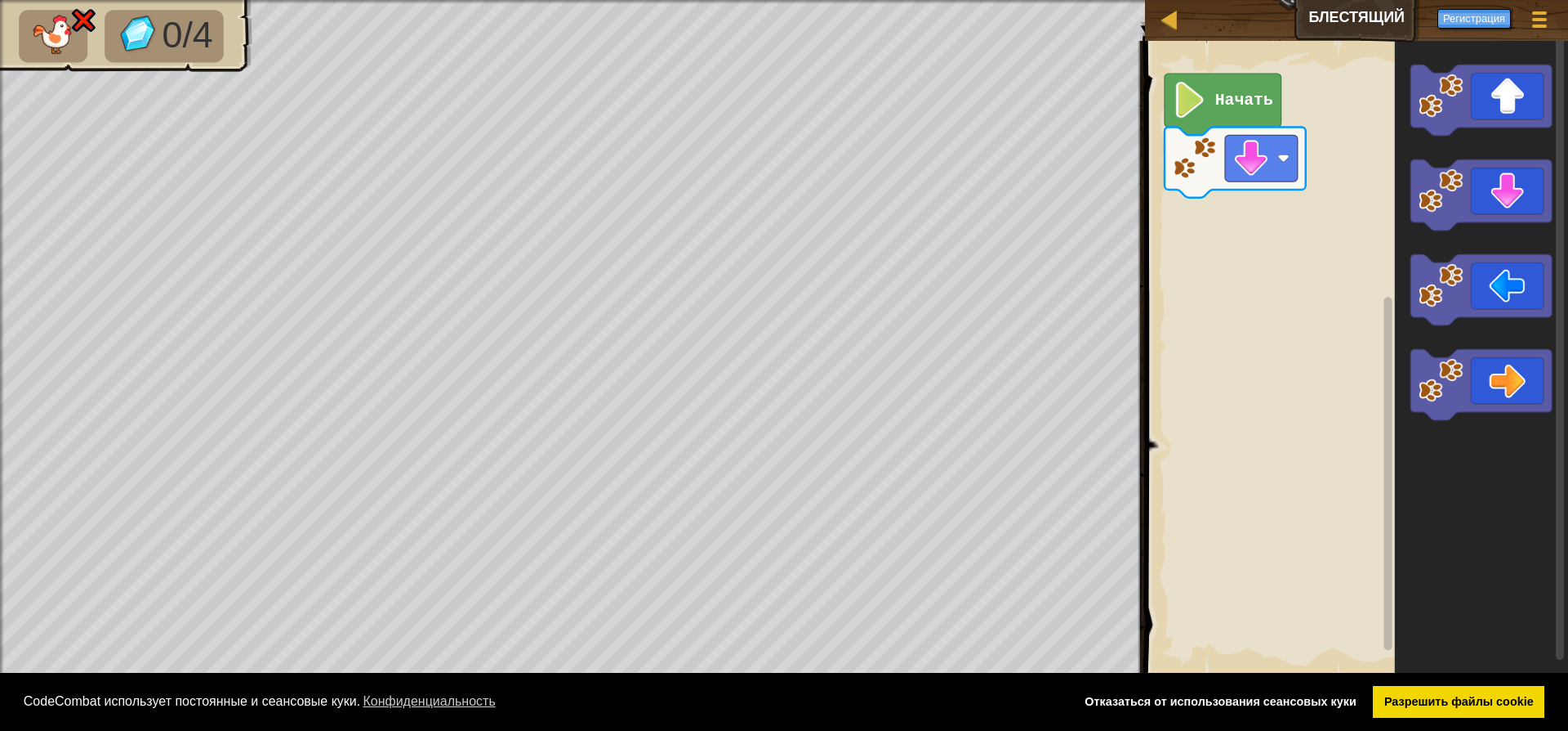
click at [1225, 99] on text "Начать" at bounding box center [1245, 101] width 58 height 18
click at [1222, 100] on text "Начать" at bounding box center [1245, 101] width 58 height 18
click at [1211, 99] on icon "Рабочая область Blockly" at bounding box center [1223, 104] width 117 height 61
click at [1200, 103] on image "Рабочая область Blockly" at bounding box center [1190, 100] width 34 height 36
click at [1174, 25] on div at bounding box center [1170, 19] width 20 height 20
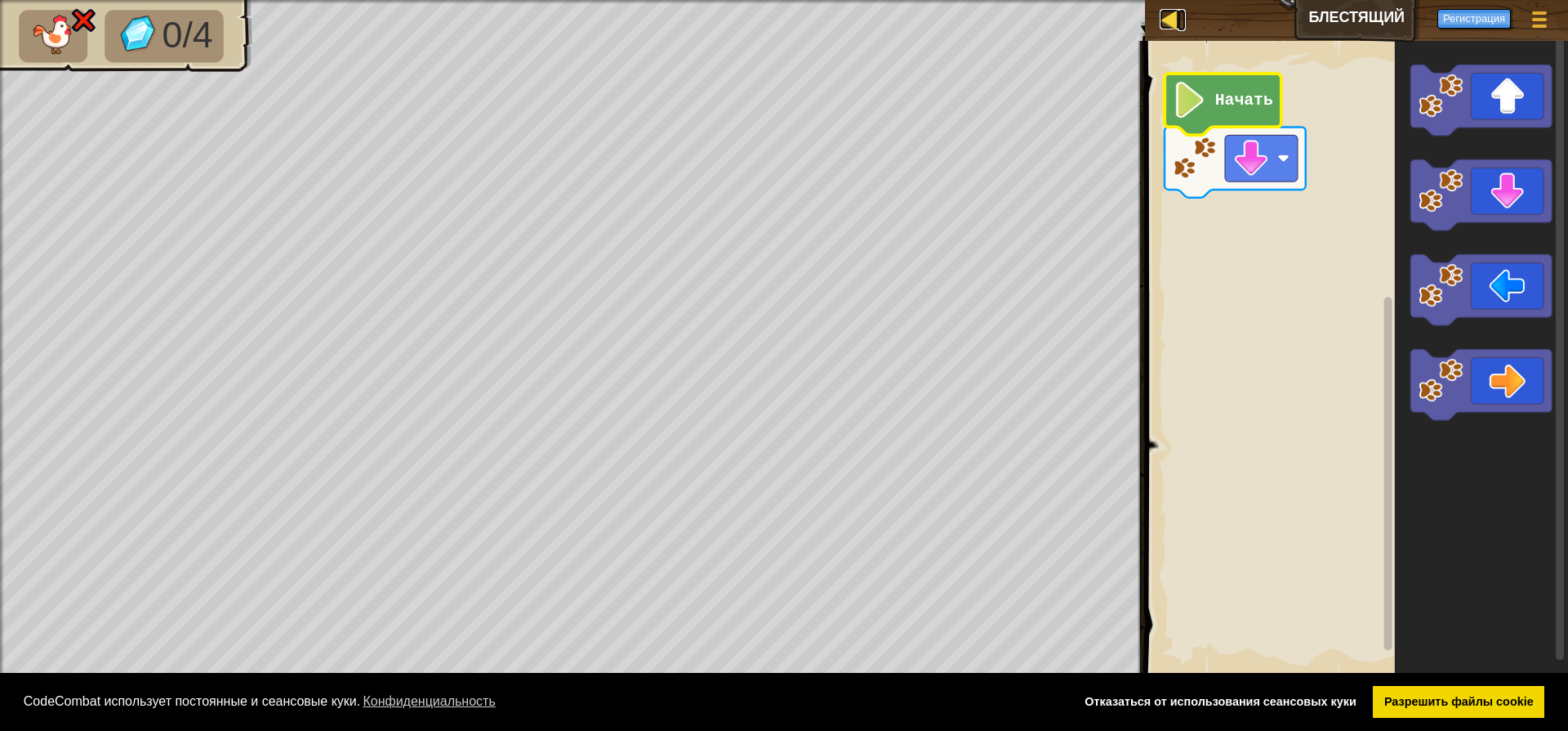
select select "ru"
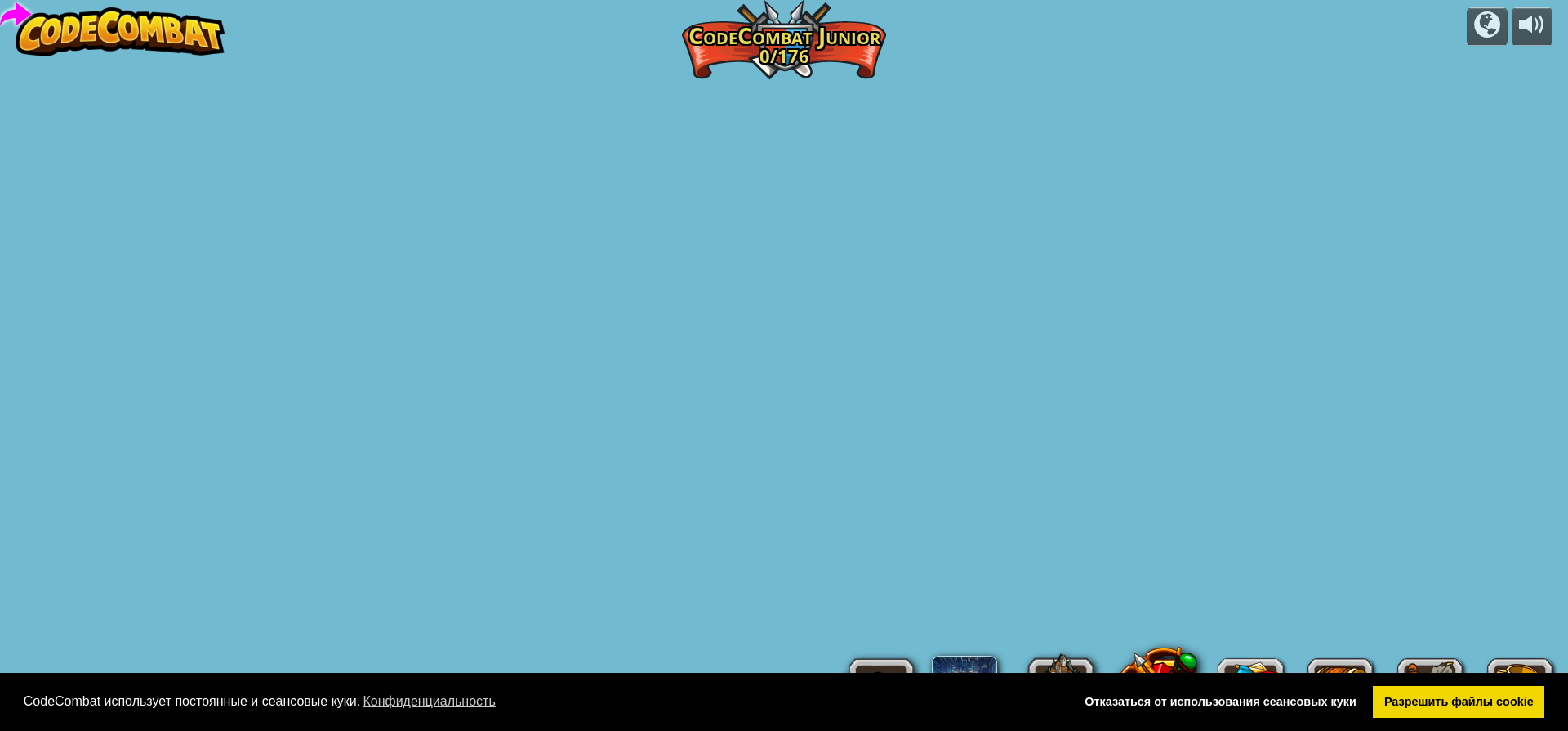
select select "ru"
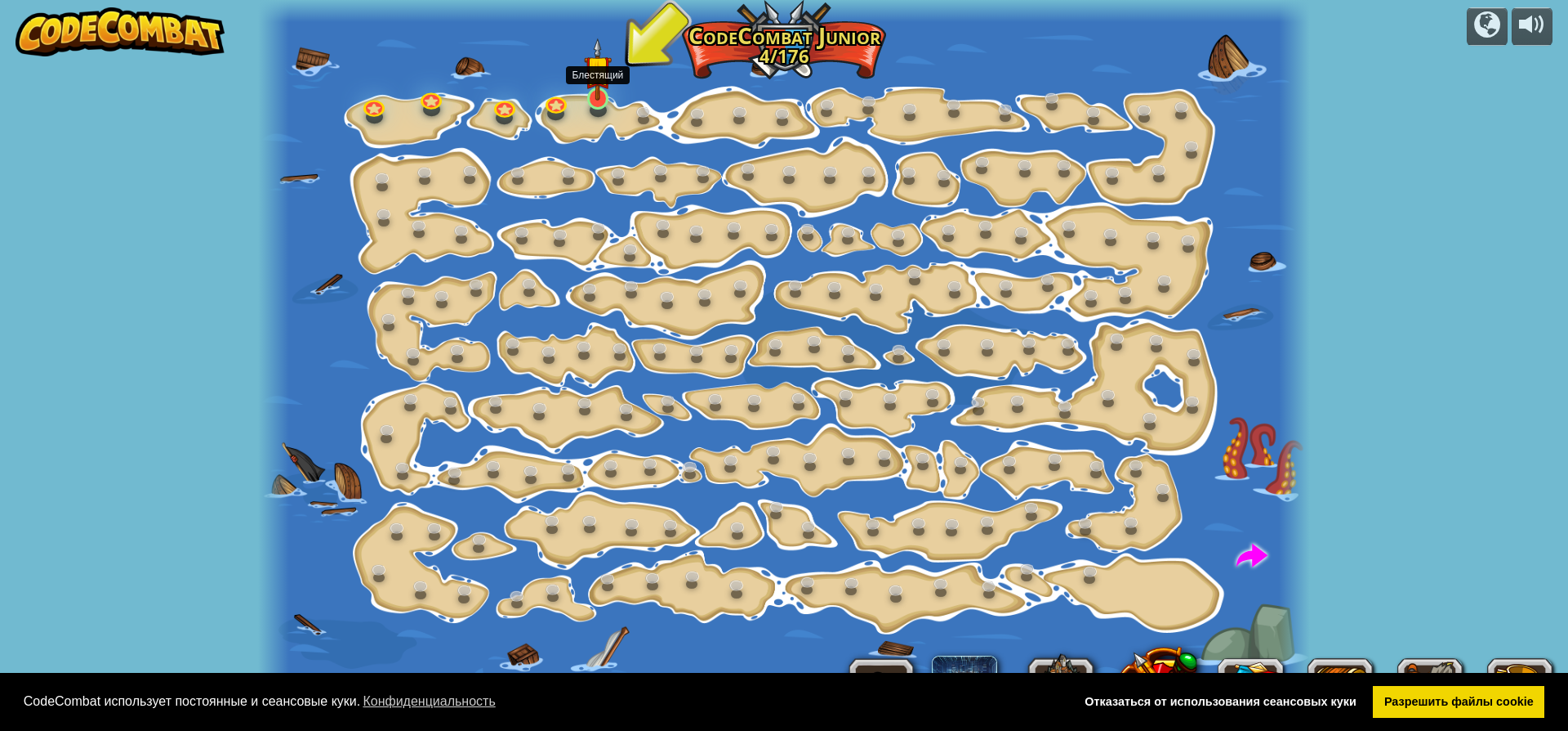
click at [601, 84] on img at bounding box center [598, 69] width 28 height 63
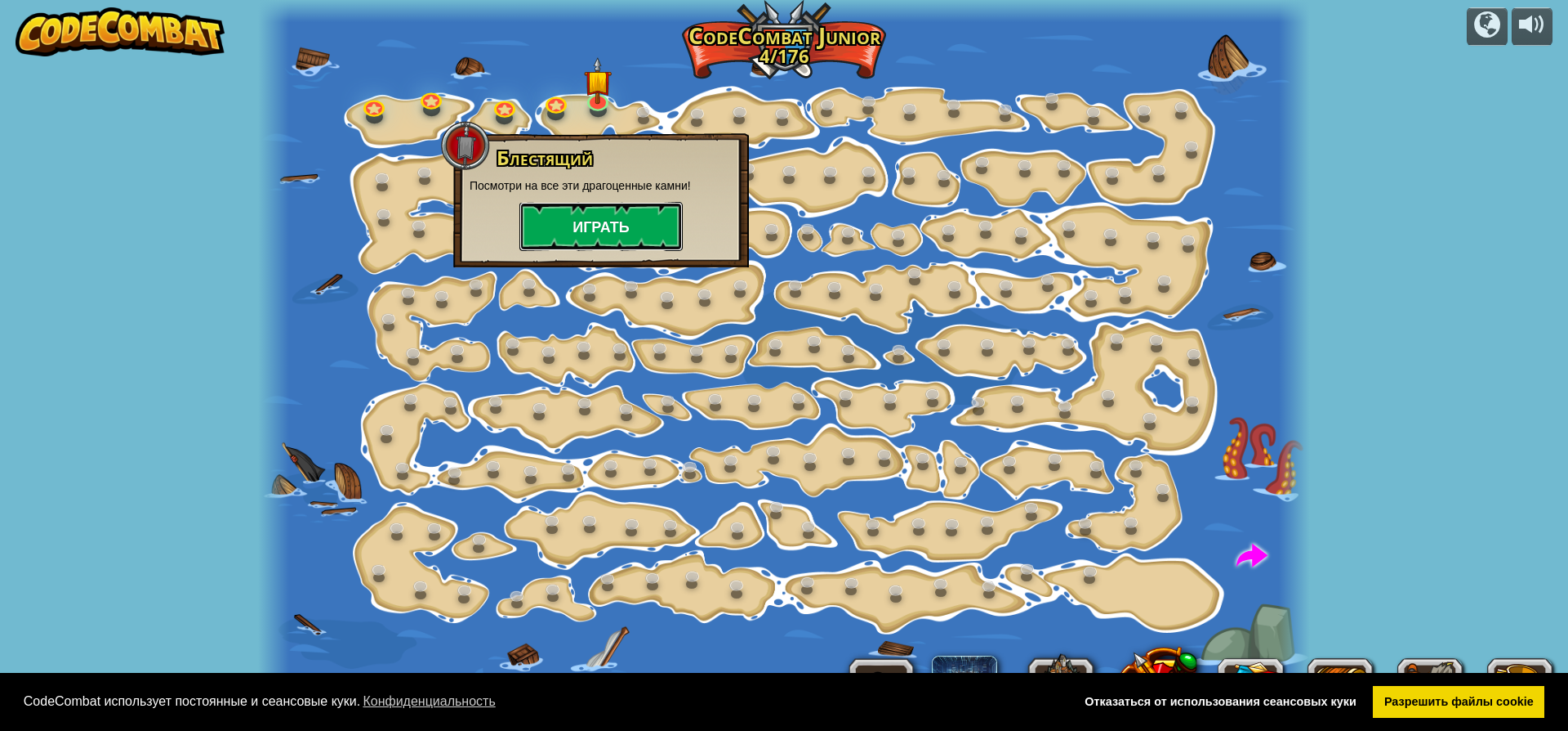
click at [618, 236] on button "Играть" at bounding box center [602, 226] width 164 height 49
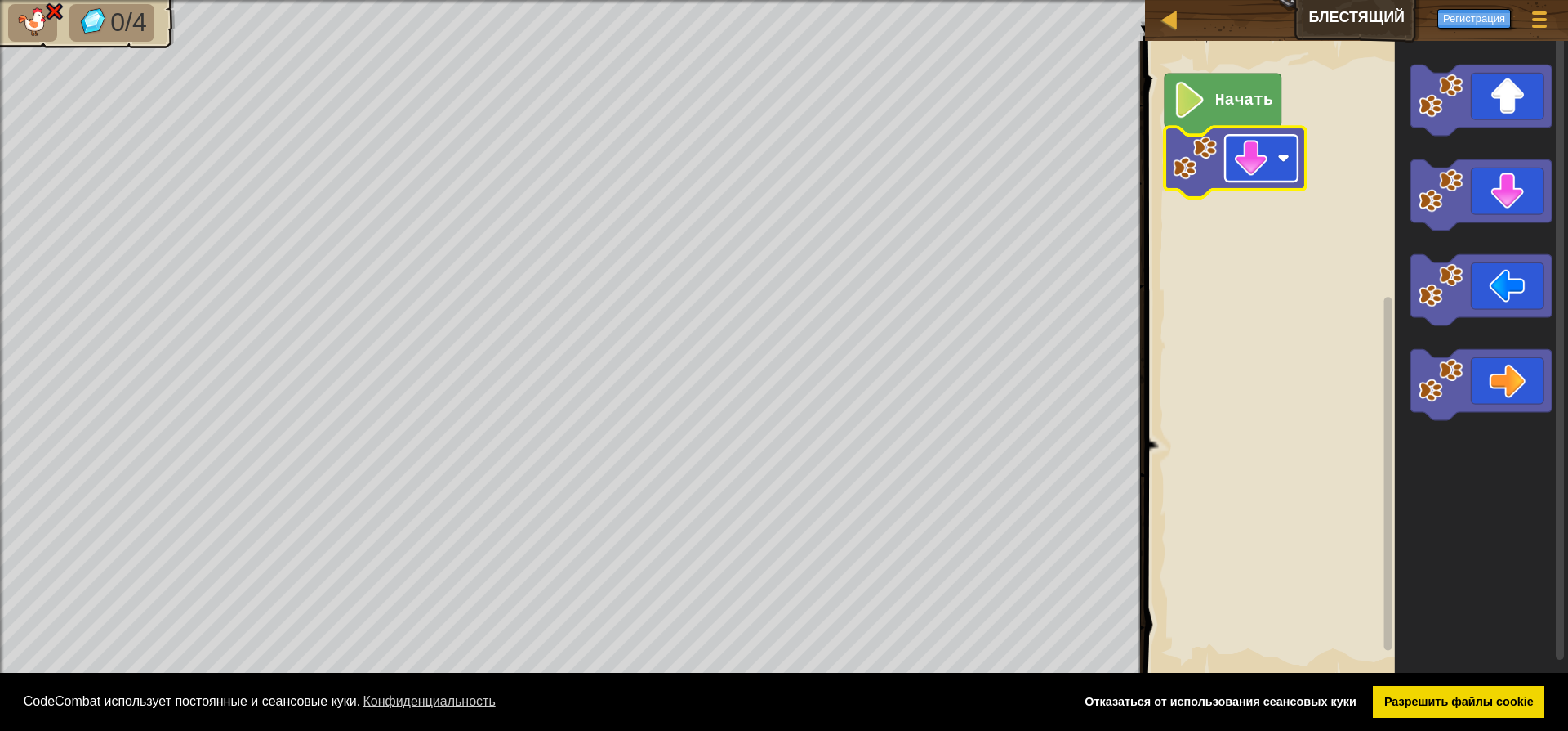
click at [1285, 155] on g "Начать" at bounding box center [1236, 136] width 142 height 124
